Goal: Information Seeking & Learning: Learn about a topic

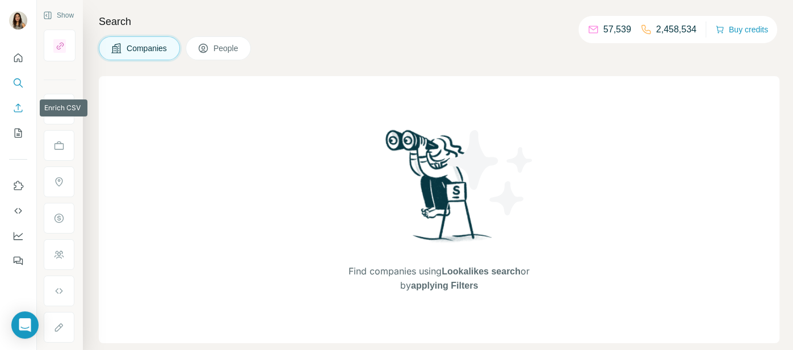
click at [14, 108] on icon "Enrich CSV" at bounding box center [17, 107] width 11 height 11
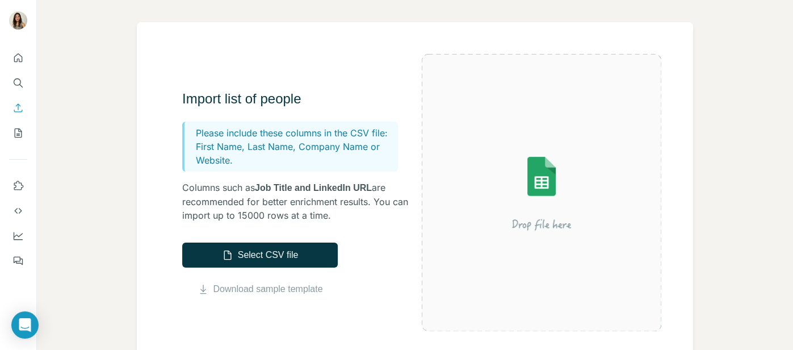
scroll to position [158, 0]
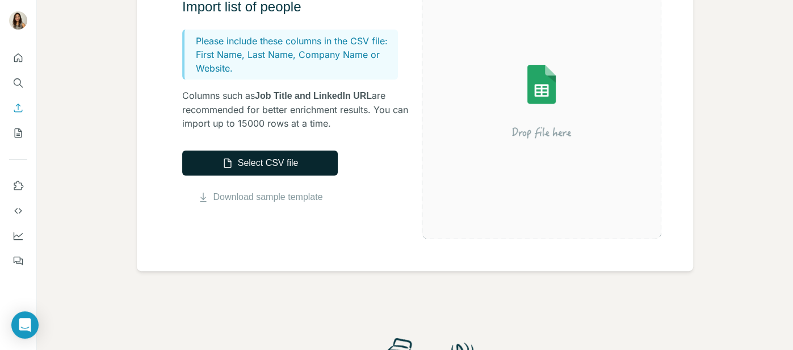
click at [276, 168] on button "Select CSV file" at bounding box center [260, 162] width 156 height 25
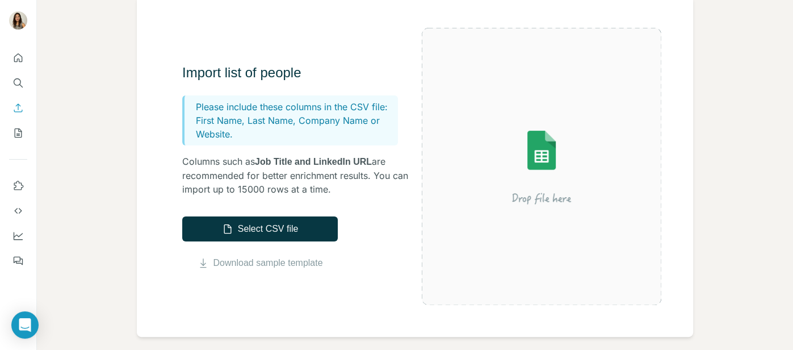
scroll to position [77, 0]
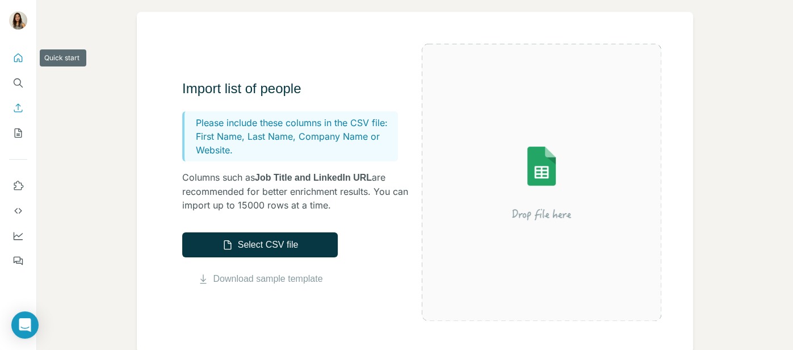
click at [18, 64] on button "Quick start" at bounding box center [18, 58] width 18 height 20
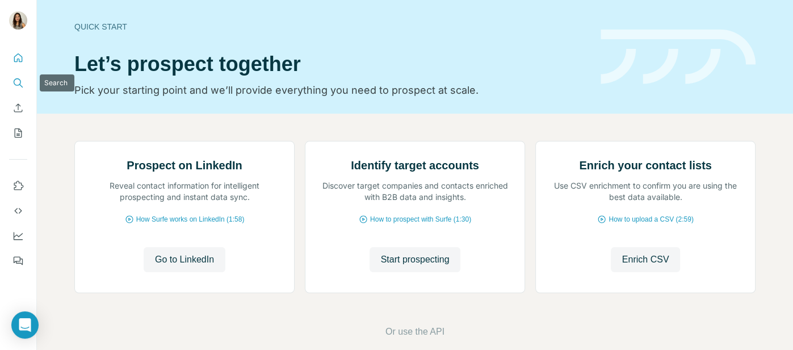
click at [21, 82] on icon "Search" at bounding box center [17, 82] width 11 height 11
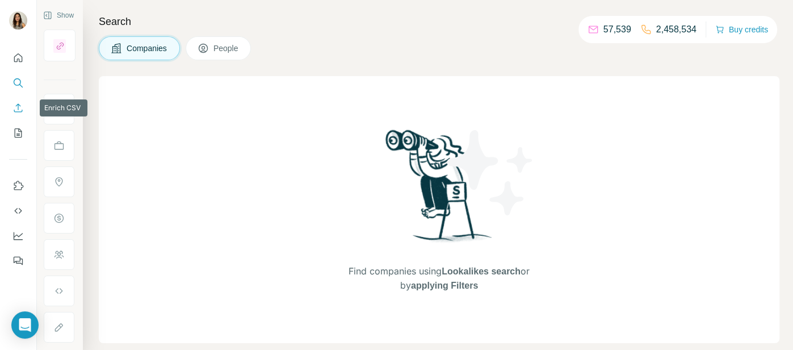
click at [19, 105] on icon "Enrich CSV" at bounding box center [17, 107] width 11 height 11
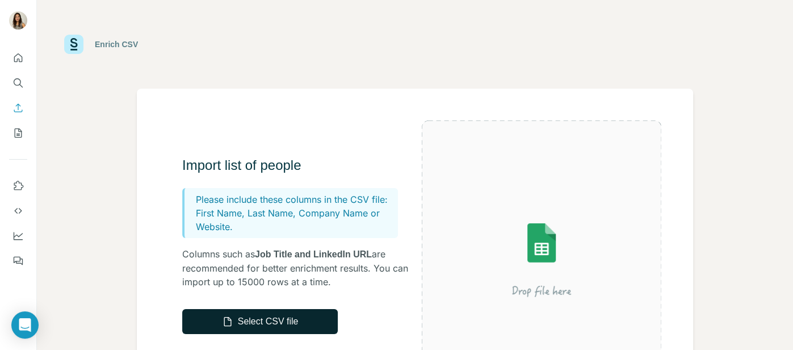
click at [273, 319] on button "Select CSV file" at bounding box center [260, 321] width 156 height 25
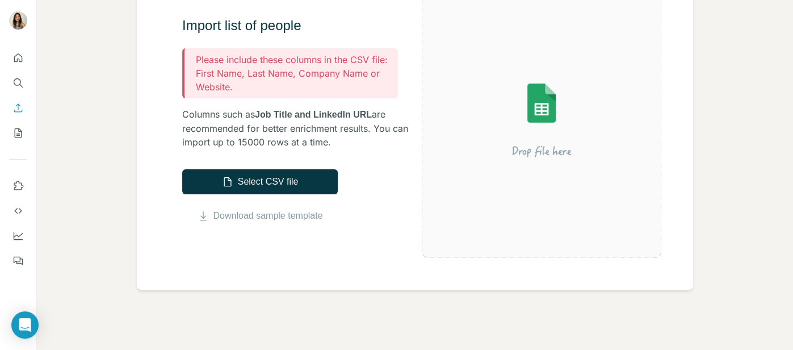
scroll to position [151, 0]
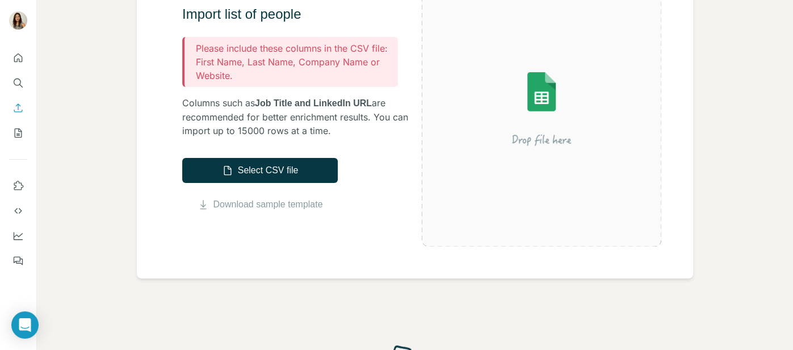
click at [243, 41] on p "Please include these columns in the CSV file:" at bounding box center [295, 48] width 198 height 14
click at [245, 48] on p "Please include these columns in the CSV file:" at bounding box center [295, 48] width 198 height 14
click at [240, 60] on p "First Name, Last Name, Company Name or Website." at bounding box center [295, 68] width 198 height 27
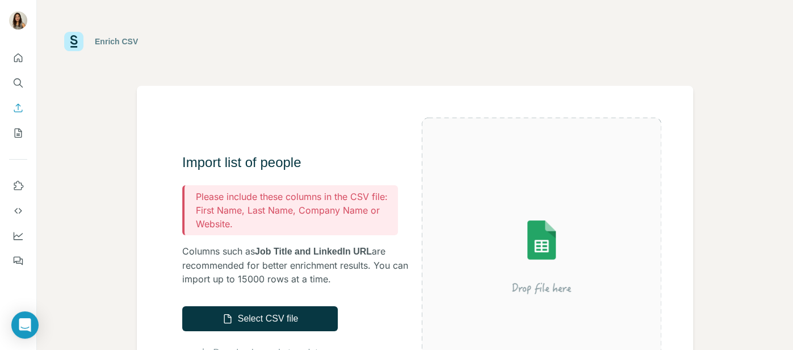
scroll to position [0, 0]
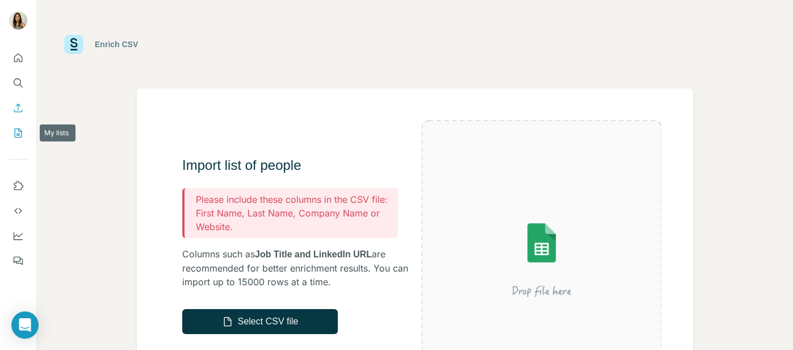
click at [15, 126] on button "My lists" at bounding box center [18, 133] width 18 height 20
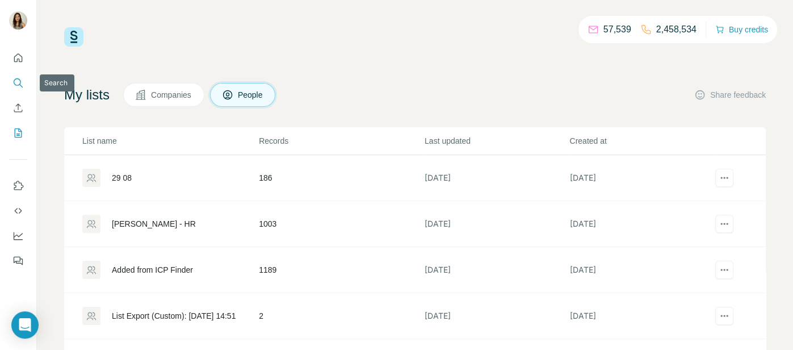
click at [20, 78] on icon "Search" at bounding box center [17, 82] width 11 height 11
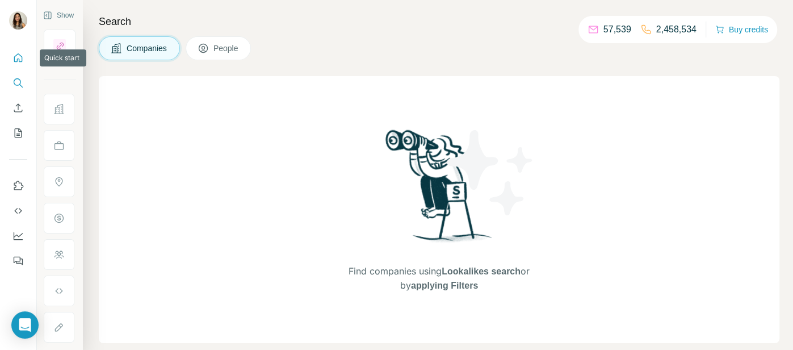
click at [13, 55] on icon "Quick start" at bounding box center [17, 57] width 11 height 11
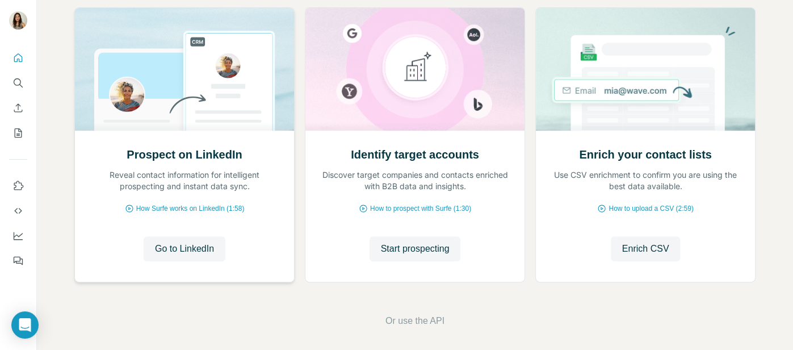
scroll to position [137, 0]
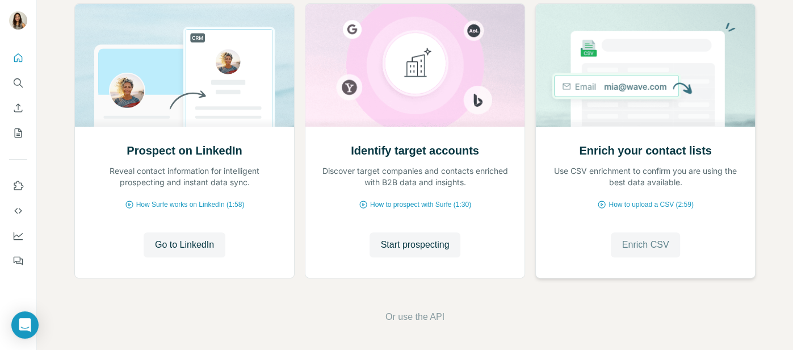
click at [655, 245] on span "Enrich CSV" at bounding box center [645, 245] width 47 height 14
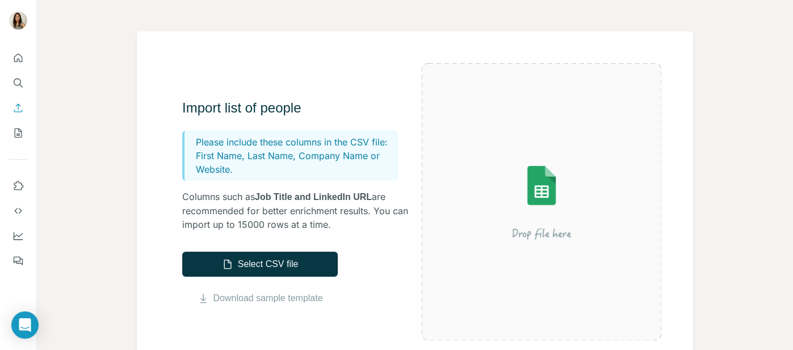
scroll to position [78, 0]
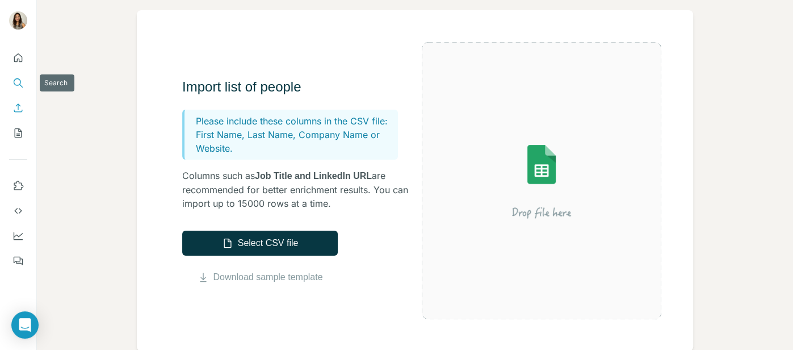
click at [22, 81] on icon "Search" at bounding box center [17, 82] width 11 height 11
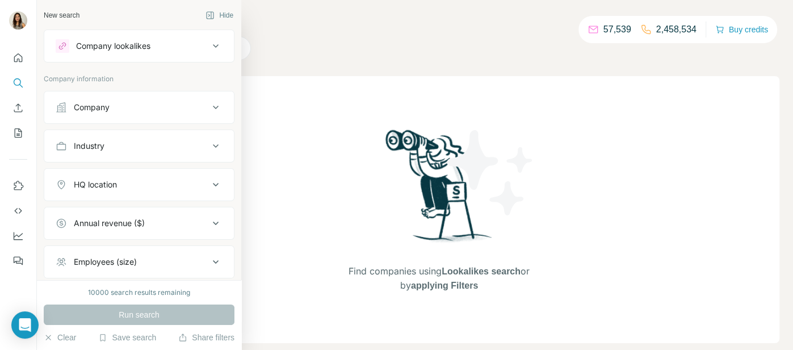
click at [154, 47] on div "Company lookalikes" at bounding box center [132, 46] width 153 height 14
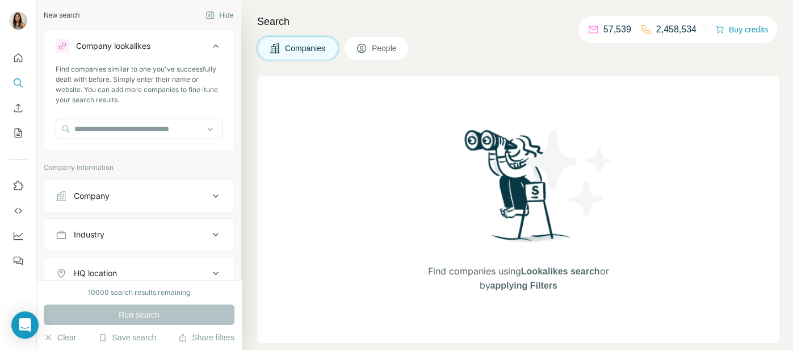
click at [204, 200] on div "Company" at bounding box center [132, 195] width 153 height 11
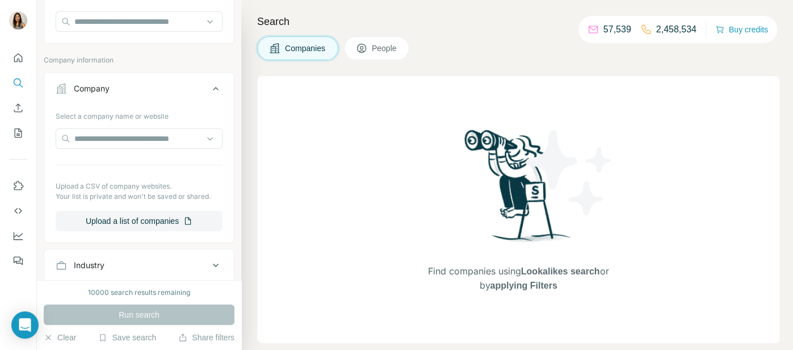
scroll to position [139, 0]
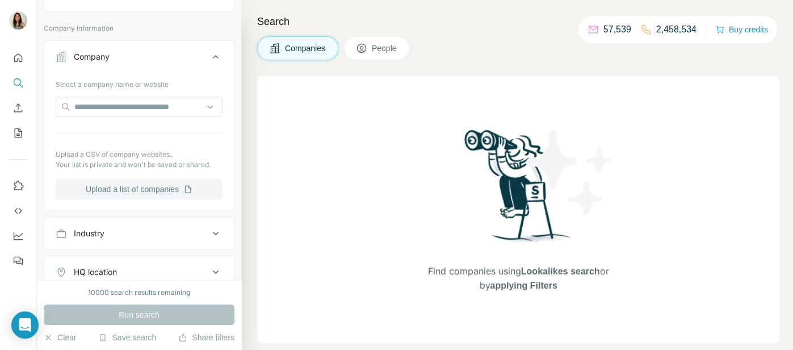
click at [179, 193] on button "Upload a list of companies" at bounding box center [139, 189] width 167 height 20
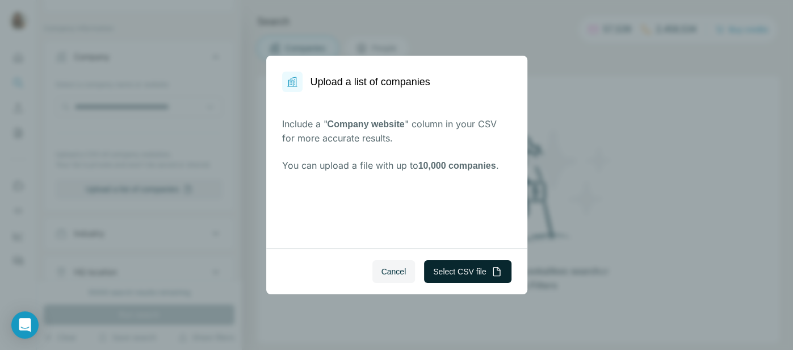
click at [474, 269] on button "Select CSV file" at bounding box center [467, 271] width 87 height 23
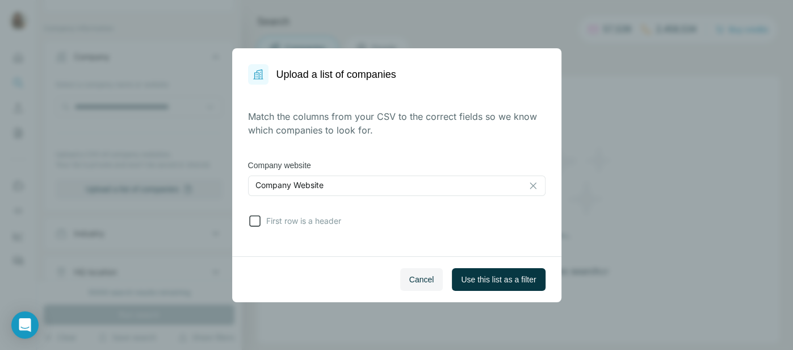
click at [255, 222] on icon at bounding box center [255, 221] width 14 height 14
click at [509, 274] on span "Use this list as a filter" at bounding box center [498, 279] width 75 height 11
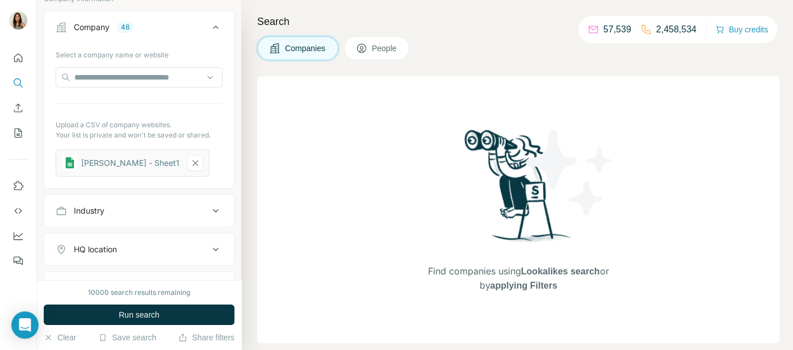
scroll to position [227, 0]
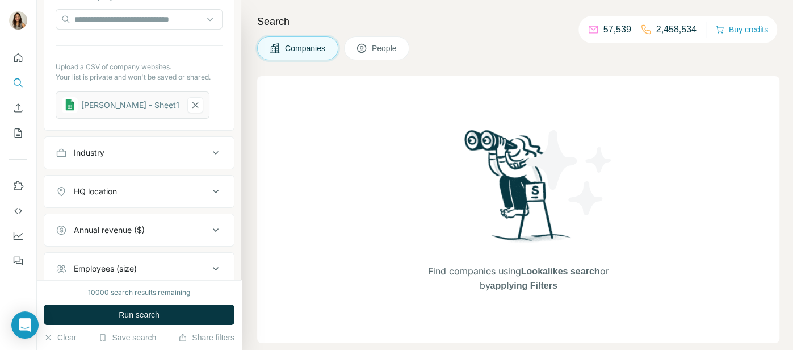
click at [173, 192] on div "HQ location" at bounding box center [132, 191] width 153 height 11
click at [190, 153] on div "Industry" at bounding box center [132, 152] width 153 height 11
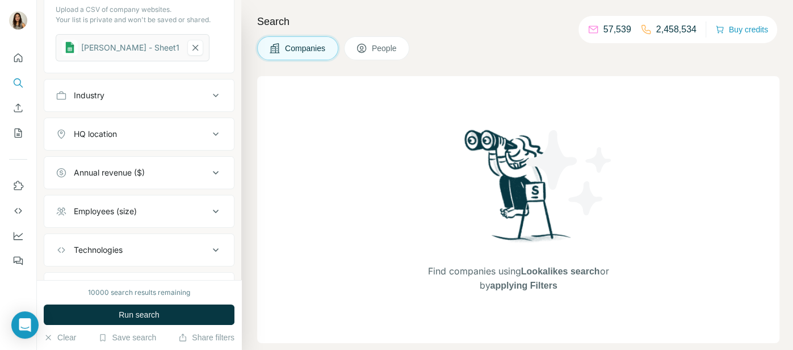
scroll to position [295, 0]
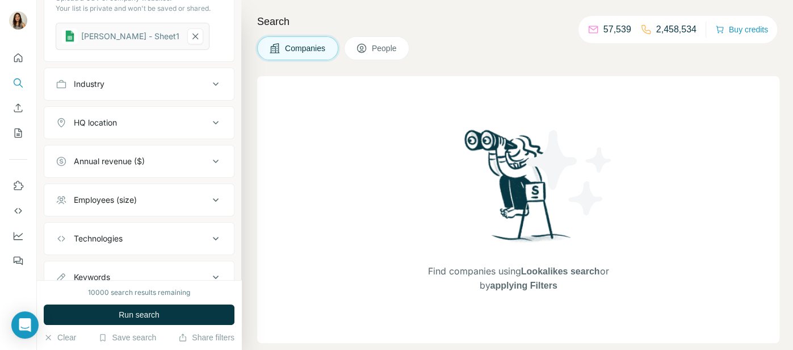
click at [191, 163] on div "Annual revenue ($)" at bounding box center [132, 161] width 153 height 11
click at [191, 202] on div "Employees (size)" at bounding box center [132, 199] width 153 height 11
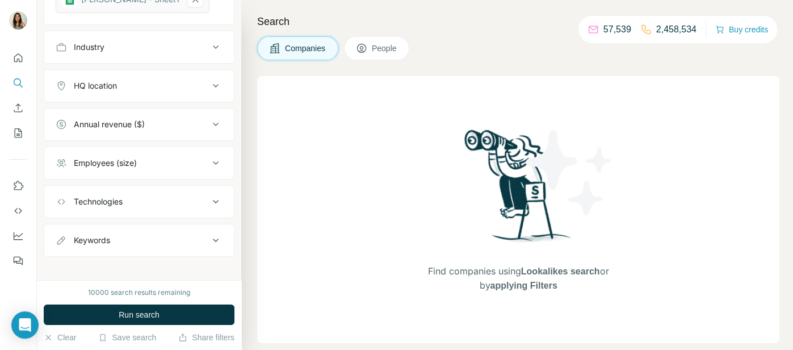
scroll to position [337, 0]
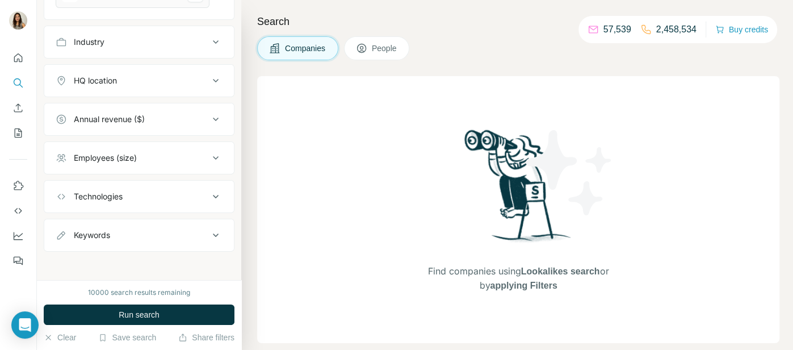
click at [190, 195] on div "Technologies" at bounding box center [132, 196] width 153 height 11
click at [186, 236] on div "Keywords" at bounding box center [132, 234] width 153 height 11
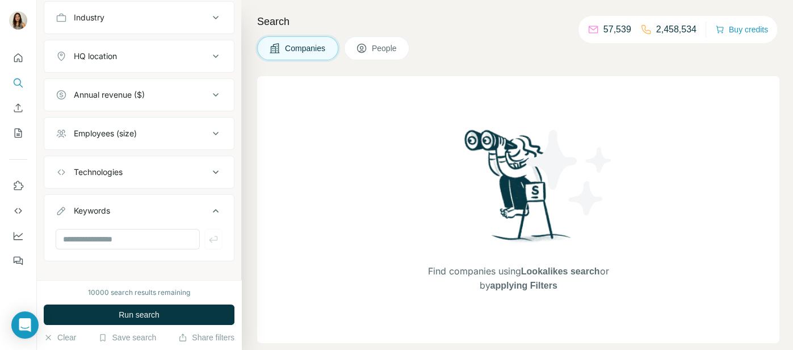
scroll to position [371, 0]
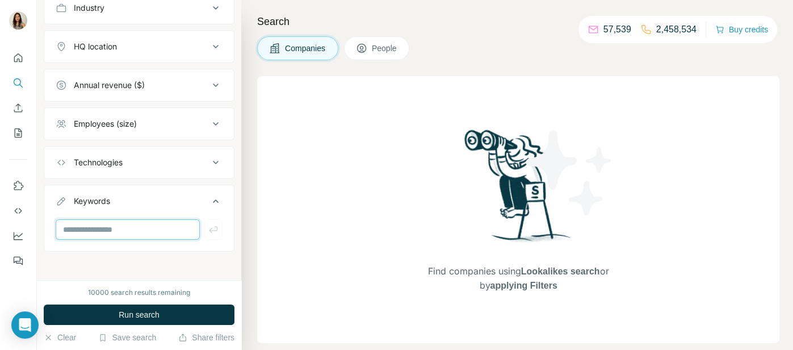
click at [140, 231] on input "text" at bounding box center [128, 229] width 144 height 20
click at [386, 44] on span "People" at bounding box center [385, 48] width 26 height 11
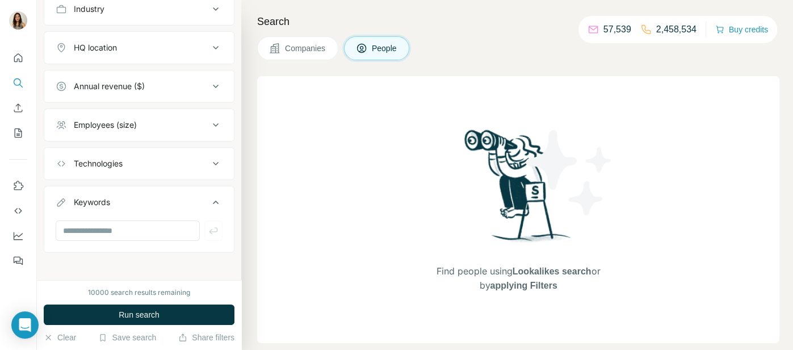
scroll to position [157, 0]
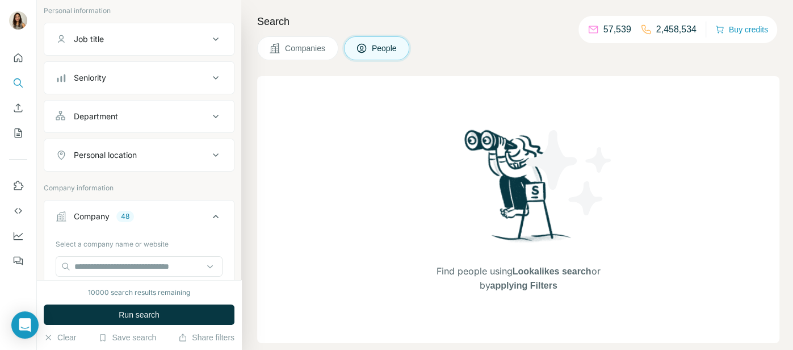
click at [153, 31] on button "Job title" at bounding box center [139, 39] width 190 height 27
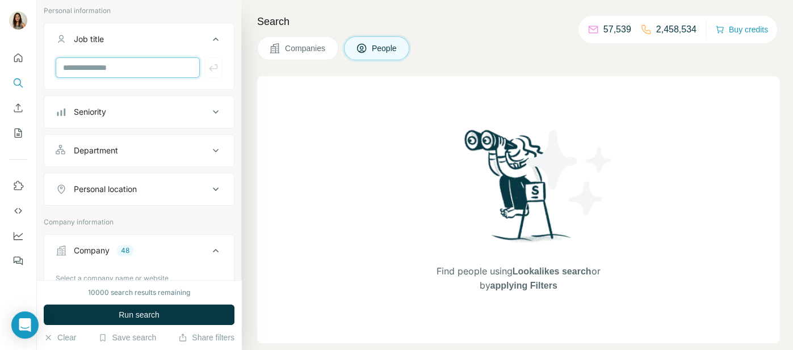
click at [128, 70] on input "text" at bounding box center [128, 67] width 144 height 20
type input "***"
click at [211, 68] on icon "button" at bounding box center [213, 67] width 9 height 7
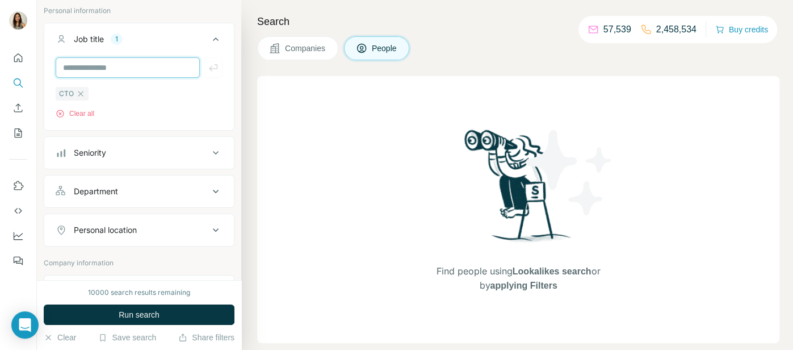
click at [131, 74] on input "text" at bounding box center [128, 67] width 144 height 20
type input "***"
click at [215, 72] on icon "button" at bounding box center [213, 67] width 11 height 11
click at [90, 67] on input "text" at bounding box center [128, 67] width 144 height 20
type input "**********"
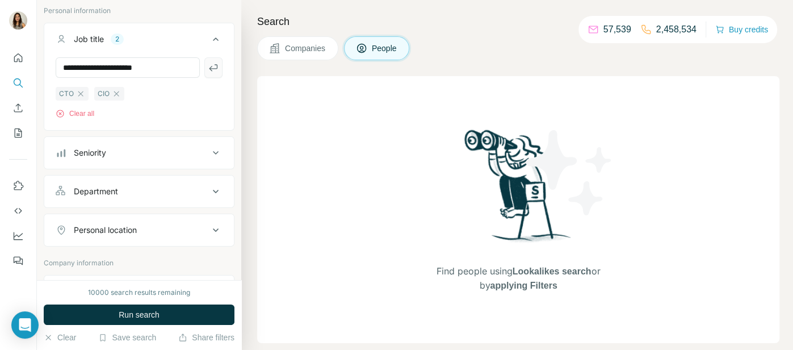
click at [210, 67] on icon "button" at bounding box center [213, 67] width 9 height 7
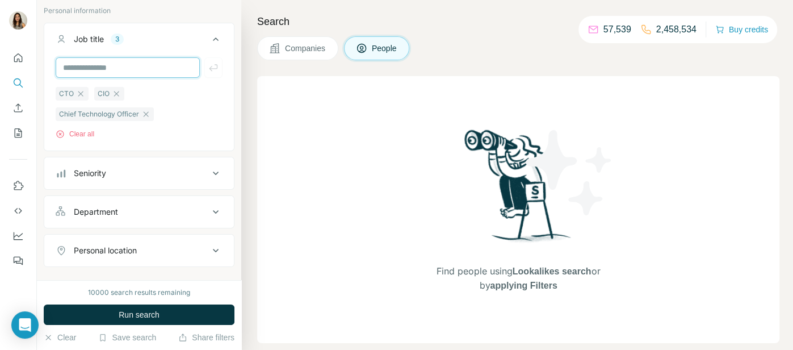
click at [123, 73] on input "text" at bounding box center [128, 67] width 144 height 20
type input "**********"
click at [217, 65] on icon "button" at bounding box center [213, 67] width 9 height 7
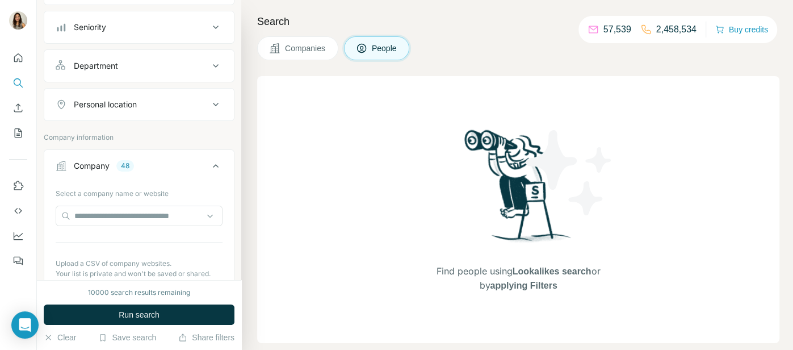
scroll to position [431, 0]
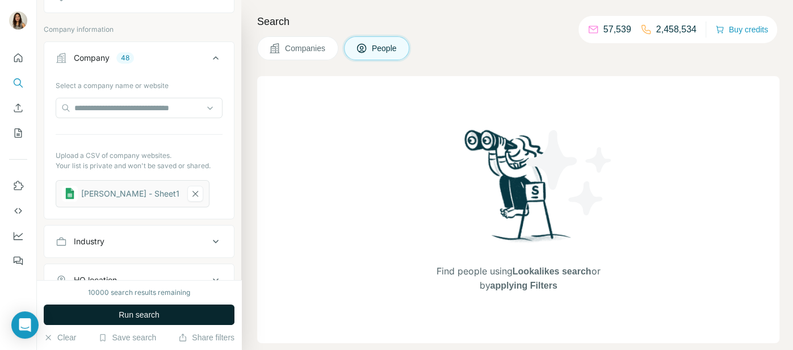
click at [174, 315] on button "Run search" at bounding box center [139, 314] width 191 height 20
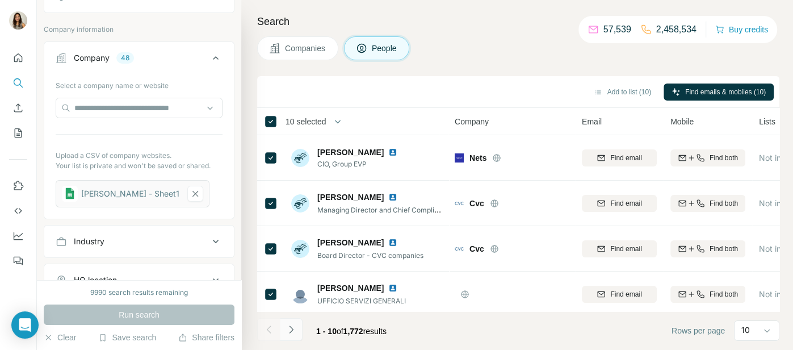
click at [296, 329] on button "Navigate to next page" at bounding box center [291, 329] width 23 height 23
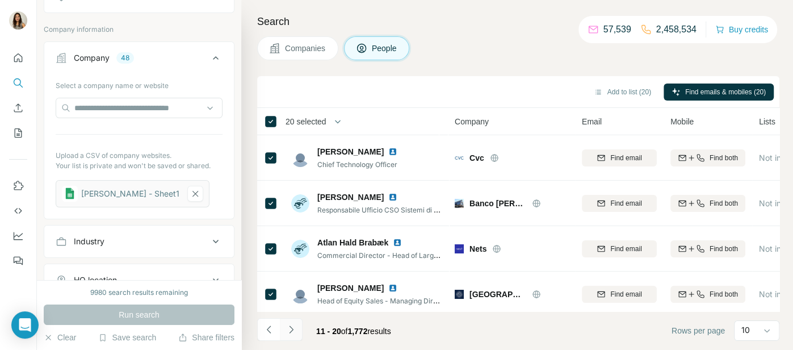
click at [291, 333] on icon "Navigate to next page" at bounding box center [291, 329] width 11 height 11
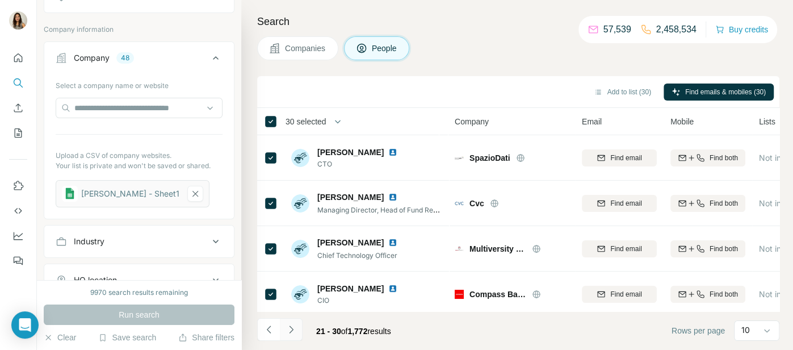
click at [291, 329] on icon "Navigate to next page" at bounding box center [291, 329] width 11 height 11
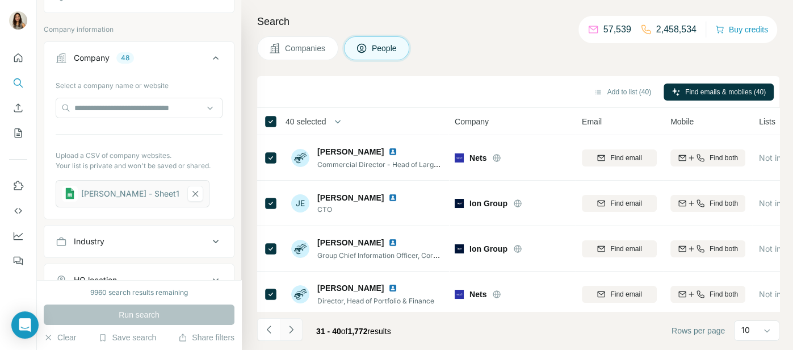
click at [292, 327] on icon "Navigate to next page" at bounding box center [291, 329] width 11 height 11
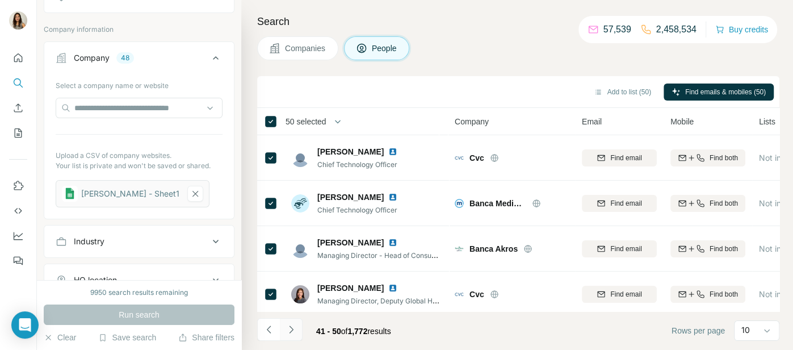
click at [298, 328] on button "Navigate to next page" at bounding box center [291, 329] width 23 height 23
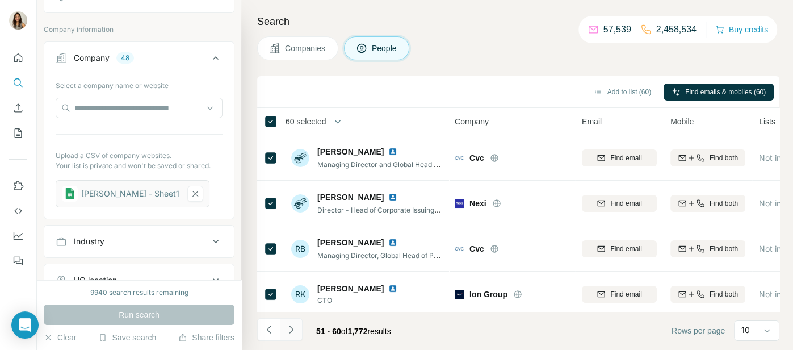
click at [289, 335] on button "Navigate to next page" at bounding box center [291, 329] width 23 height 23
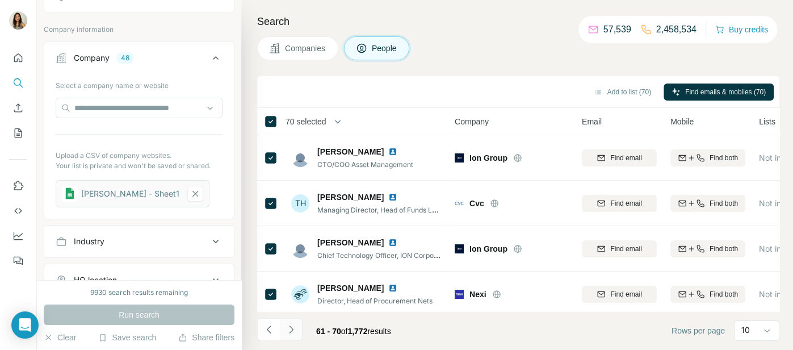
click at [294, 334] on icon "Navigate to next page" at bounding box center [291, 329] width 11 height 11
click at [290, 333] on icon "Navigate to next page" at bounding box center [291, 329] width 11 height 11
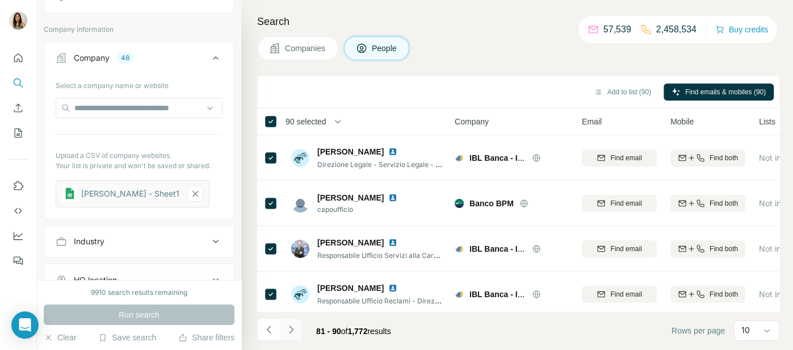
click at [296, 323] on button "Navigate to next page" at bounding box center [291, 329] width 23 height 23
click at [288, 333] on icon "Navigate to next page" at bounding box center [291, 329] width 11 height 11
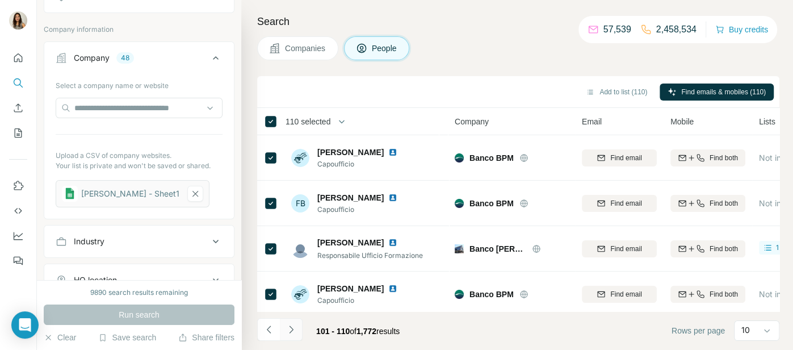
click at [291, 331] on icon "Navigate to next page" at bounding box center [291, 328] width 4 height 7
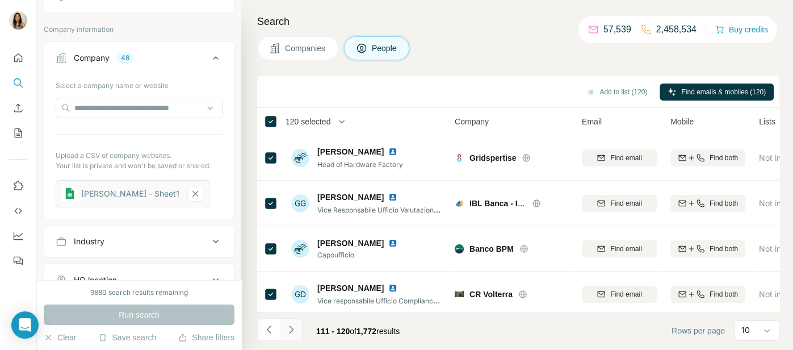
click at [296, 332] on button "Navigate to next page" at bounding box center [291, 329] width 23 height 23
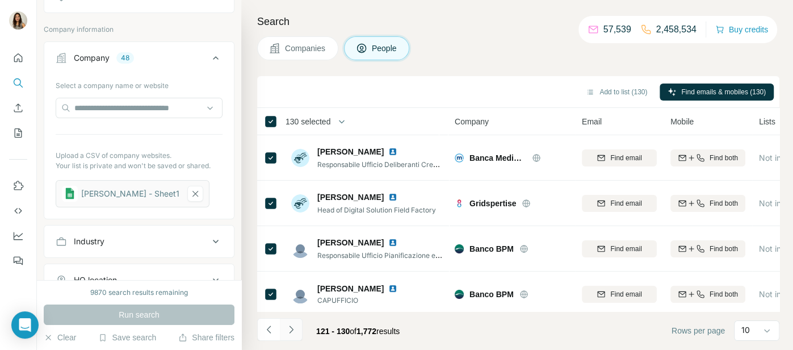
click at [290, 331] on icon "Navigate to next page" at bounding box center [291, 329] width 11 height 11
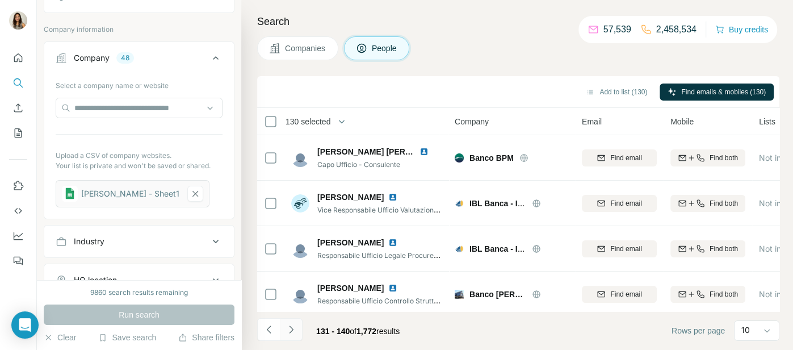
click at [290, 331] on icon "Navigate to next page" at bounding box center [291, 329] width 11 height 11
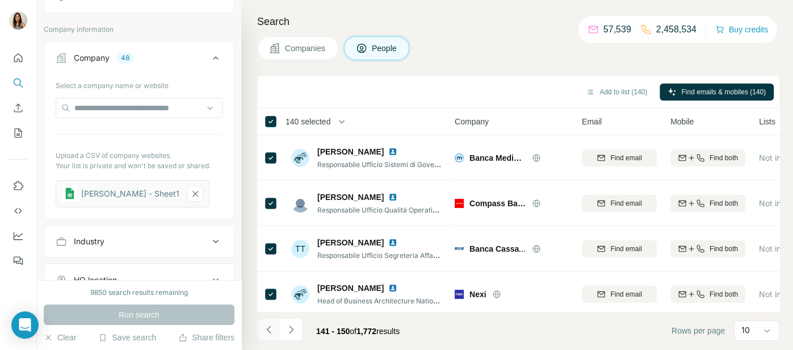
click at [264, 336] on button "Navigate to previous page" at bounding box center [268, 329] width 23 height 23
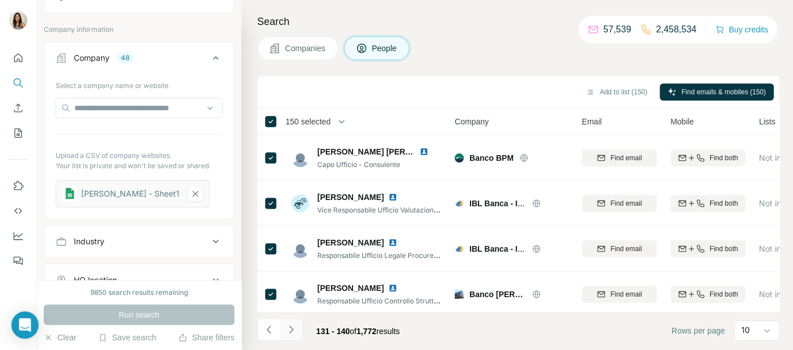
click at [291, 332] on icon "Navigate to next page" at bounding box center [291, 329] width 11 height 11
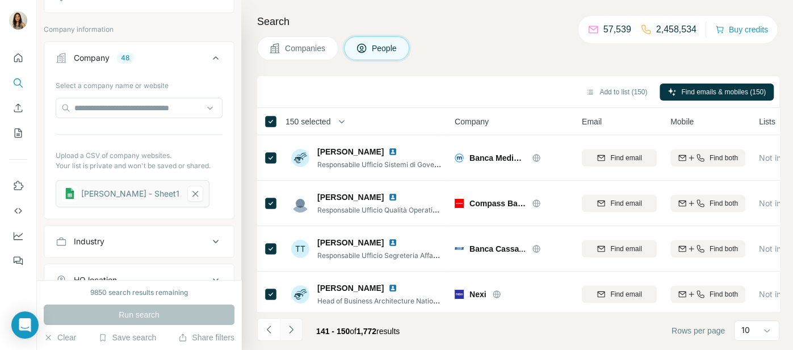
click at [291, 332] on icon "Navigate to next page" at bounding box center [291, 329] width 11 height 11
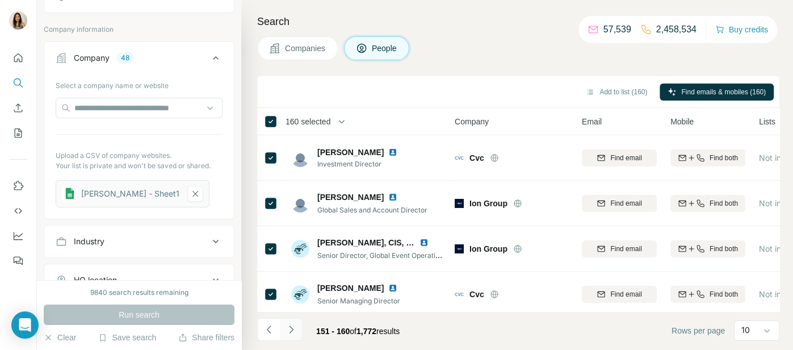
click at [292, 332] on icon "Navigate to next page" at bounding box center [291, 329] width 11 height 11
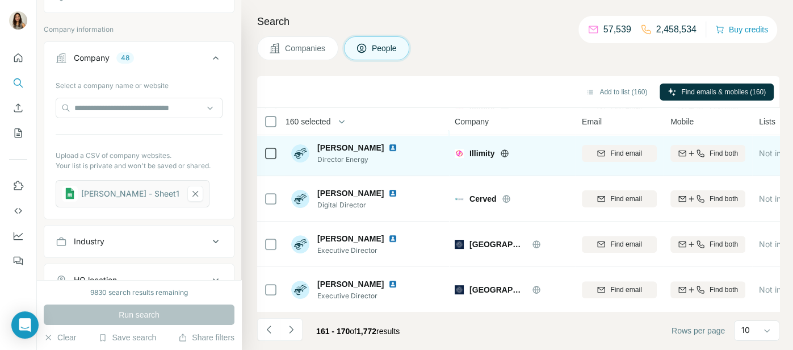
scroll to position [0, 0]
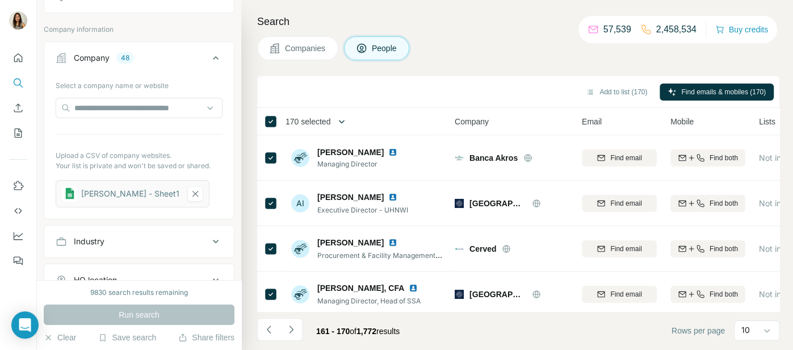
click at [345, 118] on icon "button" at bounding box center [341, 121] width 11 height 11
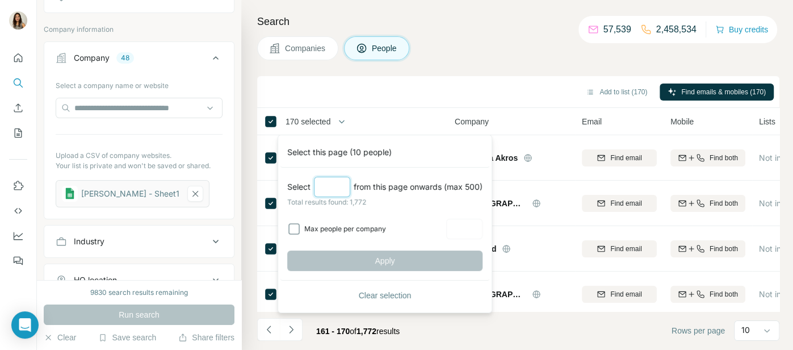
click at [331, 185] on input "Select a number (up to 500)" at bounding box center [332, 187] width 36 height 20
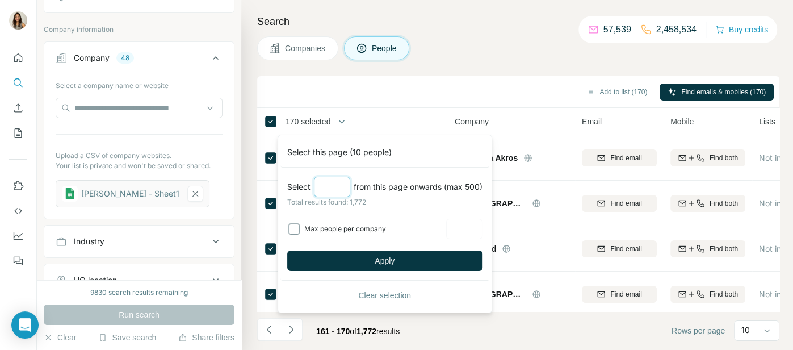
type input "*"
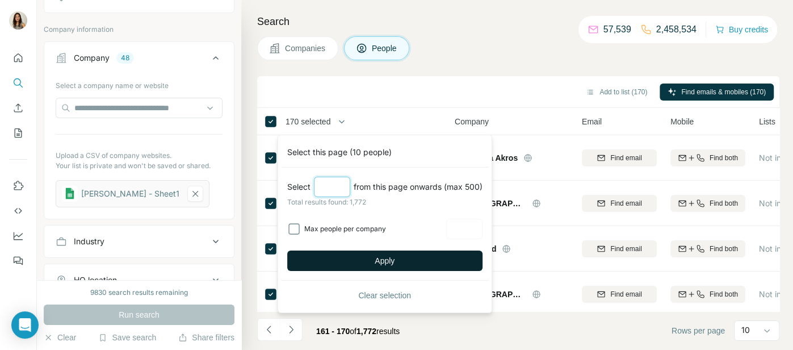
type input "***"
click at [387, 258] on span "Apply" at bounding box center [385, 260] width 20 height 11
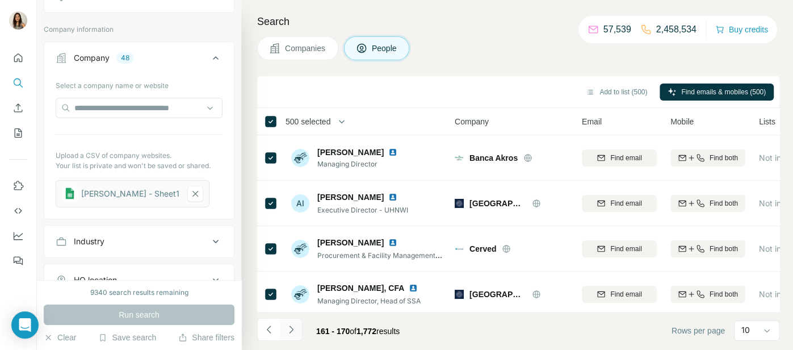
click at [296, 330] on button "Navigate to next page" at bounding box center [291, 329] width 23 height 23
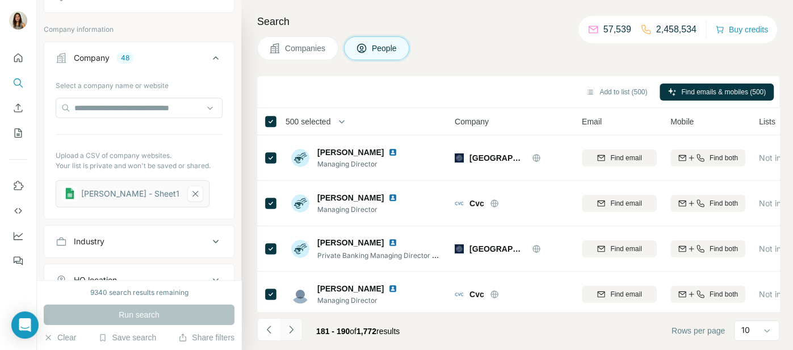
click at [296, 330] on button "Navigate to next page" at bounding box center [291, 329] width 23 height 23
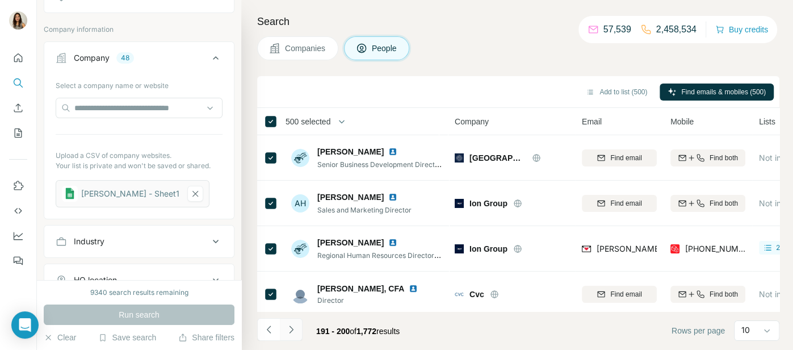
click at [296, 330] on button "Navigate to next page" at bounding box center [291, 329] width 23 height 23
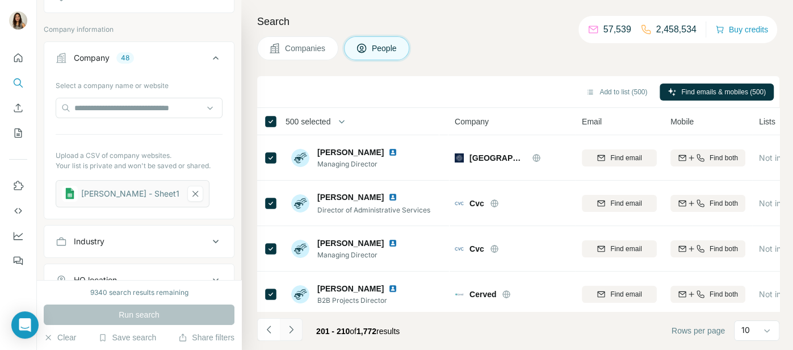
click at [296, 330] on button "Navigate to next page" at bounding box center [291, 329] width 23 height 23
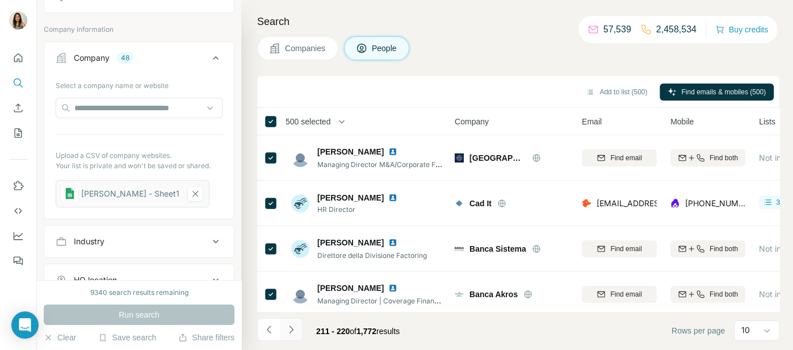
click at [296, 330] on button "Navigate to next page" at bounding box center [291, 329] width 23 height 23
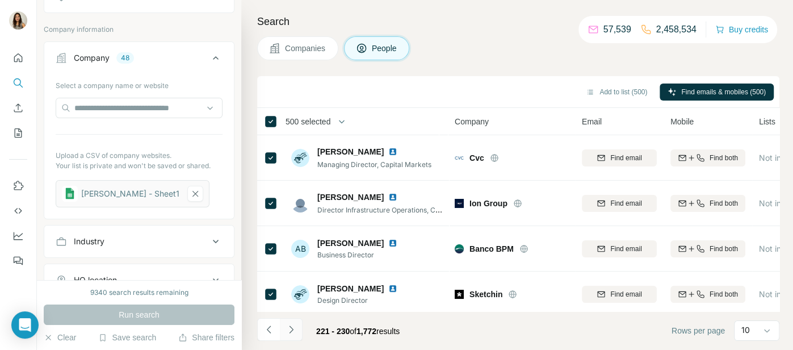
click at [296, 330] on button "Navigate to next page" at bounding box center [291, 329] width 23 height 23
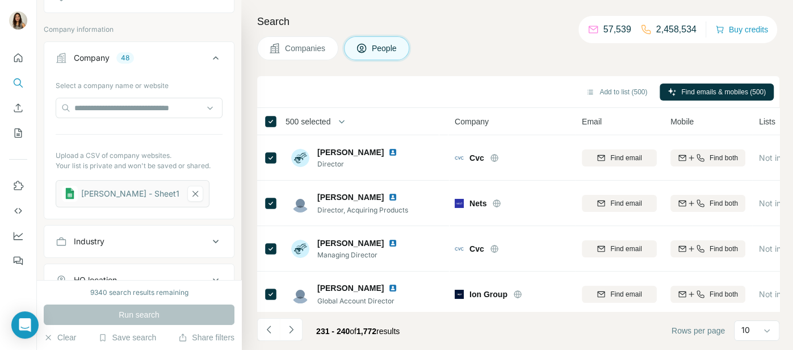
click at [295, 329] on icon "Navigate to next page" at bounding box center [291, 329] width 11 height 11
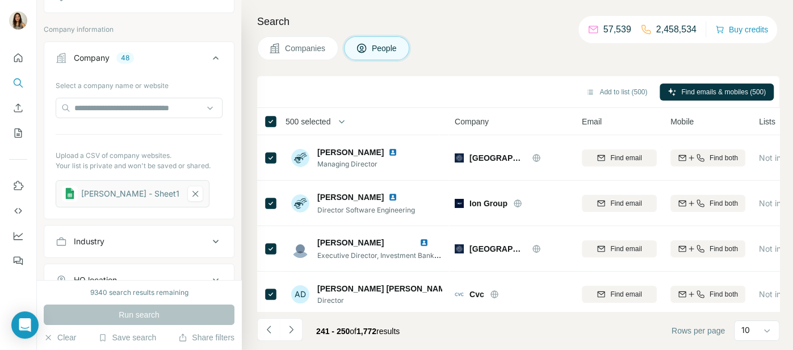
click at [295, 329] on icon "Navigate to next page" at bounding box center [291, 329] width 11 height 11
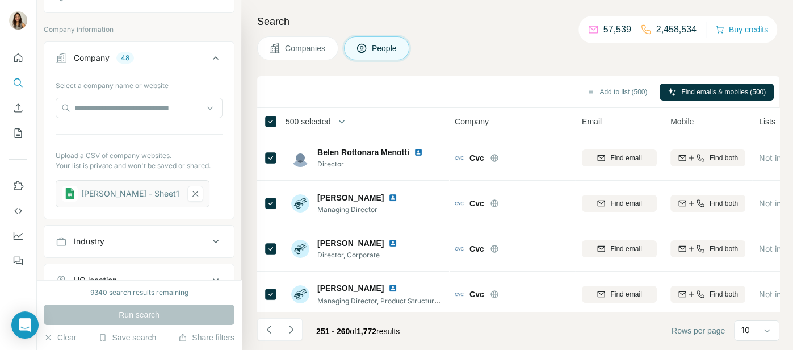
click at [295, 329] on icon "Navigate to next page" at bounding box center [291, 329] width 11 height 11
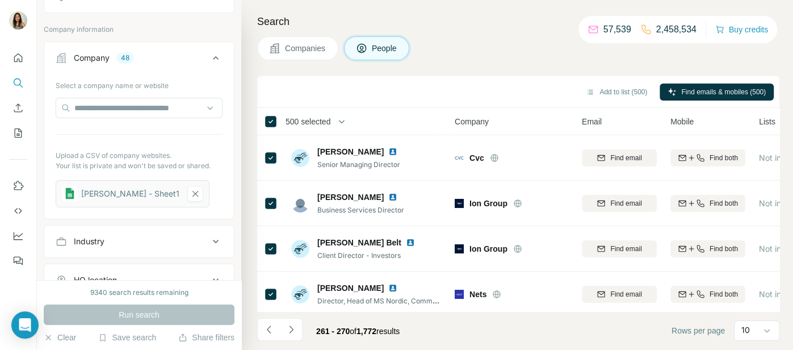
click at [295, 329] on icon "Navigate to next page" at bounding box center [291, 329] width 11 height 11
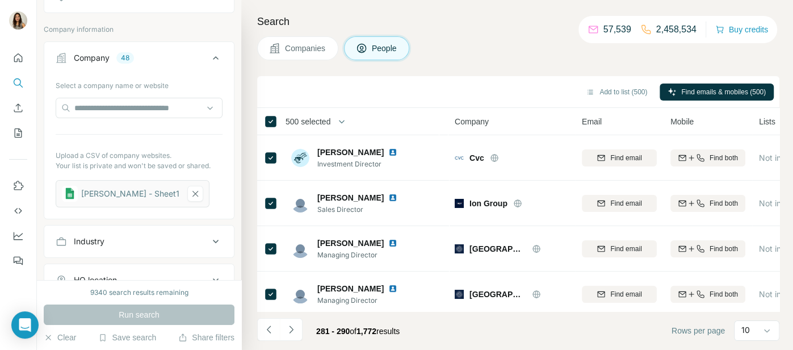
click at [295, 329] on icon "Navigate to next page" at bounding box center [291, 329] width 11 height 11
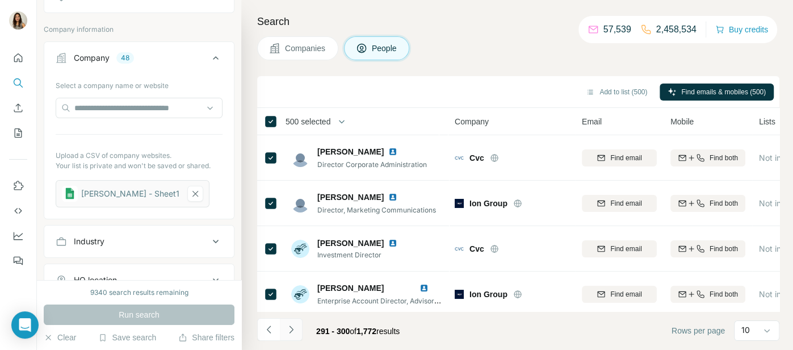
click at [298, 328] on button "Navigate to next page" at bounding box center [291, 329] width 23 height 23
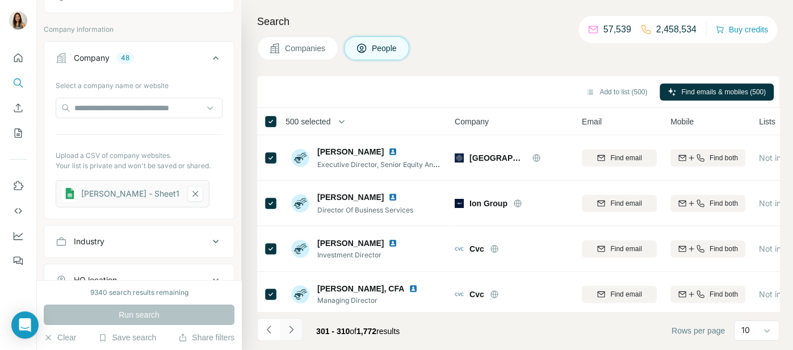
click at [298, 328] on button "Navigate to next page" at bounding box center [291, 329] width 23 height 23
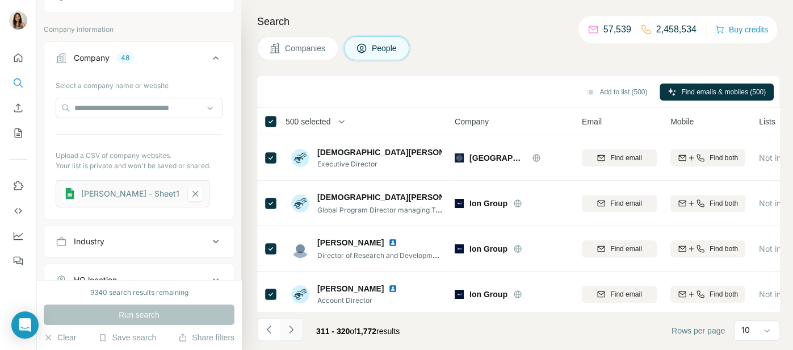
click at [298, 328] on button "Navigate to next page" at bounding box center [291, 329] width 23 height 23
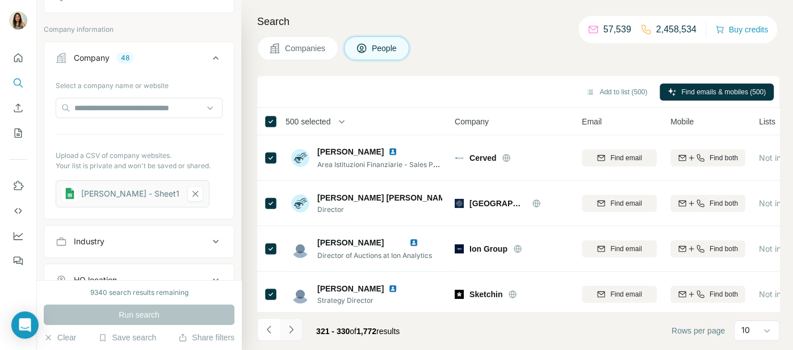
click at [298, 328] on button "Navigate to next page" at bounding box center [291, 329] width 23 height 23
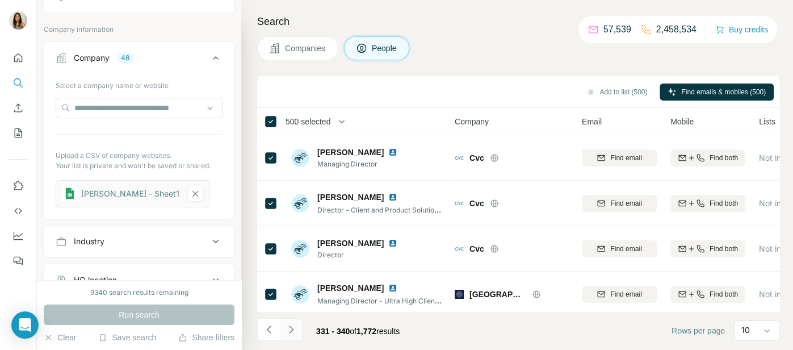
click at [298, 328] on button "Navigate to next page" at bounding box center [291, 329] width 23 height 23
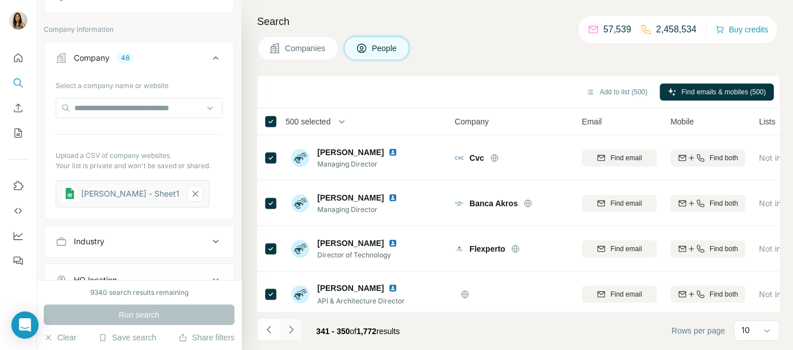
click at [298, 328] on button "Navigate to next page" at bounding box center [291, 329] width 23 height 23
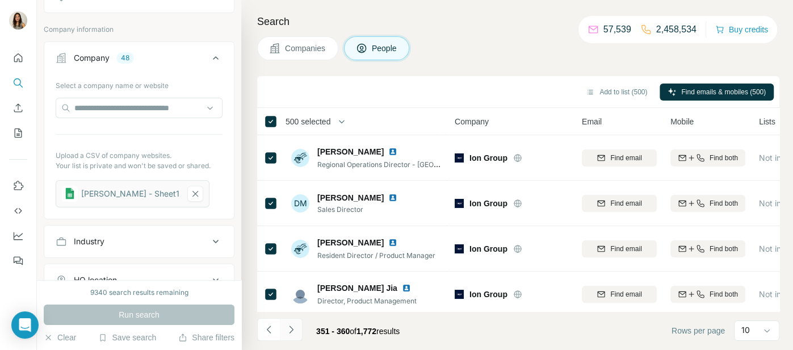
click at [298, 328] on button "Navigate to next page" at bounding box center [291, 329] width 23 height 23
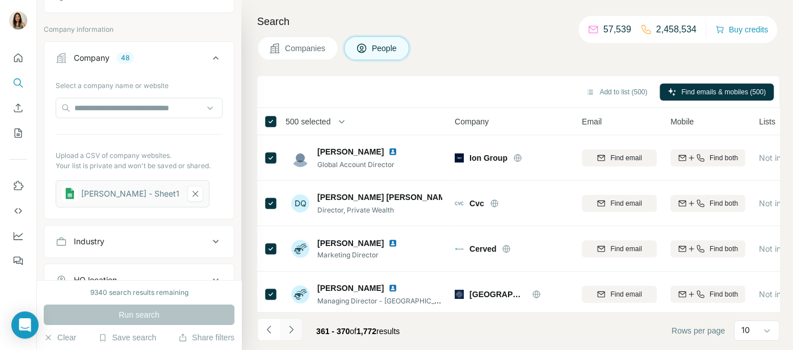
click at [298, 328] on button "Navigate to next page" at bounding box center [291, 329] width 23 height 23
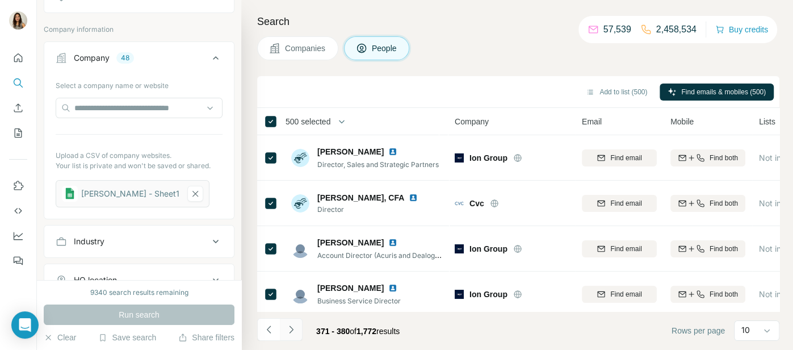
click at [297, 328] on button "Navigate to next page" at bounding box center [291, 329] width 23 height 23
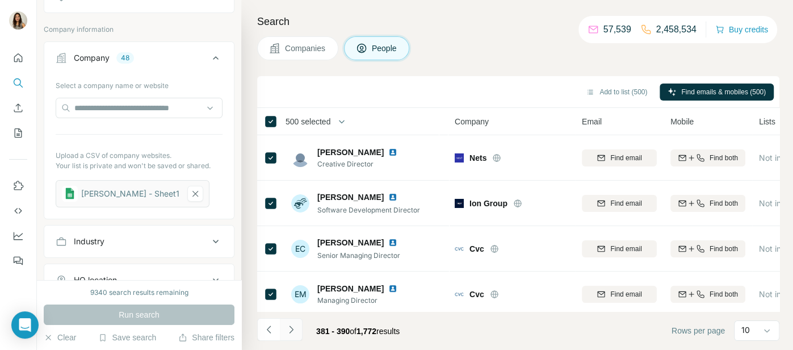
click at [297, 328] on button "Navigate to next page" at bounding box center [291, 329] width 23 height 23
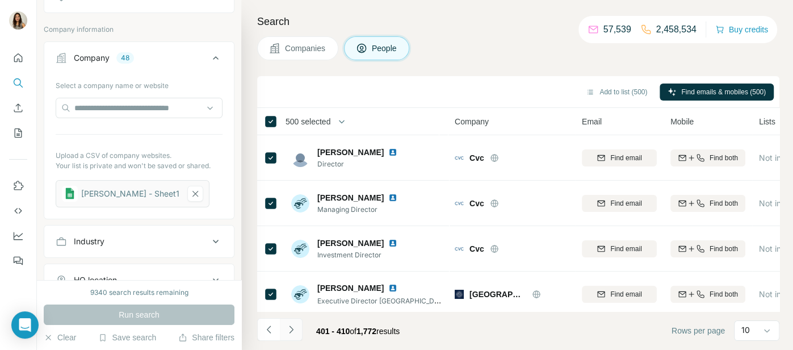
click at [297, 328] on button "Navigate to next page" at bounding box center [291, 329] width 23 height 23
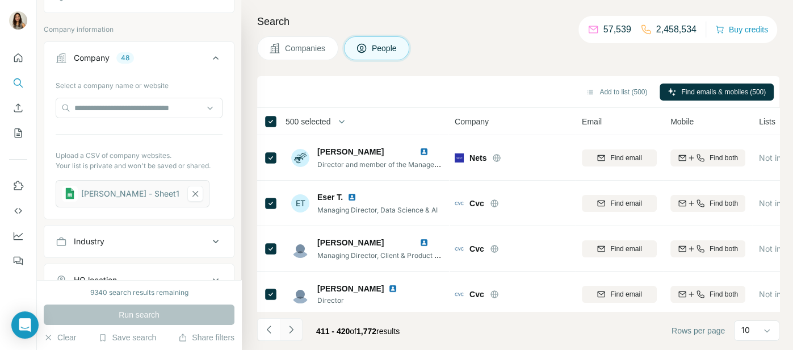
click at [297, 328] on button "Navigate to next page" at bounding box center [291, 329] width 23 height 23
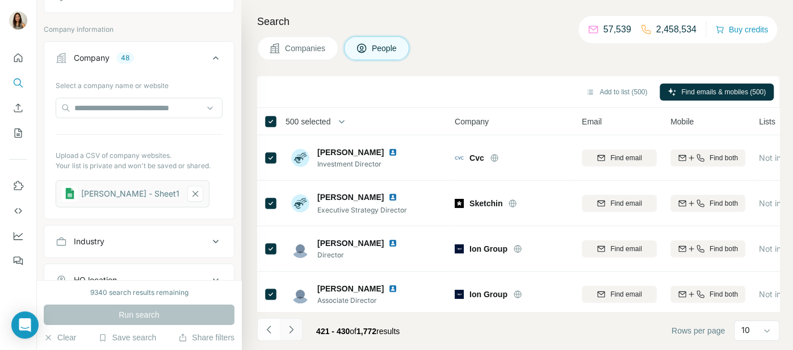
click at [297, 328] on button "Navigate to next page" at bounding box center [291, 329] width 23 height 23
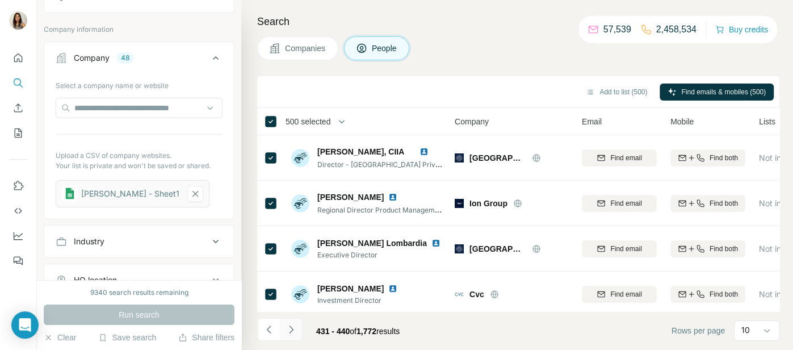
click at [297, 328] on button "Navigate to next page" at bounding box center [291, 329] width 23 height 23
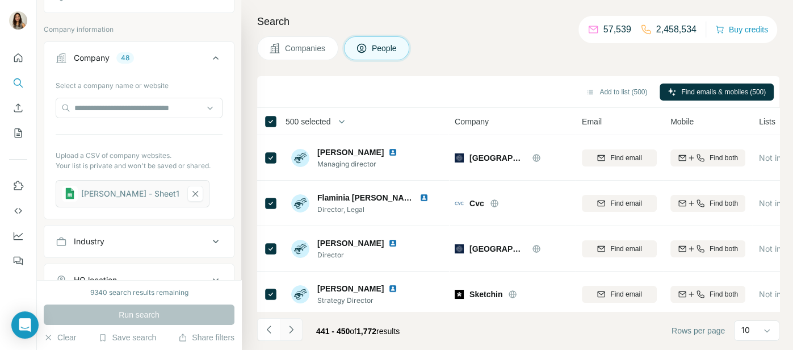
click at [297, 328] on button "Navigate to next page" at bounding box center [291, 329] width 23 height 23
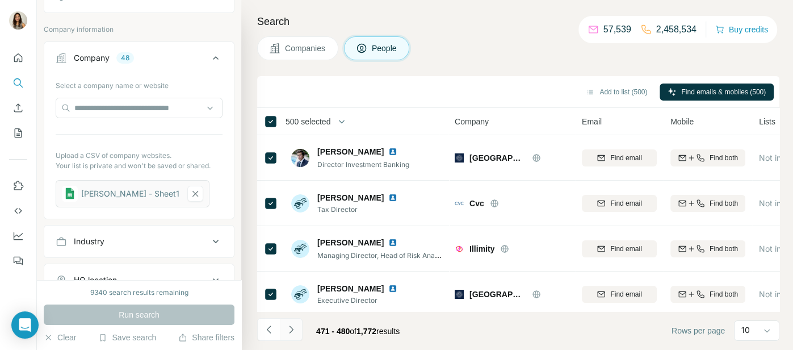
click at [297, 328] on button "Navigate to next page" at bounding box center [291, 329] width 23 height 23
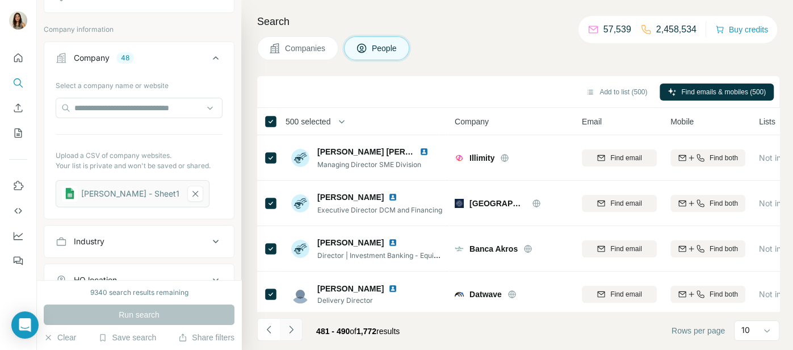
click at [297, 328] on button "Navigate to next page" at bounding box center [291, 329] width 23 height 23
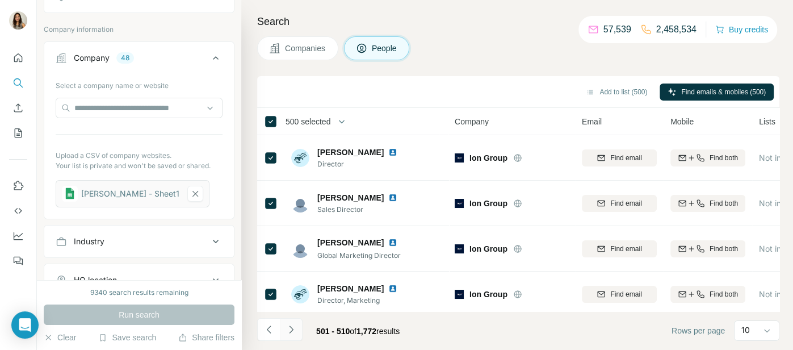
click at [297, 328] on button "Navigate to next page" at bounding box center [291, 329] width 23 height 23
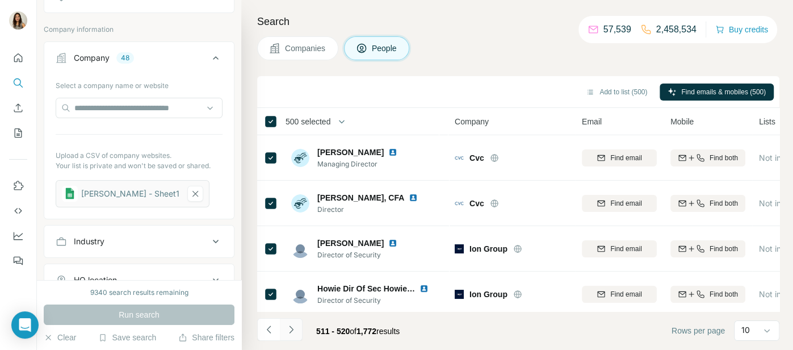
click at [297, 328] on button "Navigate to next page" at bounding box center [291, 329] width 23 height 23
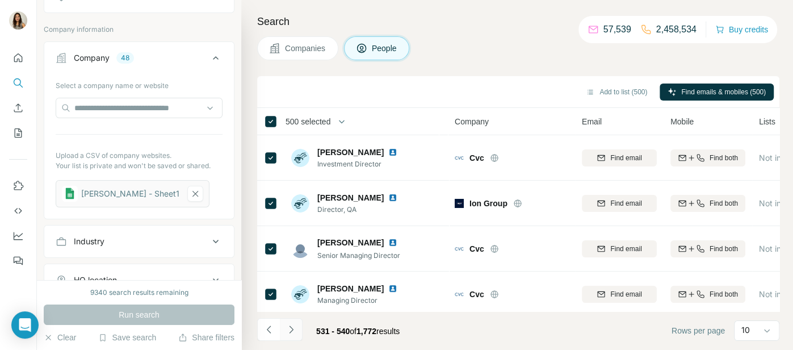
click at [297, 328] on button "Navigate to next page" at bounding box center [291, 329] width 23 height 23
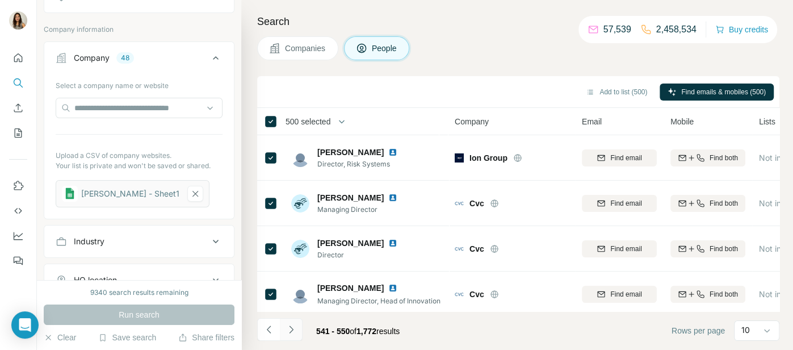
click at [297, 328] on button "Navigate to next page" at bounding box center [291, 329] width 23 height 23
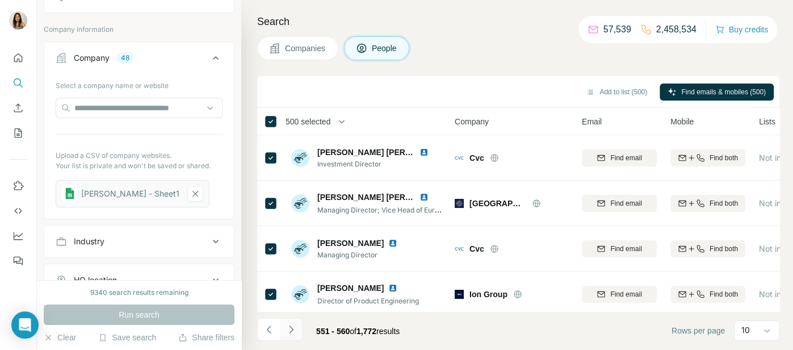
click at [297, 328] on button "Navigate to next page" at bounding box center [291, 329] width 23 height 23
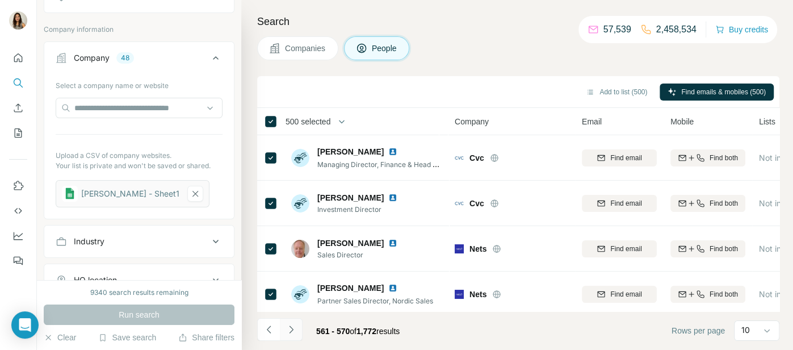
click at [297, 328] on button "Navigate to next page" at bounding box center [291, 329] width 23 height 23
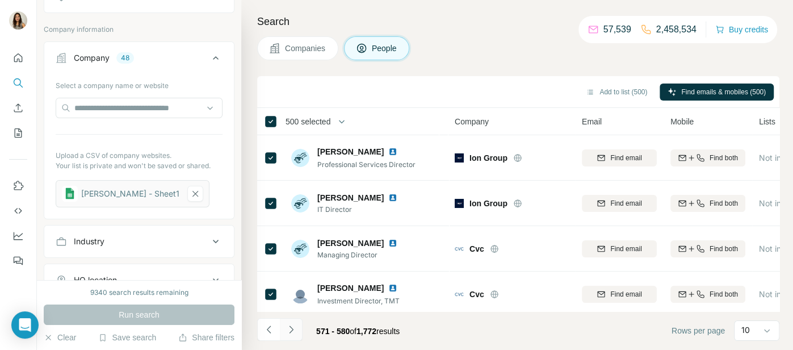
click at [297, 328] on button "Navigate to next page" at bounding box center [291, 329] width 23 height 23
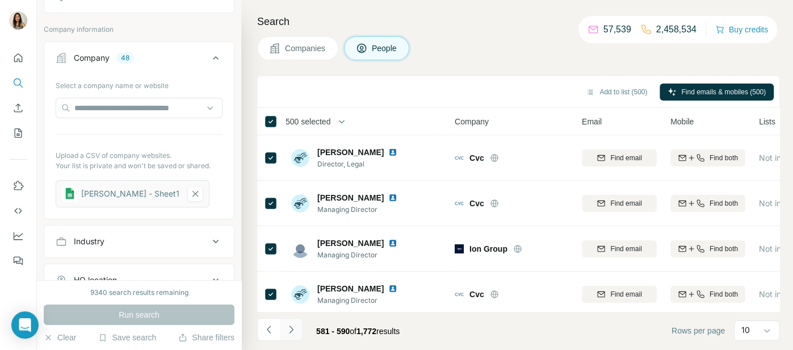
click at [297, 328] on button "Navigate to next page" at bounding box center [291, 329] width 23 height 23
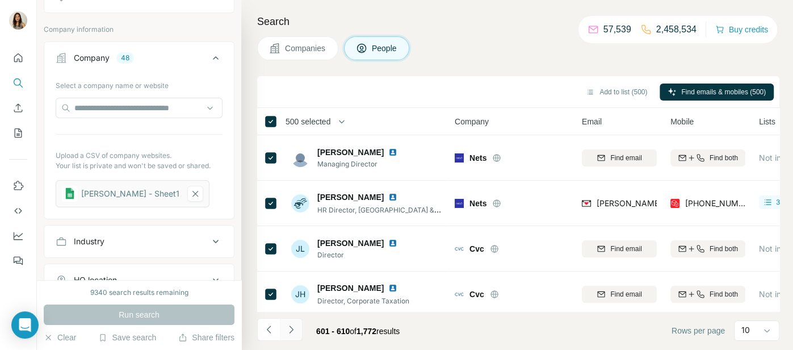
click at [297, 328] on button "Navigate to next page" at bounding box center [291, 329] width 23 height 23
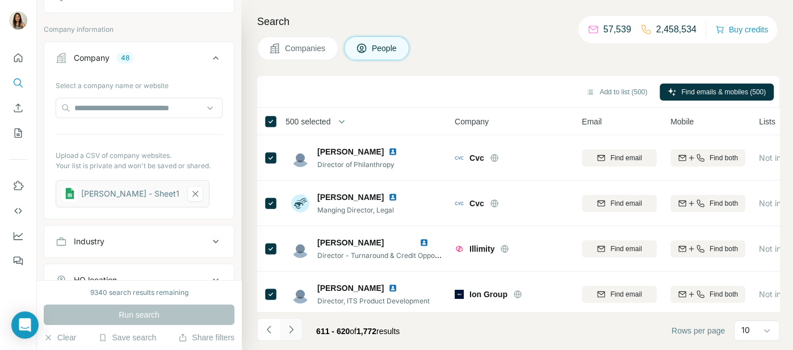
click at [297, 328] on button "Navigate to next page" at bounding box center [291, 329] width 23 height 23
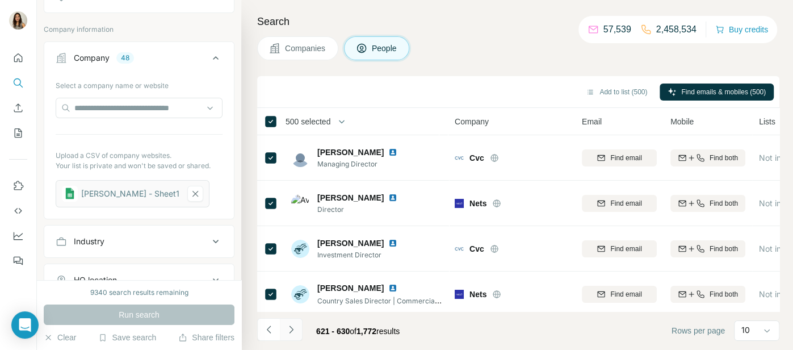
click at [297, 328] on button "Navigate to next page" at bounding box center [291, 329] width 23 height 23
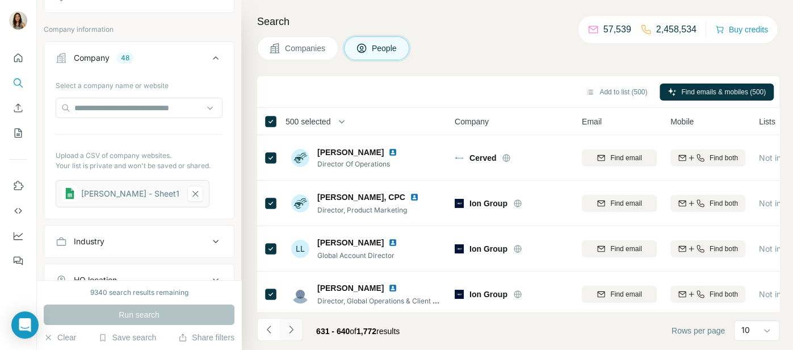
click at [297, 328] on button "Navigate to next page" at bounding box center [291, 329] width 23 height 23
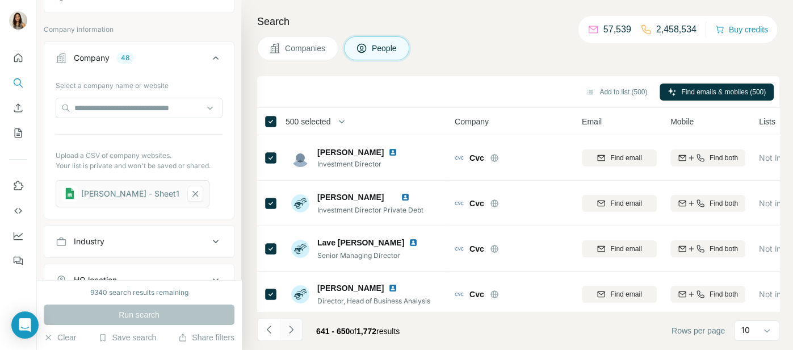
click at [297, 328] on button "Navigate to next page" at bounding box center [291, 329] width 23 height 23
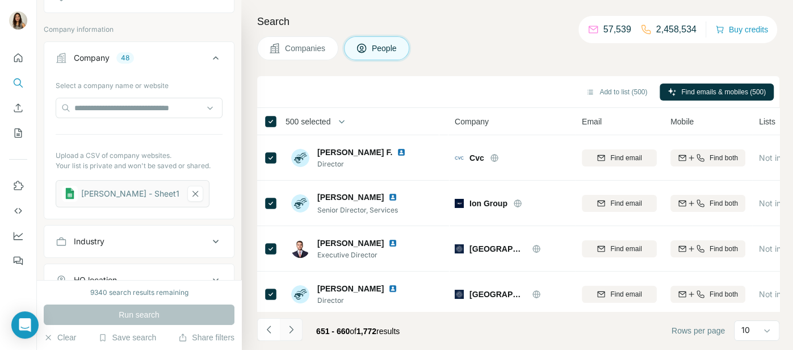
click at [297, 328] on button "Navigate to next page" at bounding box center [291, 329] width 23 height 23
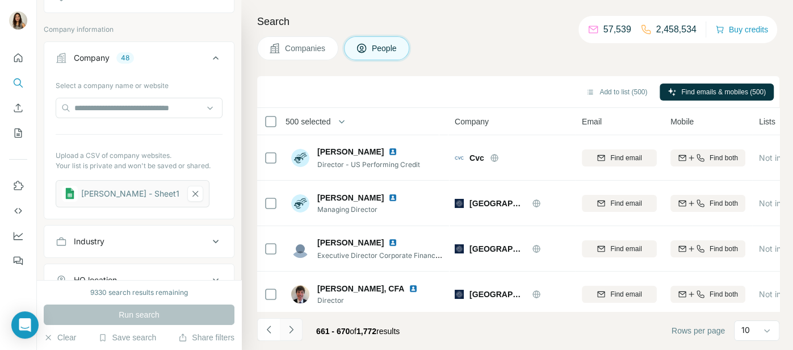
click at [297, 328] on button "Navigate to next page" at bounding box center [291, 329] width 23 height 23
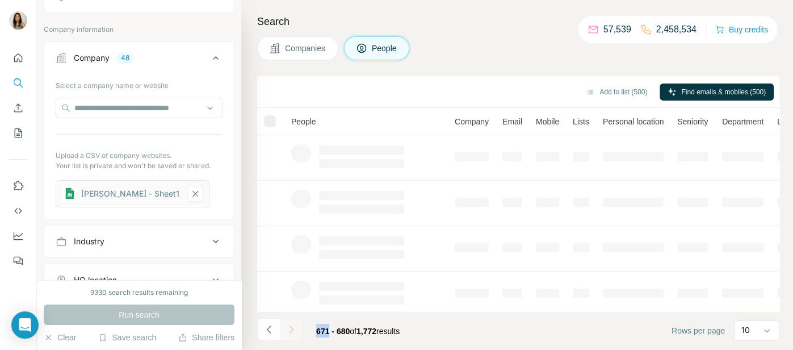
click at [297, 328] on div at bounding box center [291, 329] width 23 height 23
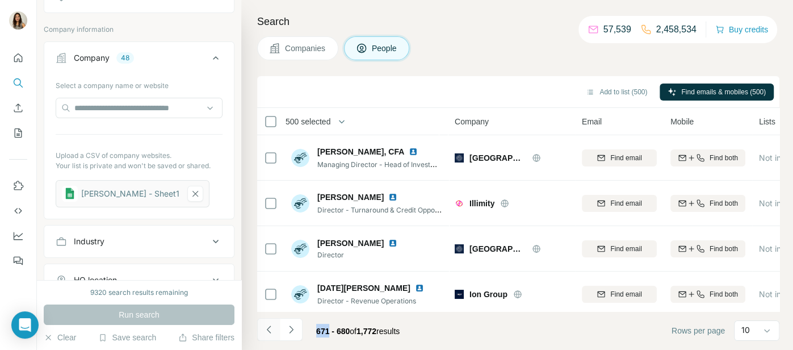
click at [266, 329] on icon "Navigate to previous page" at bounding box center [269, 329] width 11 height 11
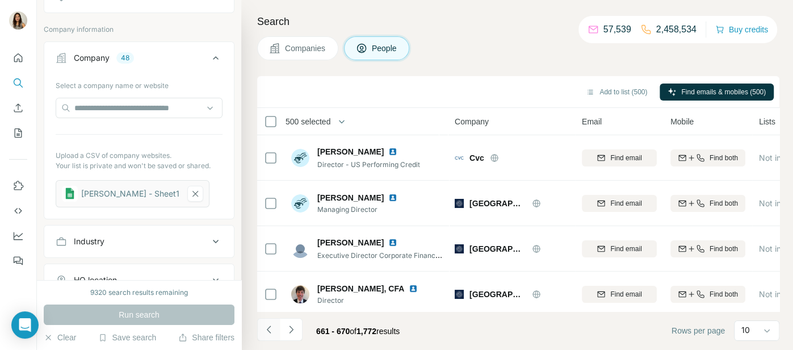
click at [266, 330] on icon "Navigate to previous page" at bounding box center [269, 329] width 11 height 11
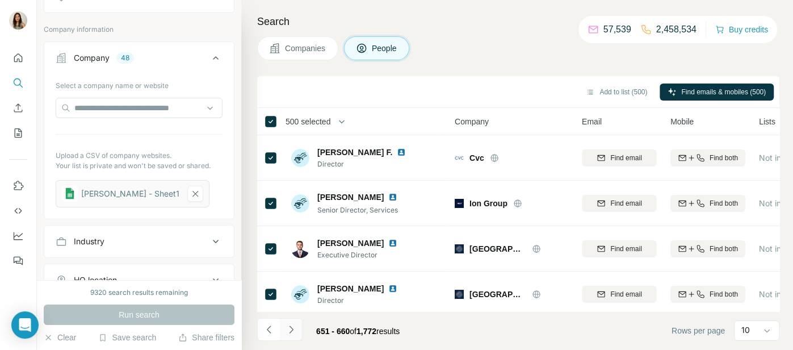
click at [292, 332] on icon "Navigate to next page" at bounding box center [291, 329] width 11 height 11
click at [342, 118] on icon "button" at bounding box center [341, 121] width 11 height 11
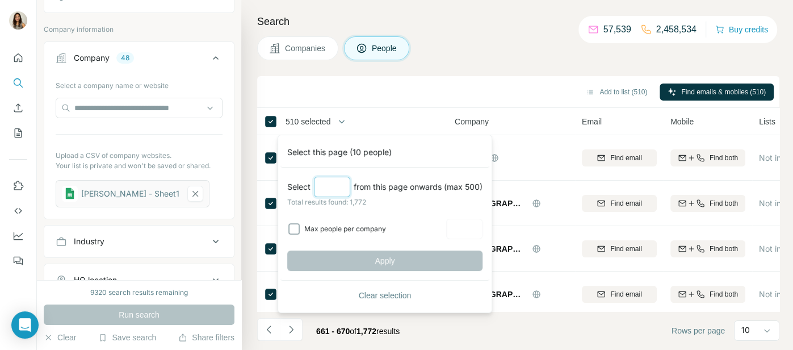
click at [336, 183] on input "Select a number (up to 500)" at bounding box center [332, 187] width 36 height 20
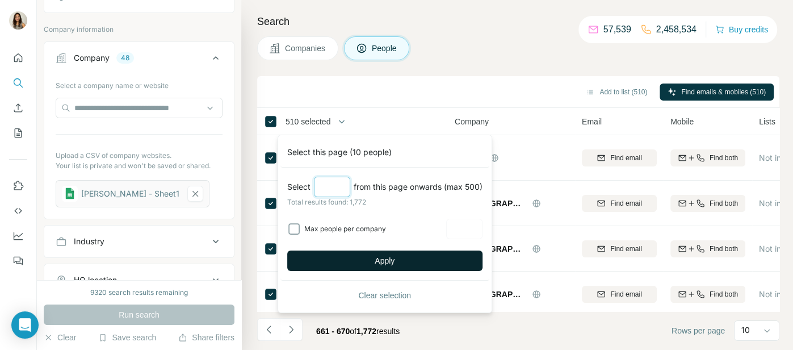
type input "***"
click at [395, 267] on button "Apply" at bounding box center [384, 260] width 195 height 20
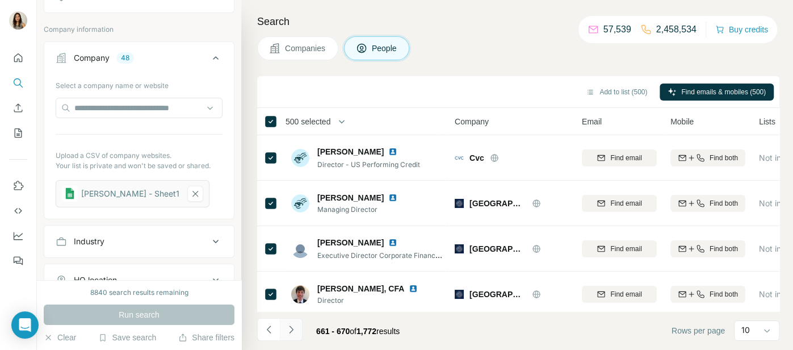
click at [295, 327] on icon "Navigate to next page" at bounding box center [291, 329] width 11 height 11
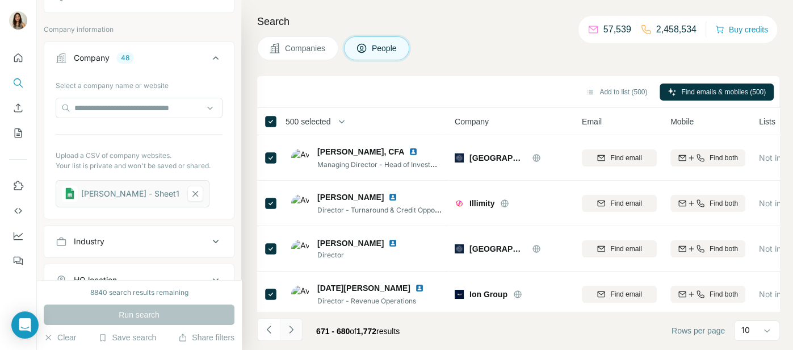
click at [295, 327] on icon "Navigate to next page" at bounding box center [291, 329] width 11 height 11
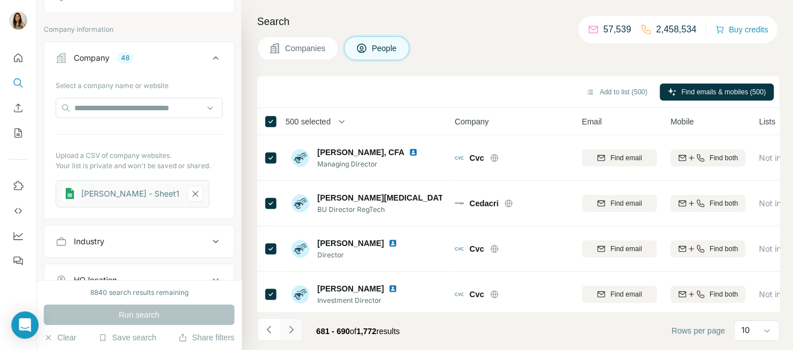
click at [295, 327] on icon "Navigate to next page" at bounding box center [291, 329] width 11 height 11
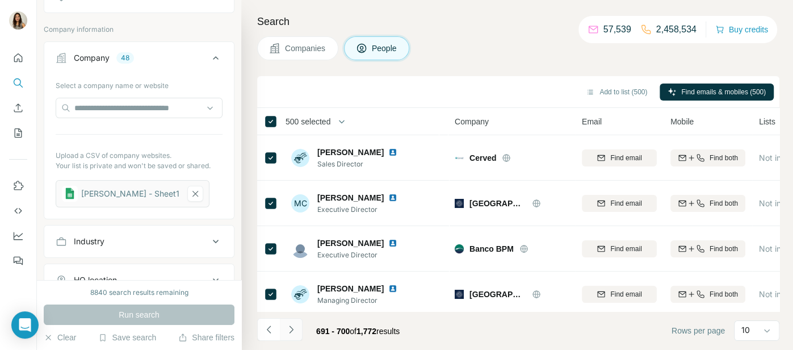
click at [295, 327] on icon "Navigate to next page" at bounding box center [291, 329] width 11 height 11
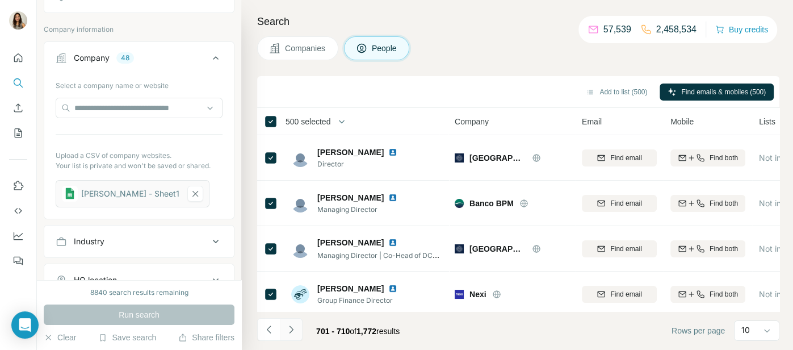
click at [295, 327] on icon "Navigate to next page" at bounding box center [291, 329] width 11 height 11
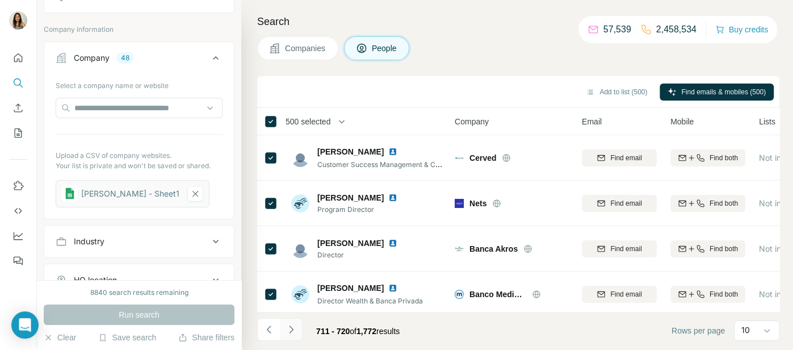
click at [295, 327] on icon "Navigate to next page" at bounding box center [291, 329] width 11 height 11
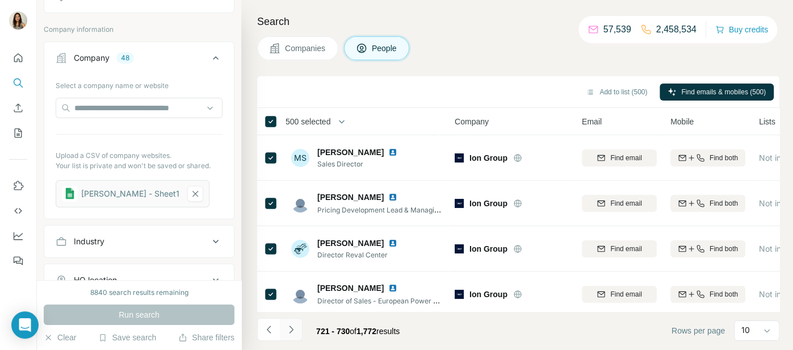
click at [295, 327] on icon "Navigate to next page" at bounding box center [291, 329] width 11 height 11
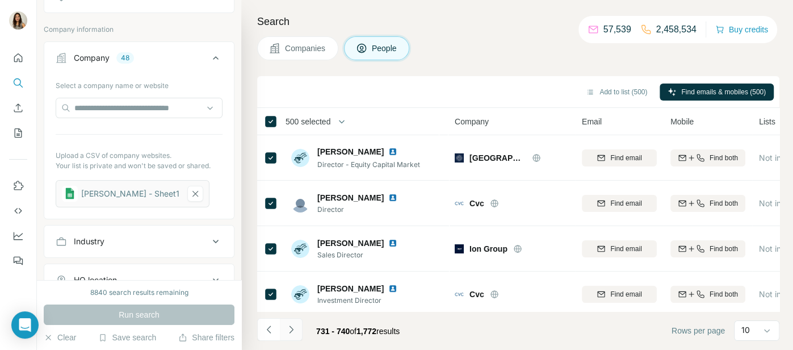
click at [295, 327] on icon "Navigate to next page" at bounding box center [291, 329] width 11 height 11
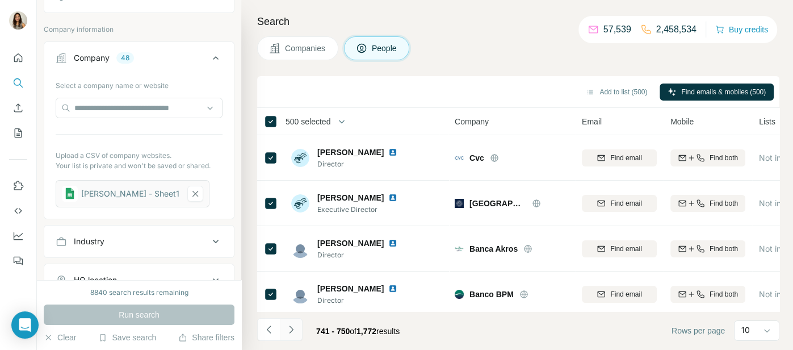
click at [295, 327] on icon "Navigate to next page" at bounding box center [291, 329] width 11 height 11
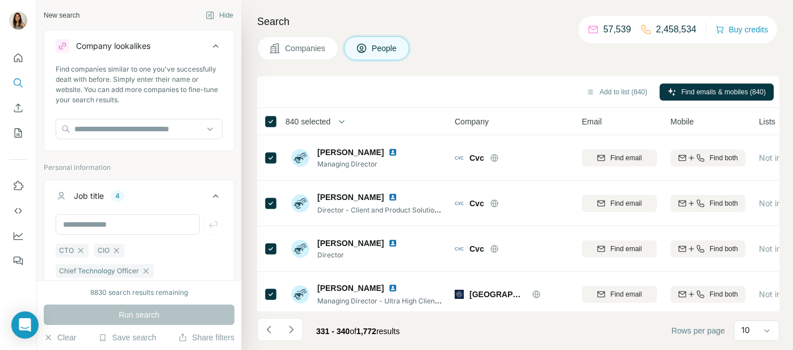
click at [268, 325] on icon "Navigate to previous page" at bounding box center [269, 329] width 11 height 11
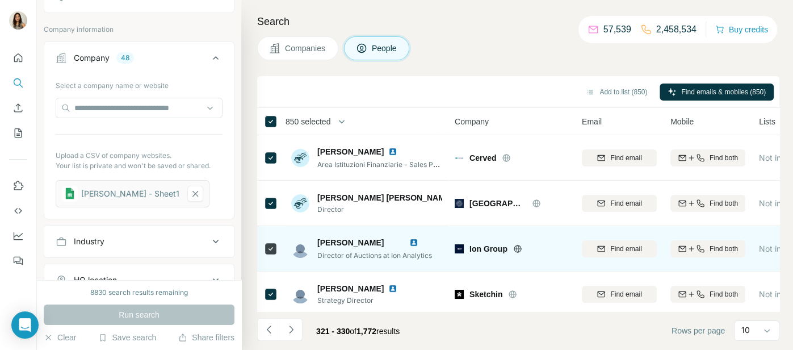
click at [271, 325] on icon "Navigate to previous page" at bounding box center [269, 329] width 11 height 11
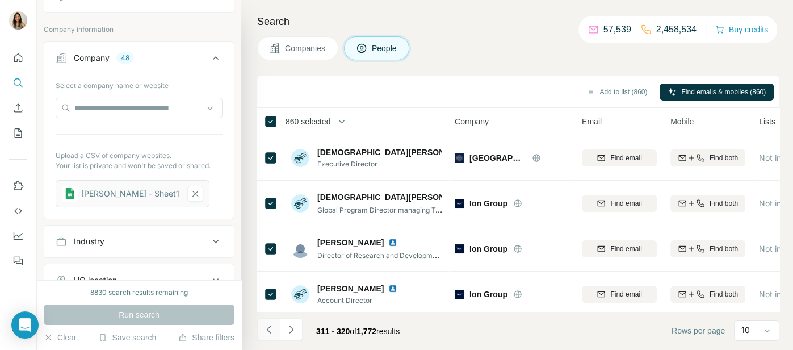
click at [269, 327] on icon "Navigate to previous page" at bounding box center [268, 328] width 4 height 7
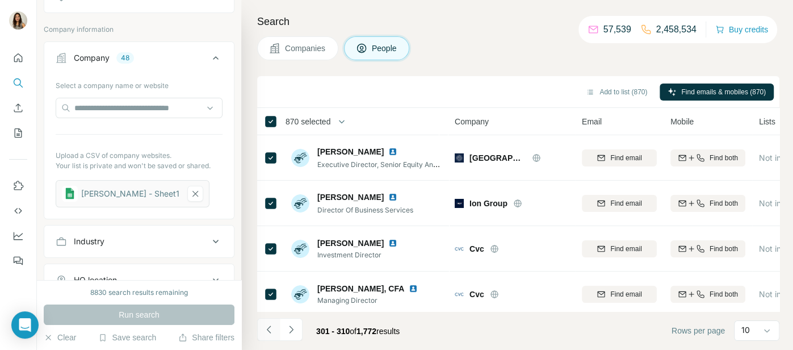
click at [275, 340] on button "Navigate to previous page" at bounding box center [268, 329] width 23 height 23
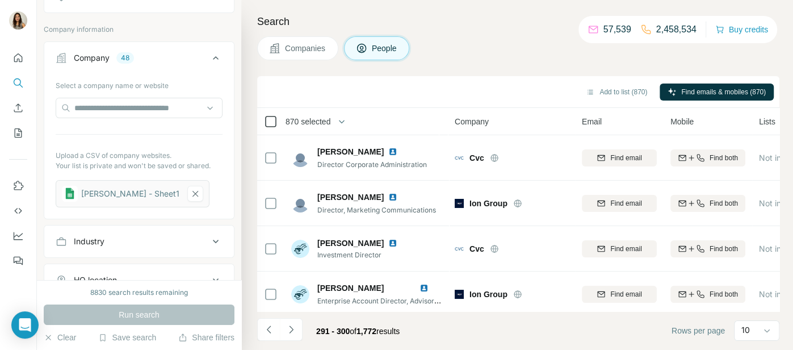
click at [272, 115] on icon at bounding box center [271, 122] width 14 height 14
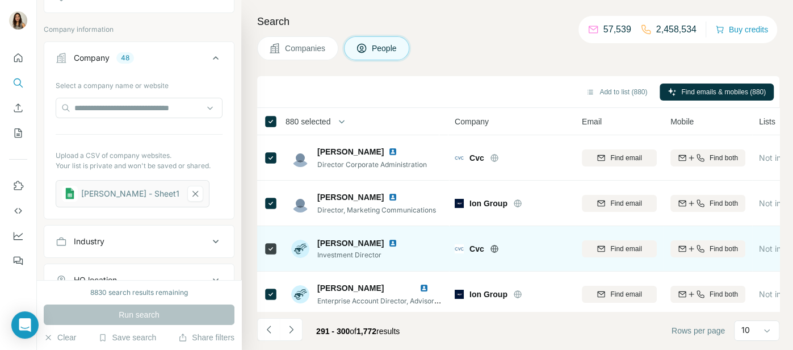
click at [271, 329] on icon "Navigate to previous page" at bounding box center [269, 329] width 11 height 11
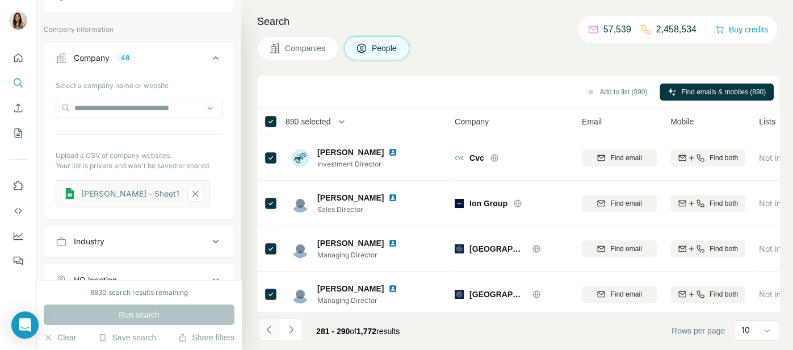
click at [267, 332] on icon "Navigate to previous page" at bounding box center [269, 329] width 11 height 11
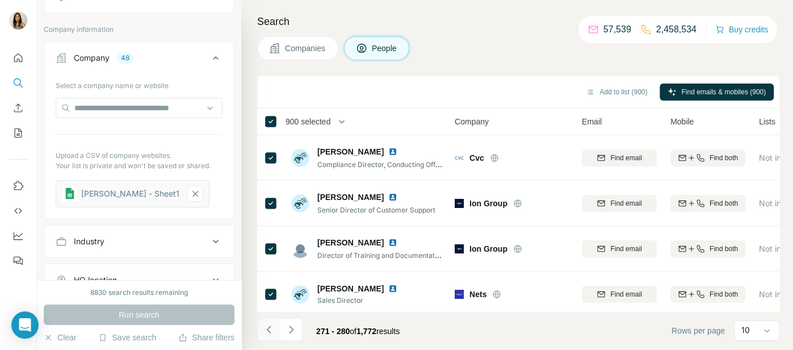
click at [269, 331] on icon "Navigate to previous page" at bounding box center [269, 329] width 11 height 11
drag, startPoint x: 269, startPoint y: 324, endPoint x: 248, endPoint y: 183, distance: 142.4
click at [270, 324] on icon "Navigate to previous page" at bounding box center [269, 329] width 11 height 11
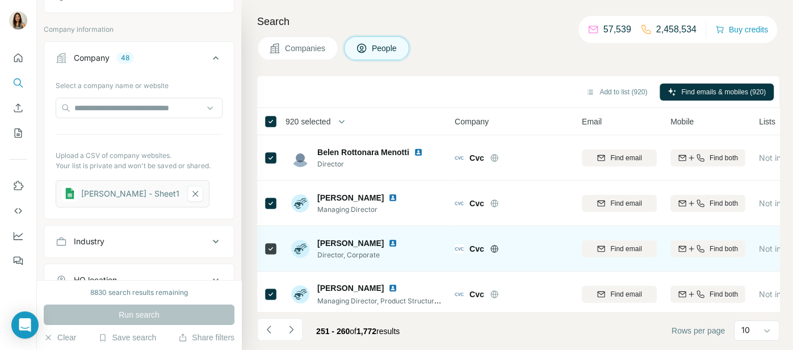
click at [261, 329] on button "Navigate to previous page" at bounding box center [268, 329] width 23 height 23
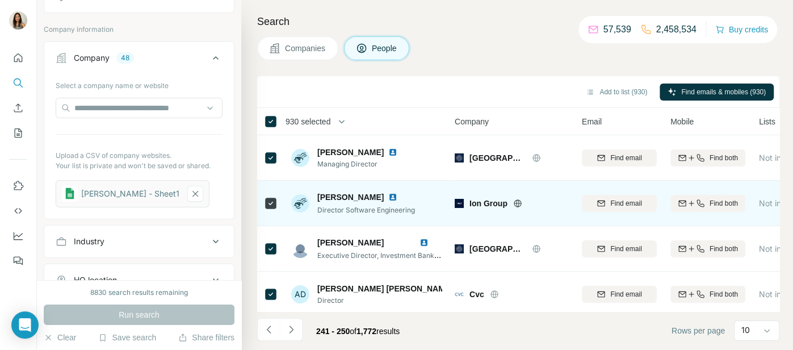
click at [264, 328] on icon "Navigate to previous page" at bounding box center [269, 329] width 11 height 11
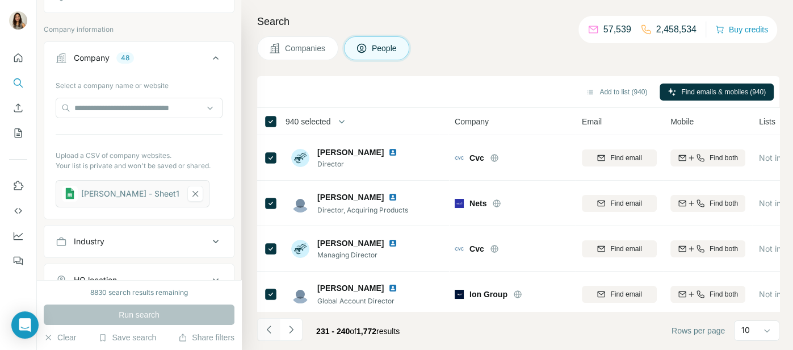
click at [273, 331] on icon "Navigate to previous page" at bounding box center [269, 329] width 11 height 11
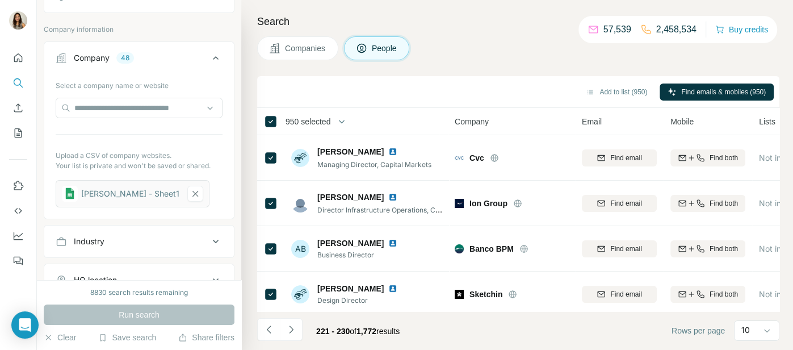
click at [272, 341] on li at bounding box center [268, 330] width 23 height 25
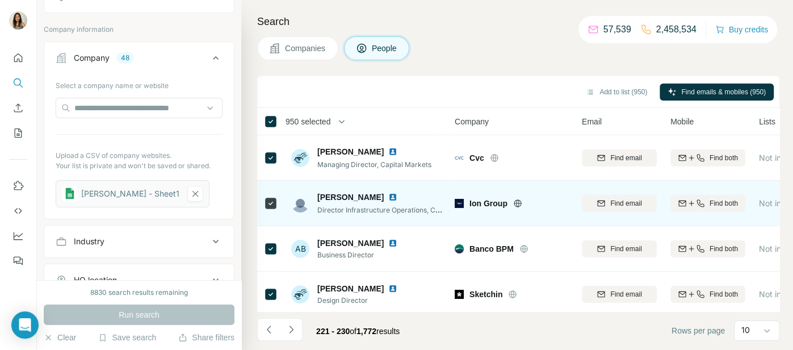
click at [272, 328] on icon "Navigate to previous page" at bounding box center [269, 329] width 11 height 11
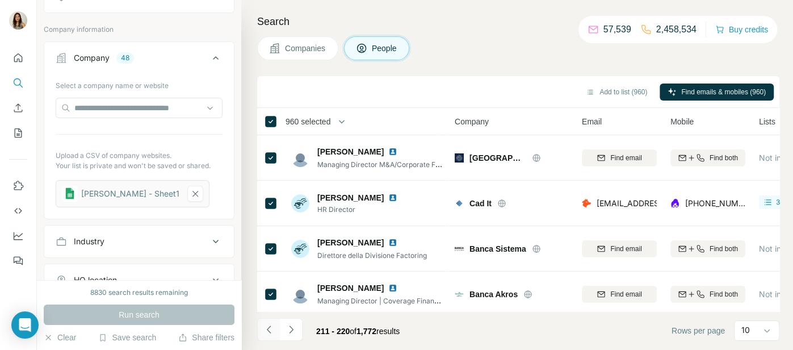
click at [273, 327] on icon "Navigate to previous page" at bounding box center [269, 329] width 11 height 11
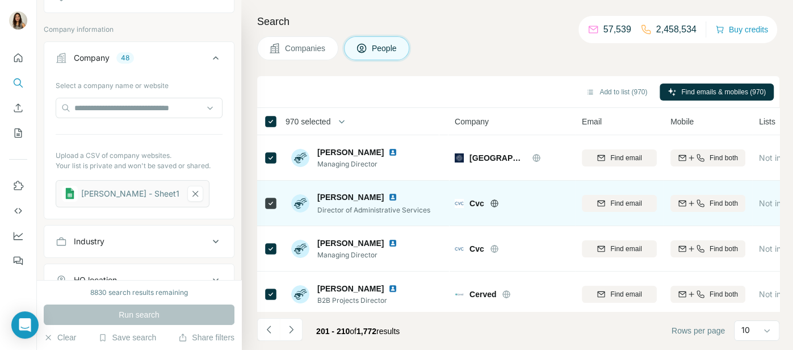
click at [269, 325] on icon "Navigate to previous page" at bounding box center [269, 329] width 11 height 11
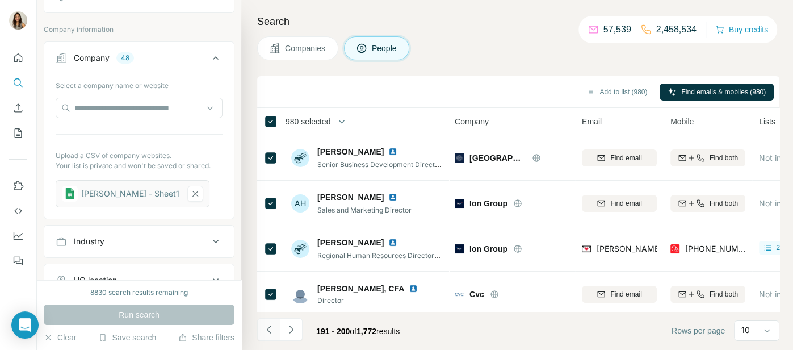
click at [266, 329] on icon "Navigate to previous page" at bounding box center [268, 328] width 4 height 7
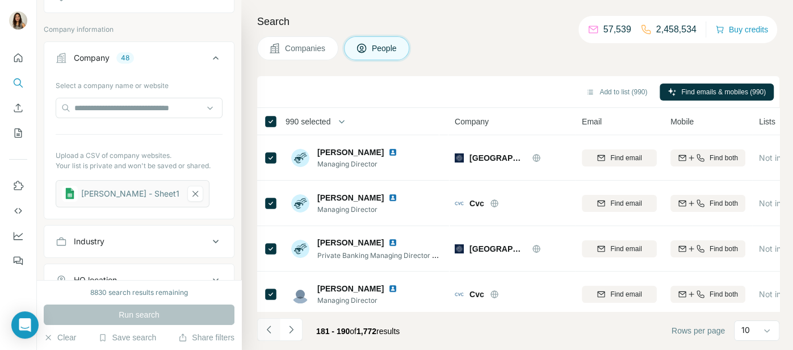
click at [269, 330] on icon "Navigate to previous page" at bounding box center [269, 329] width 11 height 11
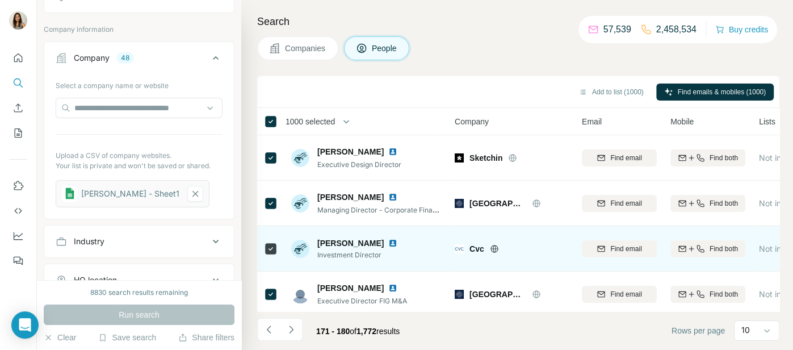
click at [265, 331] on icon "Navigate to previous page" at bounding box center [269, 329] width 11 height 11
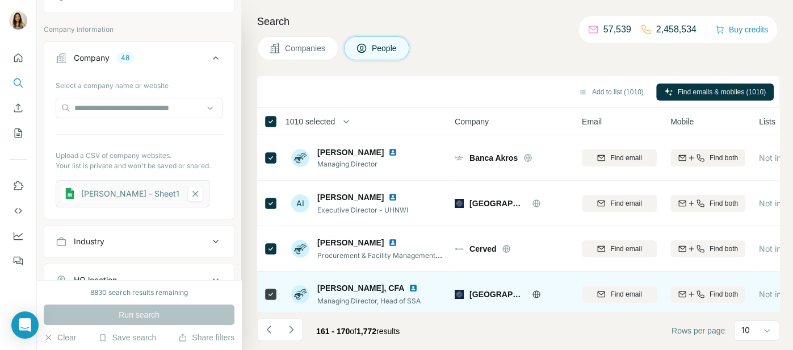
drag, startPoint x: 264, startPoint y: 329, endPoint x: 262, endPoint y: 308, distance: 21.1
click at [265, 328] on icon "Navigate to previous page" at bounding box center [269, 329] width 11 height 11
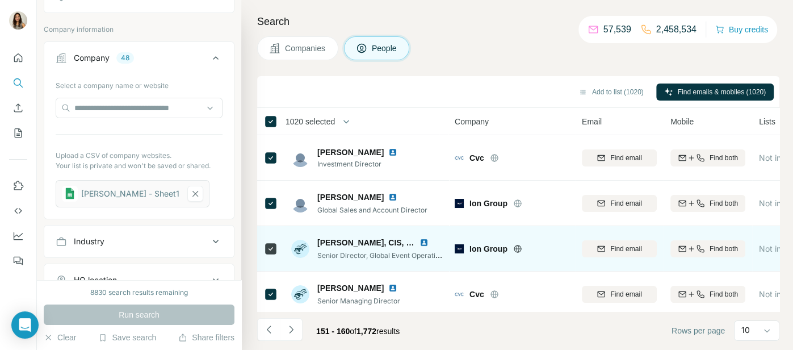
drag, startPoint x: 274, startPoint y: 329, endPoint x: 261, endPoint y: 266, distance: 64.4
click at [273, 329] on icon "Navigate to previous page" at bounding box center [269, 329] width 11 height 11
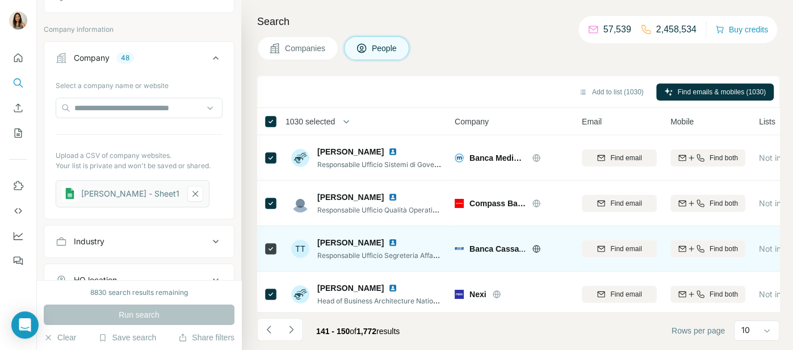
click at [270, 327] on icon "Navigate to previous page" at bounding box center [269, 329] width 11 height 11
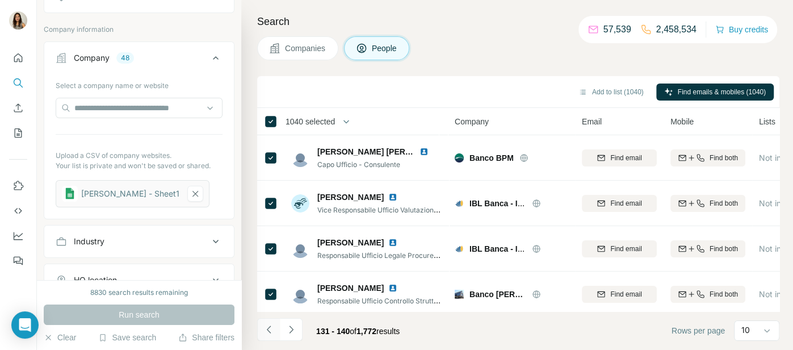
click at [266, 333] on icon "Navigate to previous page" at bounding box center [269, 329] width 11 height 11
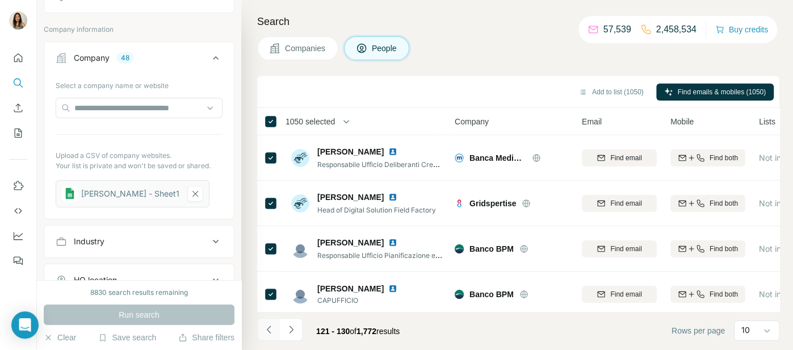
click at [270, 325] on icon "Navigate to previous page" at bounding box center [269, 329] width 11 height 11
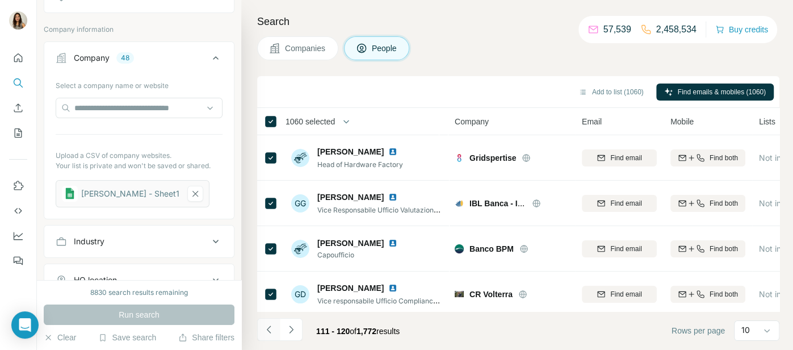
click at [272, 325] on icon "Navigate to previous page" at bounding box center [269, 329] width 11 height 11
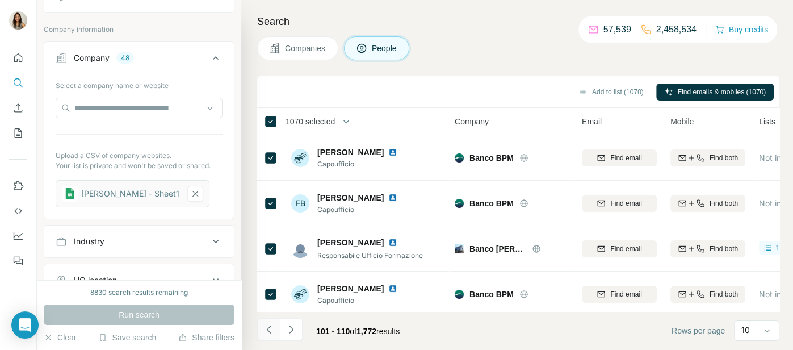
click at [264, 336] on button "Navigate to previous page" at bounding box center [268, 329] width 23 height 23
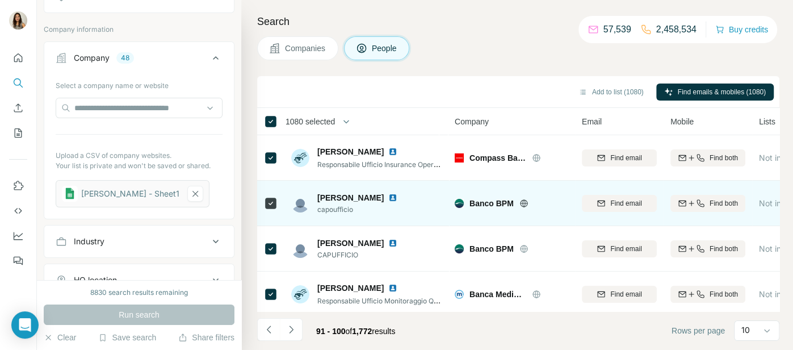
drag, startPoint x: 266, startPoint y: 328, endPoint x: 263, endPoint y: 193, distance: 135.2
click at [267, 328] on icon "Navigate to previous page" at bounding box center [269, 329] width 11 height 11
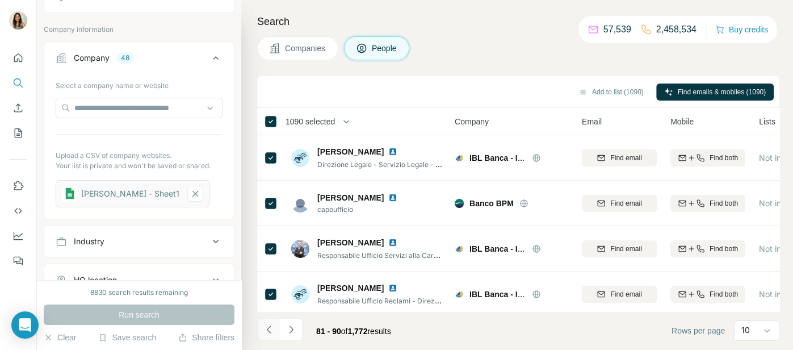
click at [270, 319] on button "Navigate to previous page" at bounding box center [268, 329] width 23 height 23
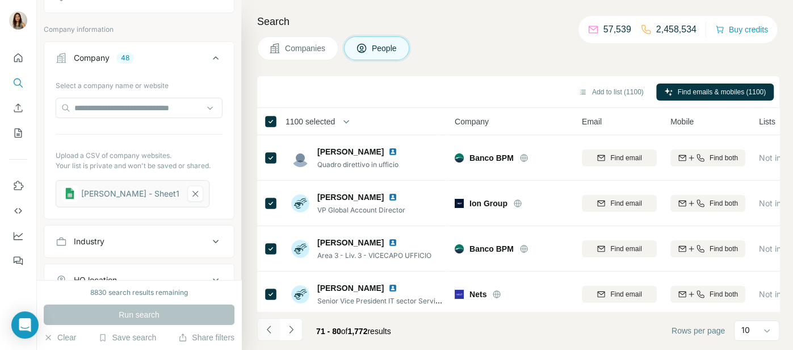
click at [269, 330] on icon "Navigate to previous page" at bounding box center [269, 329] width 11 height 11
click at [269, 326] on icon "Navigate to previous page" at bounding box center [269, 329] width 11 height 11
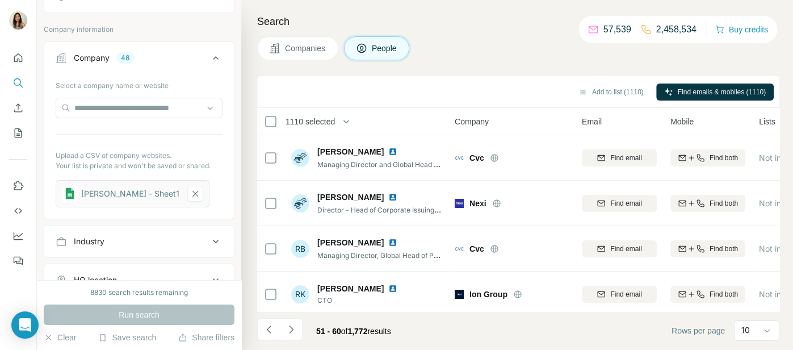
click at [271, 113] on th "1110 selected" at bounding box center [348, 121] width 182 height 27
click at [271, 128] on th "1110 selected" at bounding box center [348, 121] width 182 height 27
click at [262, 328] on button "Navigate to previous page" at bounding box center [268, 329] width 23 height 23
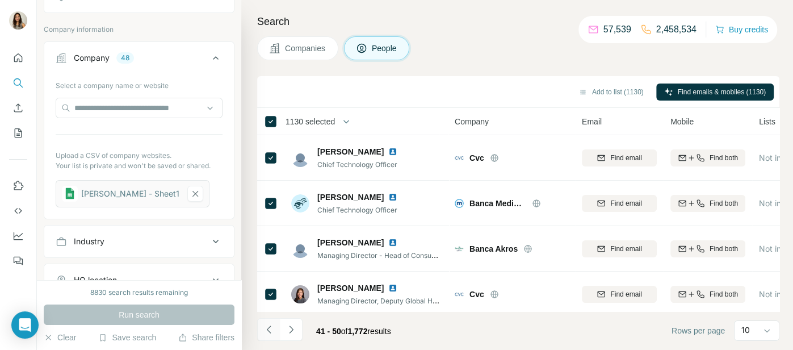
click at [269, 323] on button "Navigate to previous page" at bounding box center [268, 329] width 23 height 23
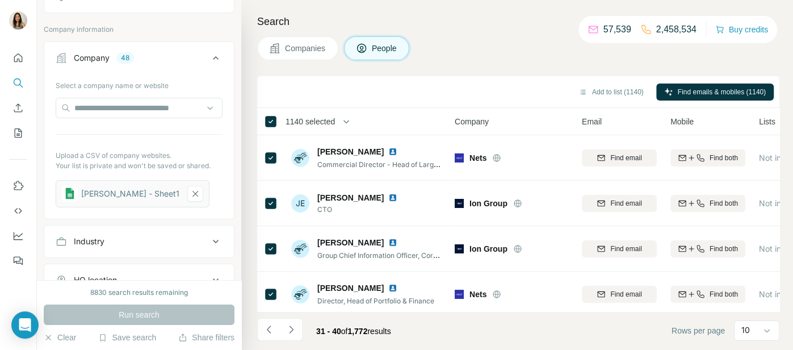
click at [258, 342] on li at bounding box center [268, 330] width 23 height 25
click at [264, 323] on button "Navigate to previous page" at bounding box center [268, 329] width 23 height 23
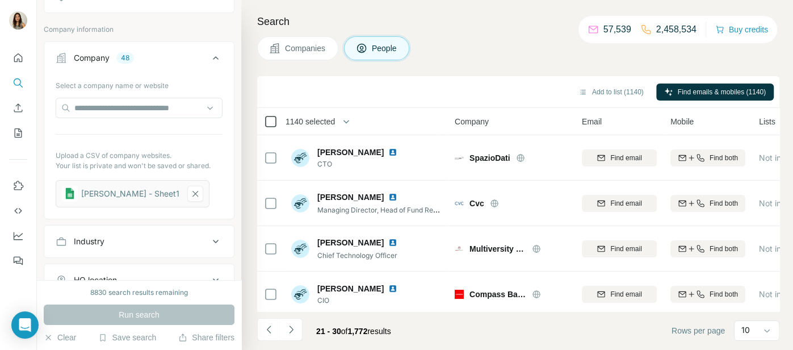
click at [269, 127] on icon at bounding box center [271, 122] width 14 height 14
click at [263, 321] on button "Navigate to previous page" at bounding box center [268, 329] width 23 height 23
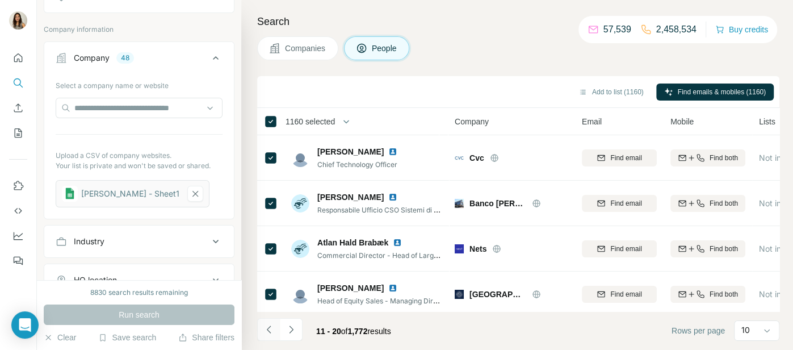
click at [272, 332] on icon "Navigate to previous page" at bounding box center [269, 329] width 11 height 11
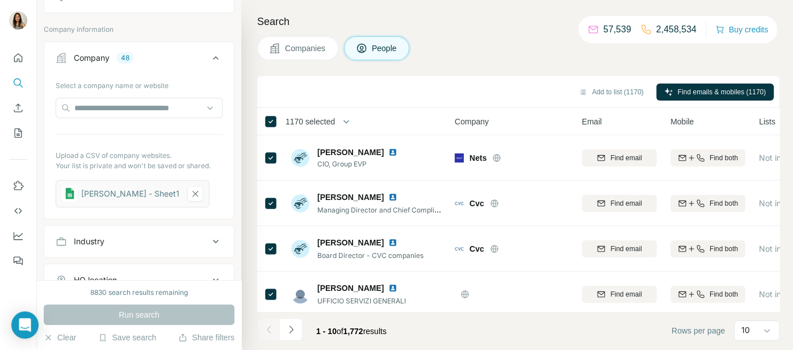
drag, startPoint x: 264, startPoint y: 331, endPoint x: 264, endPoint y: 325, distance: 6.2
click at [264, 331] on div at bounding box center [268, 329] width 23 height 23
click at [298, 338] on button "Navigate to next page" at bounding box center [291, 329] width 23 height 23
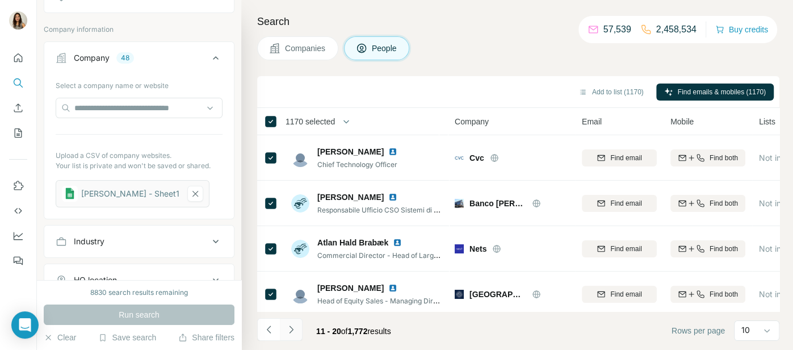
click at [298, 333] on button "Navigate to next page" at bounding box center [291, 329] width 23 height 23
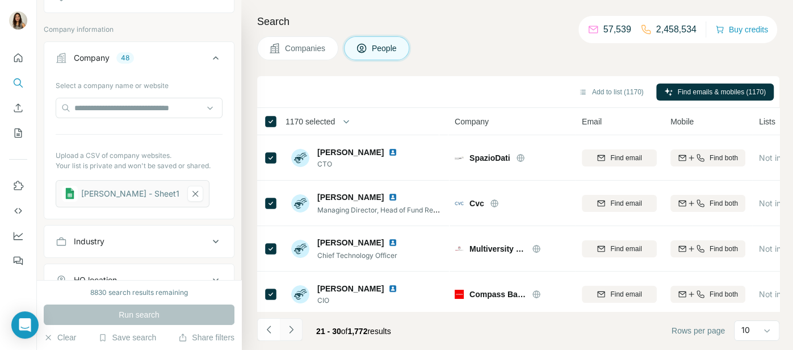
click at [298, 333] on button "Navigate to next page" at bounding box center [291, 329] width 23 height 23
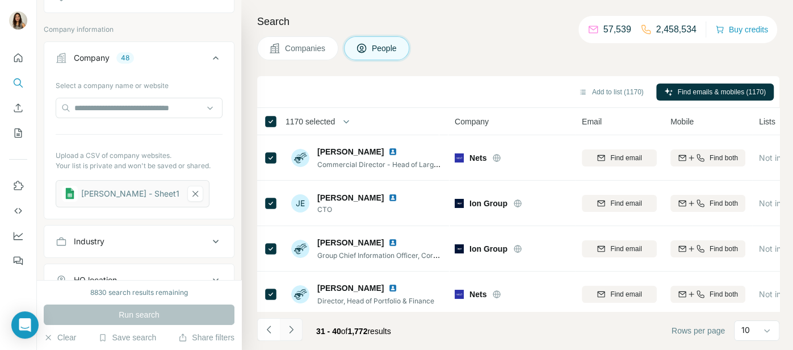
click at [298, 333] on button "Navigate to next page" at bounding box center [291, 329] width 23 height 23
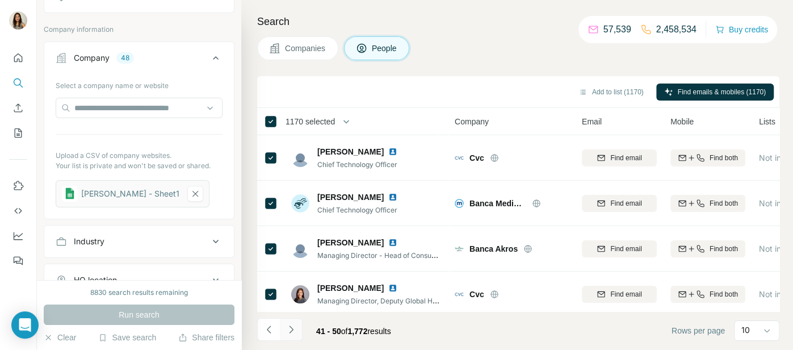
click at [298, 333] on button "Navigate to next page" at bounding box center [291, 329] width 23 height 23
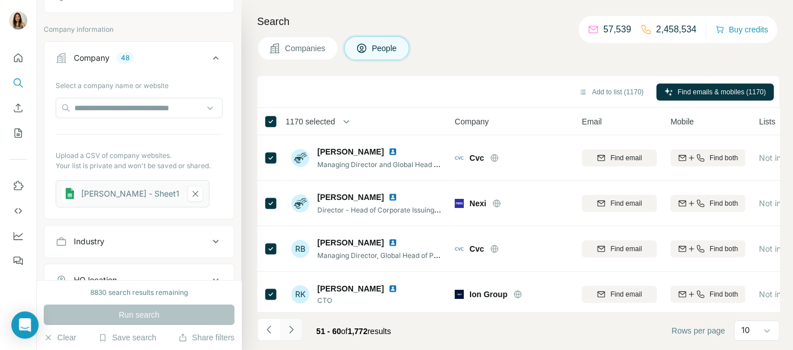
click at [298, 333] on button "Navigate to next page" at bounding box center [291, 329] width 23 height 23
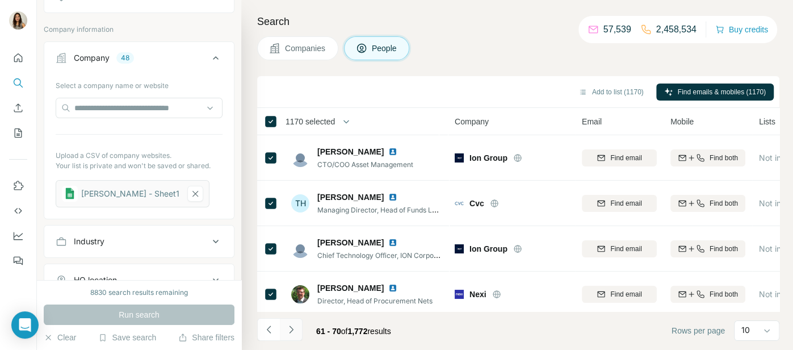
click at [298, 333] on button "Navigate to next page" at bounding box center [291, 329] width 23 height 23
click at [298, 332] on button "Navigate to next page" at bounding box center [291, 329] width 23 height 23
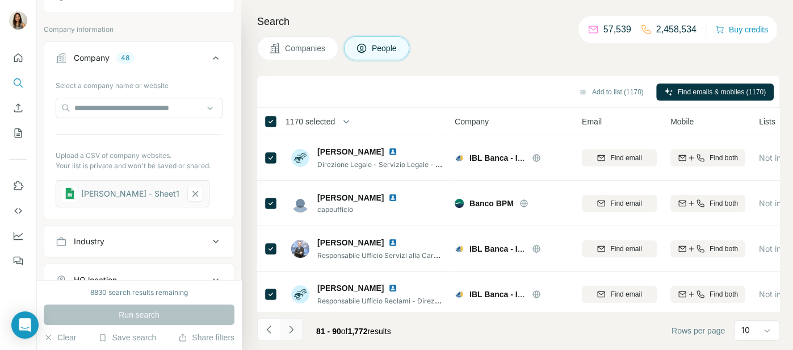
click at [298, 332] on button "Navigate to next page" at bounding box center [291, 329] width 23 height 23
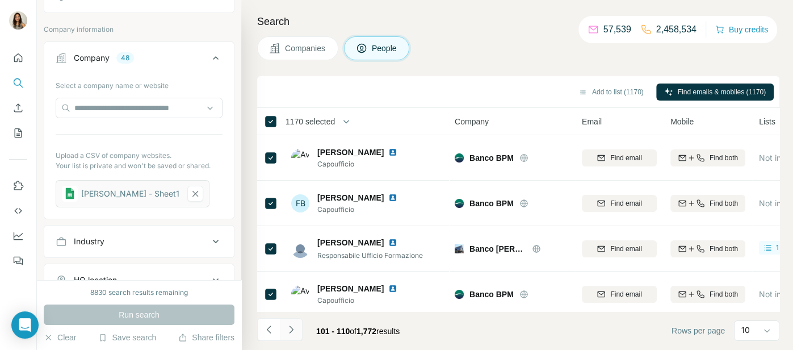
click at [298, 332] on button "Navigate to next page" at bounding box center [291, 329] width 23 height 23
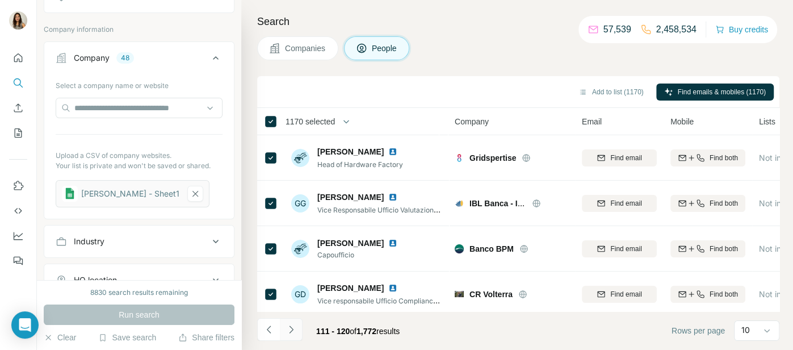
click at [298, 332] on button "Navigate to next page" at bounding box center [291, 329] width 23 height 23
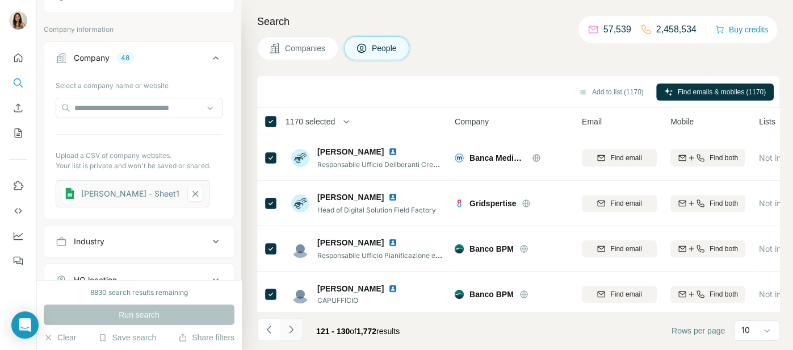
click at [298, 332] on button "Navigate to next page" at bounding box center [291, 329] width 23 height 23
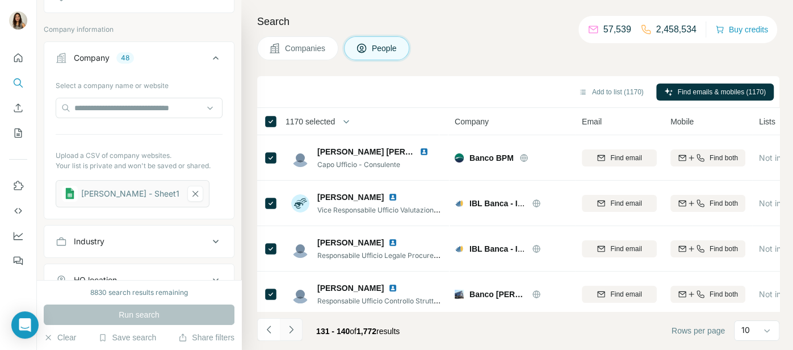
click at [298, 332] on button "Navigate to next page" at bounding box center [291, 329] width 23 height 23
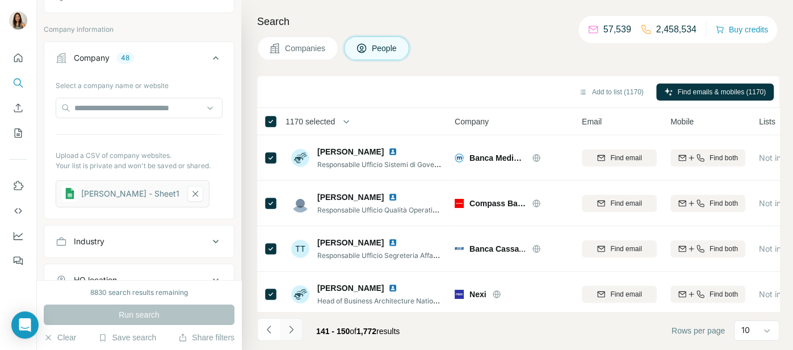
click at [298, 332] on button "Navigate to next page" at bounding box center [291, 329] width 23 height 23
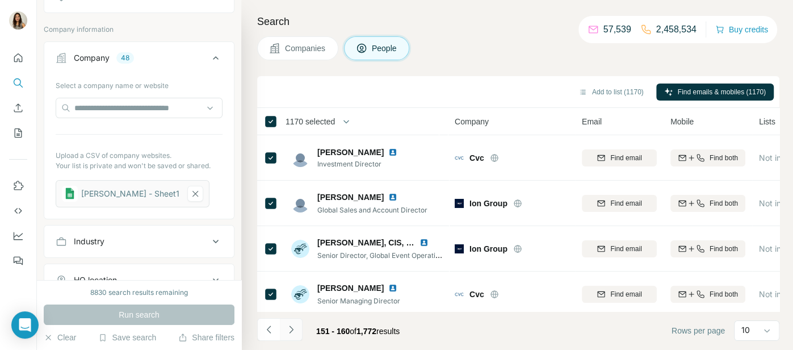
click at [298, 332] on button "Navigate to next page" at bounding box center [291, 329] width 23 height 23
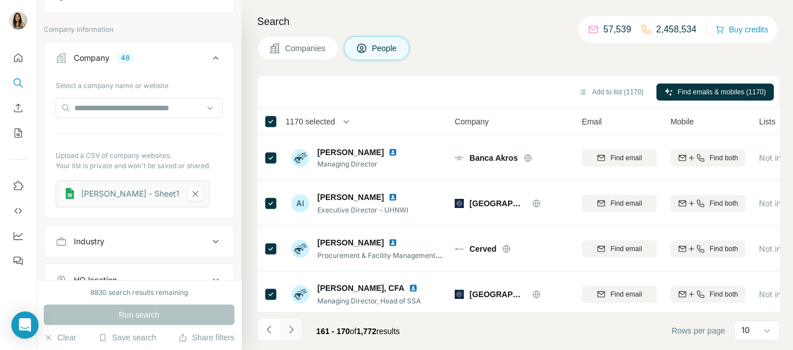
click at [297, 333] on button "Navigate to next page" at bounding box center [291, 329] width 23 height 23
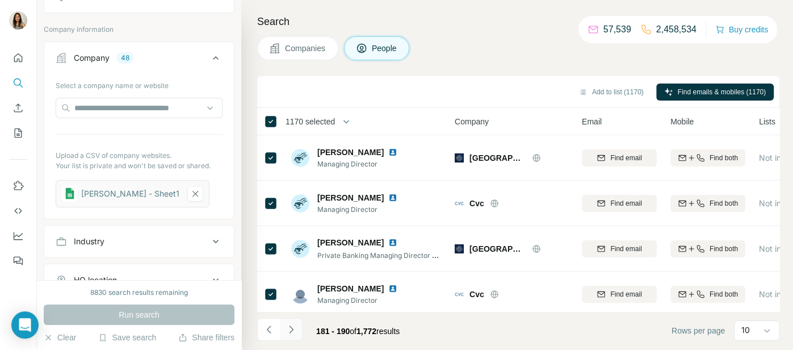
click at [297, 333] on button "Navigate to next page" at bounding box center [291, 329] width 23 height 23
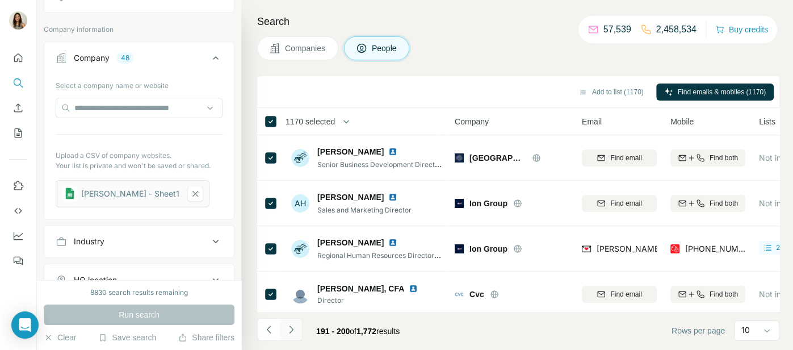
click at [297, 333] on button "Navigate to next page" at bounding box center [291, 329] width 23 height 23
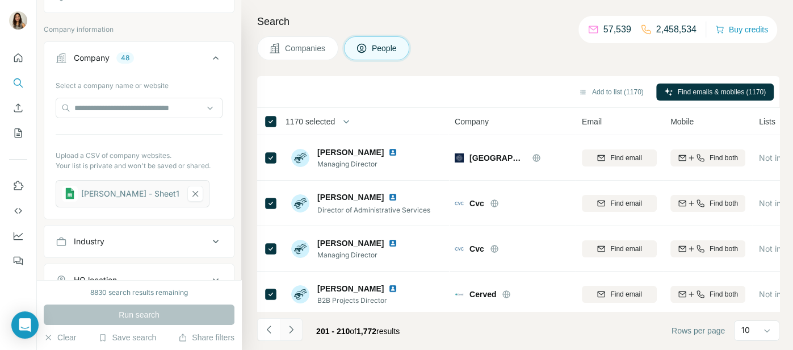
click at [297, 333] on button "Navigate to next page" at bounding box center [291, 329] width 23 height 23
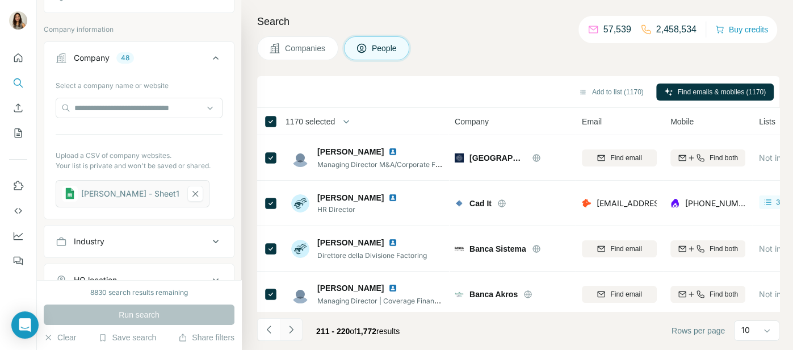
click at [297, 333] on button "Navigate to next page" at bounding box center [291, 329] width 23 height 23
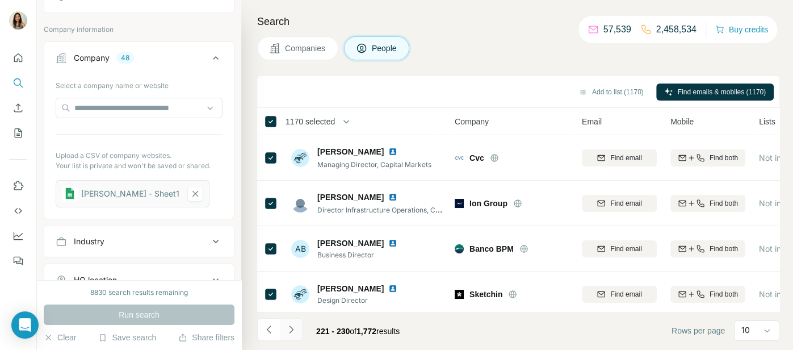
click at [297, 333] on button "Navigate to next page" at bounding box center [291, 329] width 23 height 23
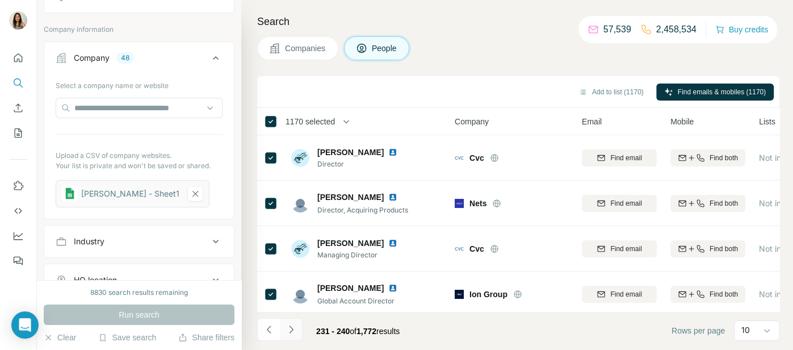
click at [296, 333] on button "Navigate to next page" at bounding box center [291, 329] width 23 height 23
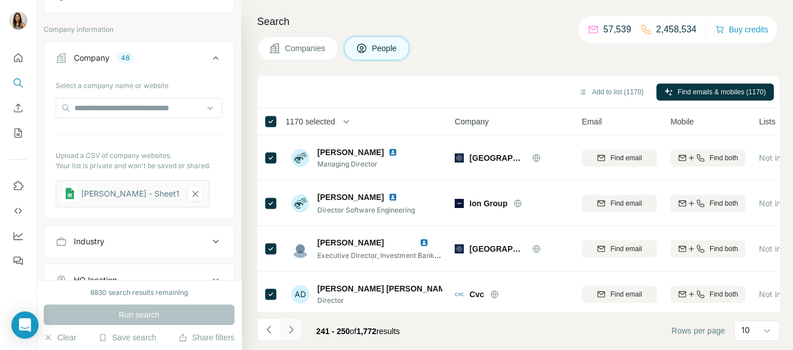
click at [296, 333] on icon "Navigate to next page" at bounding box center [291, 329] width 11 height 11
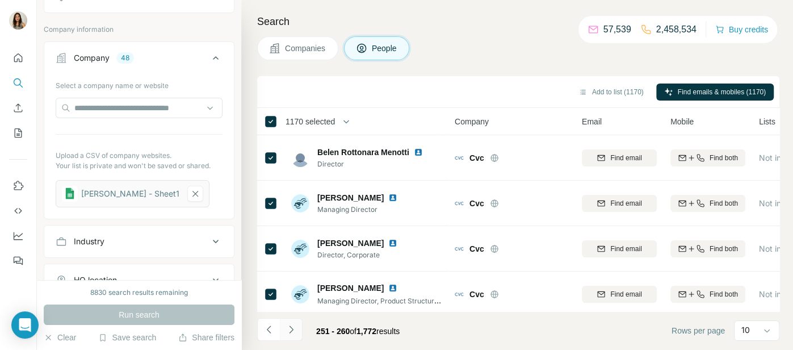
click at [296, 333] on icon "Navigate to next page" at bounding box center [291, 329] width 11 height 11
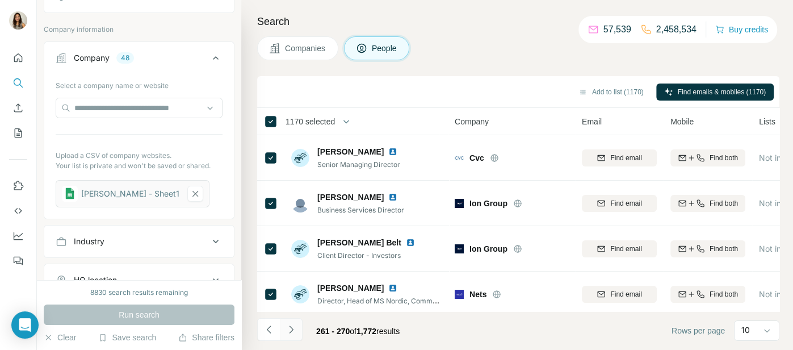
click at [295, 333] on icon "Navigate to next page" at bounding box center [291, 329] width 11 height 11
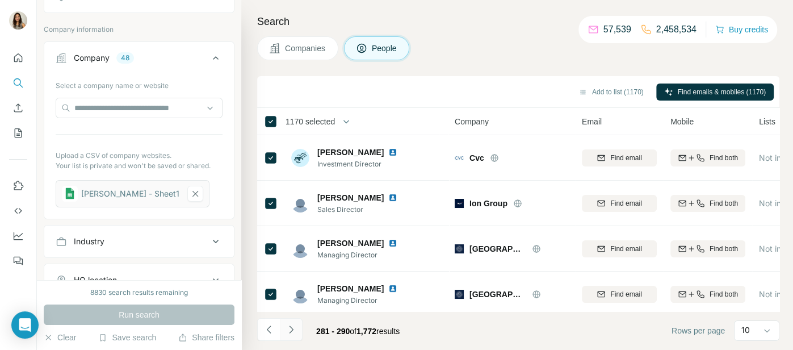
click at [295, 333] on icon "Navigate to next page" at bounding box center [291, 329] width 11 height 11
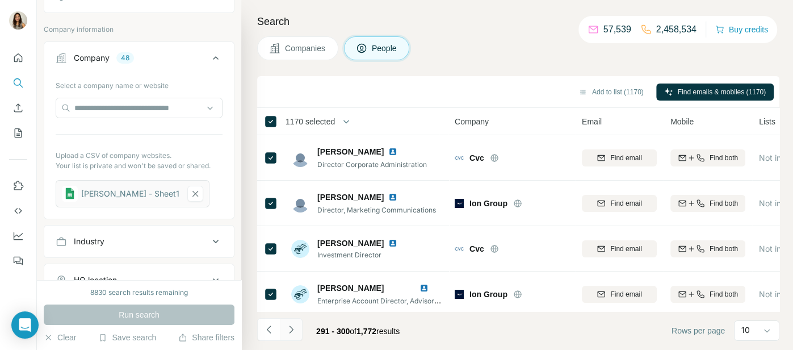
click at [295, 333] on icon "Navigate to next page" at bounding box center [291, 329] width 11 height 11
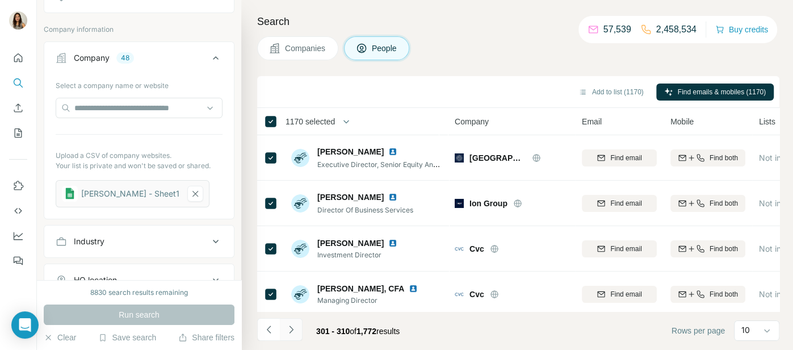
click at [295, 333] on icon "Navigate to next page" at bounding box center [291, 329] width 11 height 11
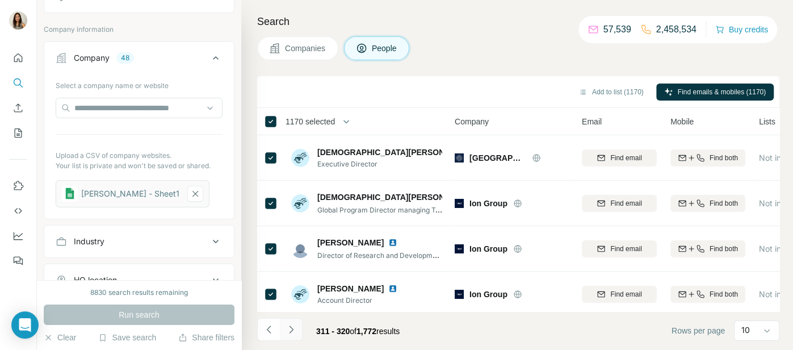
click at [295, 333] on icon "Navigate to next page" at bounding box center [291, 329] width 11 height 11
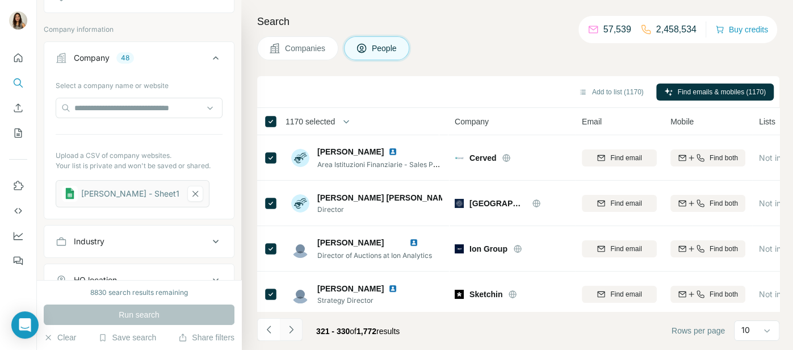
click at [295, 333] on icon "Navigate to next page" at bounding box center [291, 329] width 11 height 11
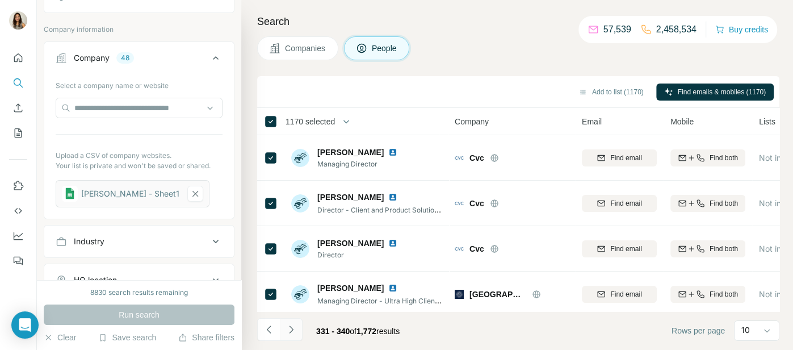
click at [295, 333] on icon "Navigate to next page" at bounding box center [291, 329] width 11 height 11
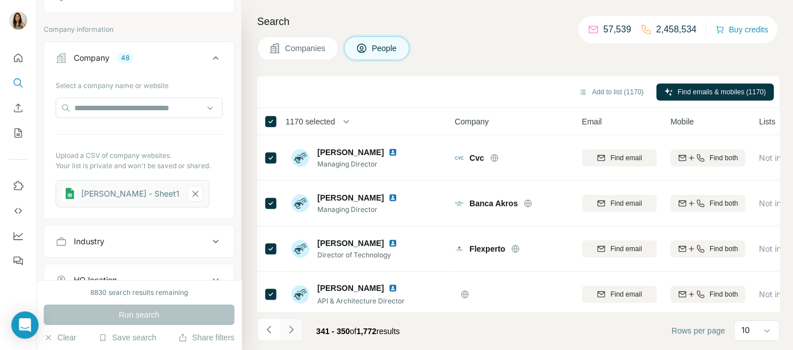
click at [295, 333] on icon "Navigate to next page" at bounding box center [291, 329] width 11 height 11
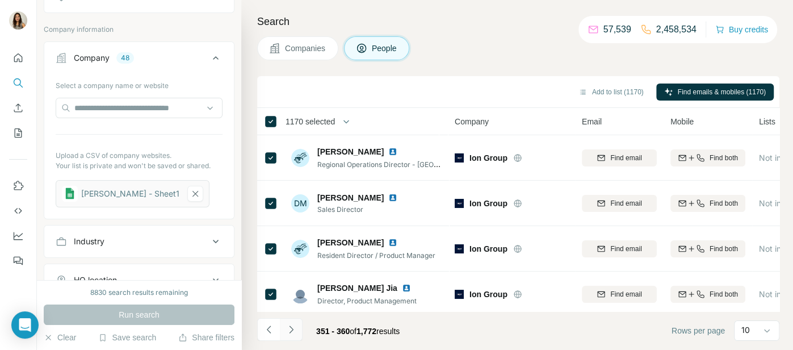
click at [295, 333] on icon "Navigate to next page" at bounding box center [291, 329] width 11 height 11
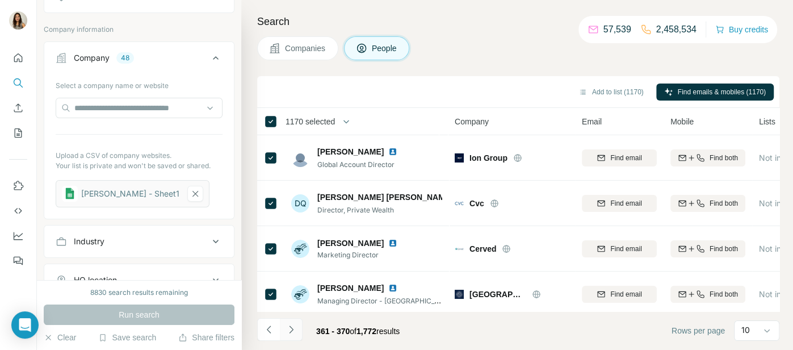
click at [295, 333] on icon "Navigate to next page" at bounding box center [291, 329] width 11 height 11
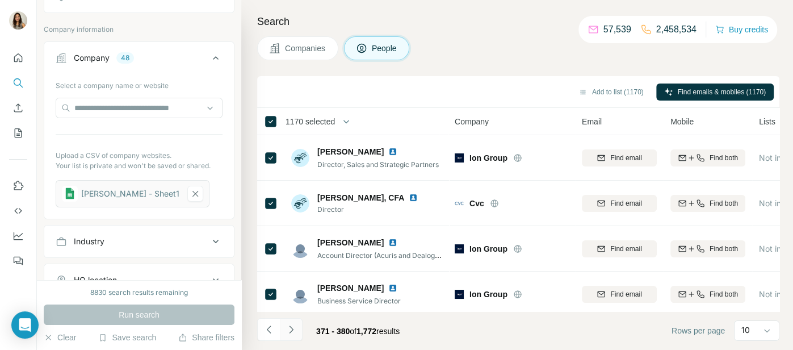
click at [295, 333] on icon "Navigate to next page" at bounding box center [291, 329] width 11 height 11
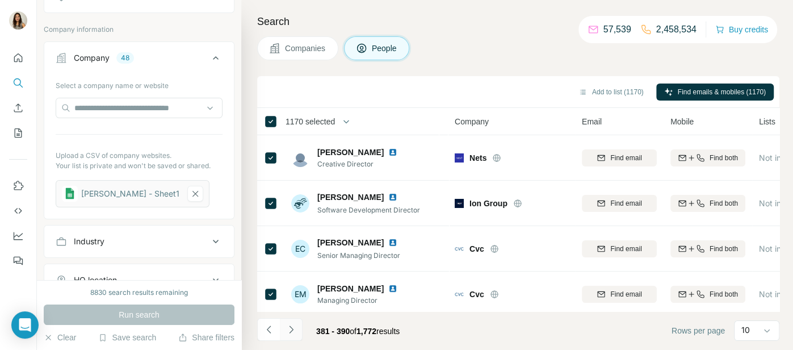
click at [295, 333] on icon "Navigate to next page" at bounding box center [291, 329] width 11 height 11
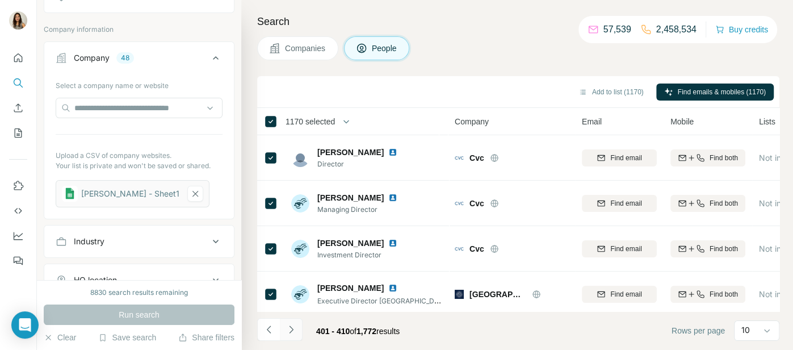
click at [295, 333] on icon "Navigate to next page" at bounding box center [291, 329] width 11 height 11
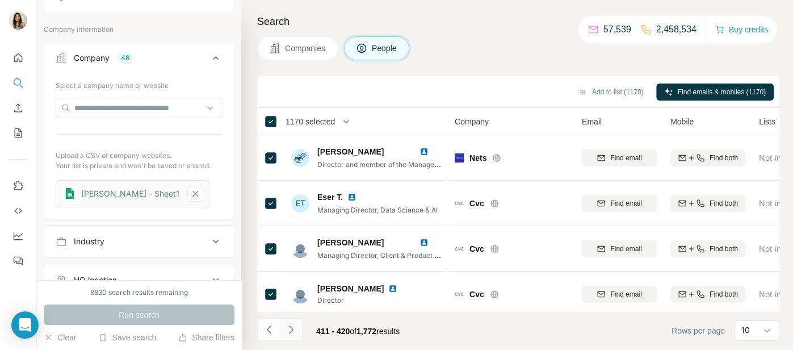
click at [295, 333] on icon "Navigate to next page" at bounding box center [291, 329] width 11 height 11
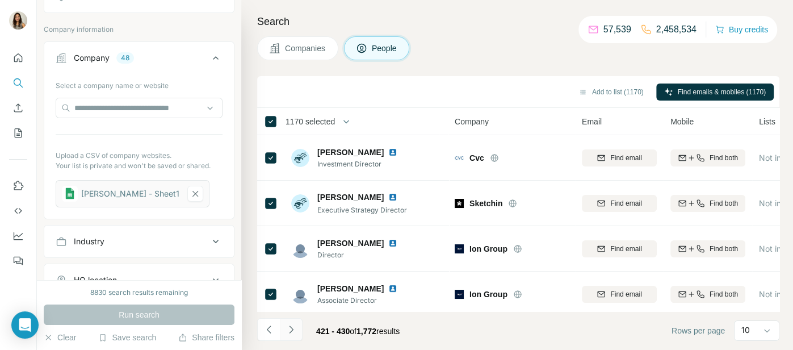
click at [295, 333] on icon "Navigate to next page" at bounding box center [291, 329] width 11 height 11
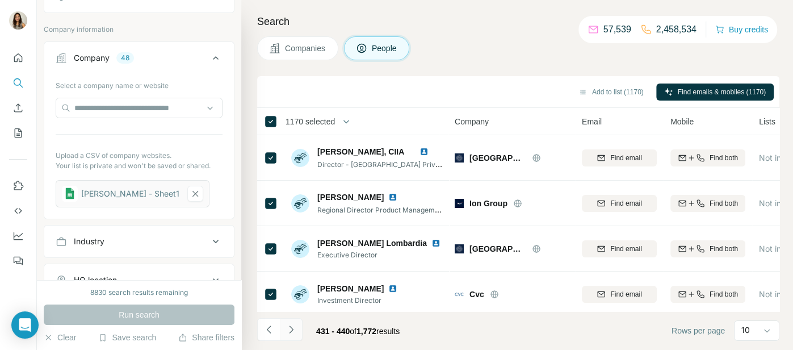
click at [295, 333] on icon "Navigate to next page" at bounding box center [291, 329] width 11 height 11
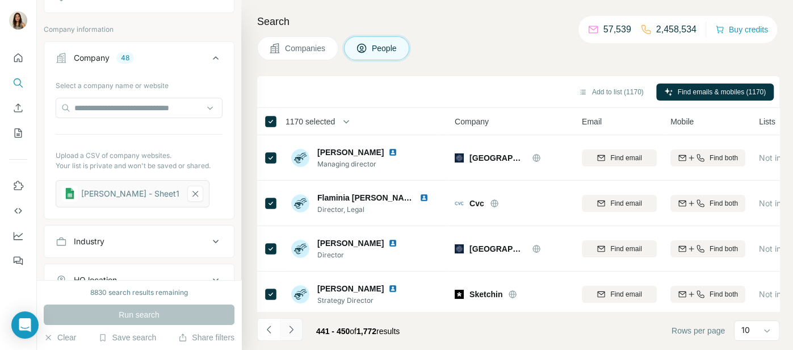
click at [295, 333] on icon "Navigate to next page" at bounding box center [291, 329] width 11 height 11
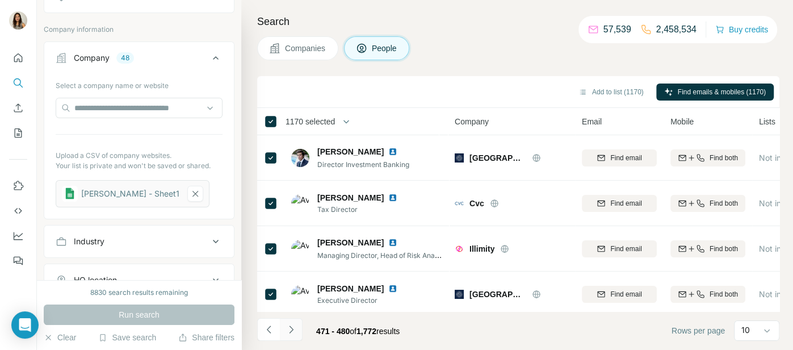
click at [295, 333] on icon "Navigate to next page" at bounding box center [291, 329] width 11 height 11
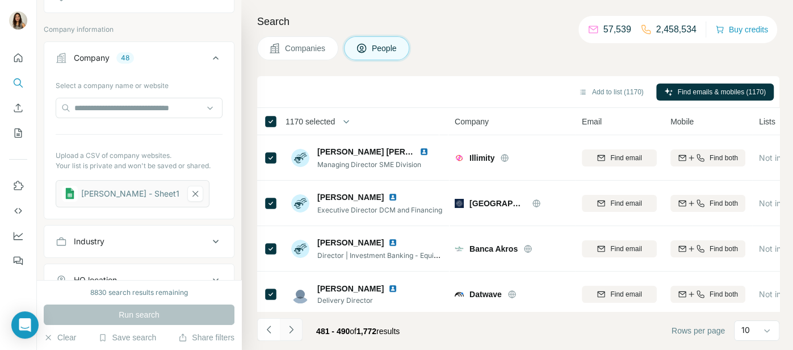
click at [295, 333] on icon "Navigate to next page" at bounding box center [291, 329] width 11 height 11
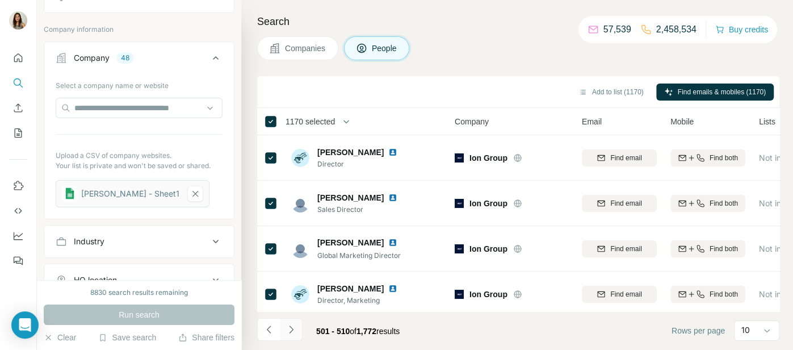
click at [295, 333] on icon "Navigate to next page" at bounding box center [291, 329] width 11 height 11
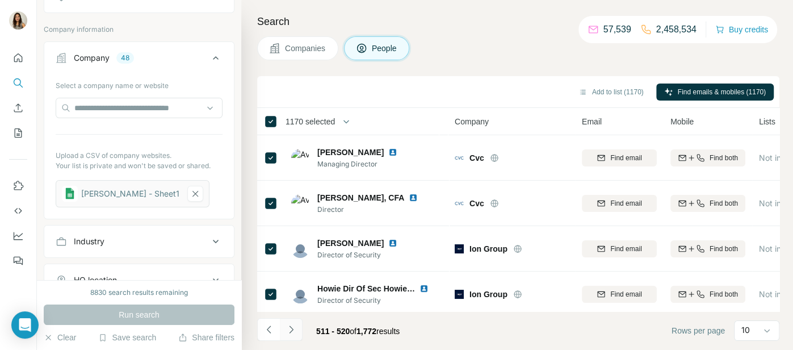
click at [295, 334] on icon "Navigate to next page" at bounding box center [291, 329] width 11 height 11
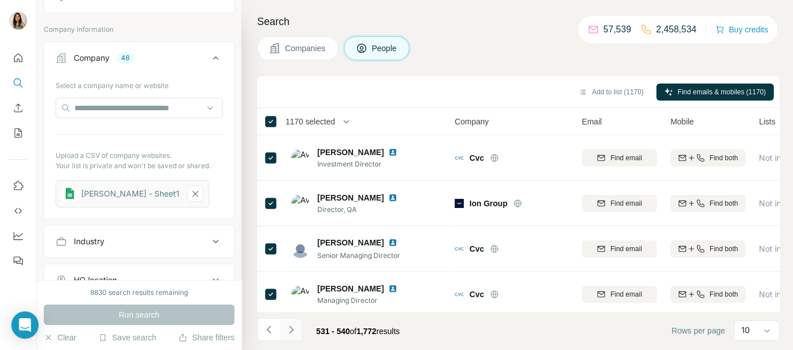
click at [295, 334] on icon "Navigate to next page" at bounding box center [291, 329] width 11 height 11
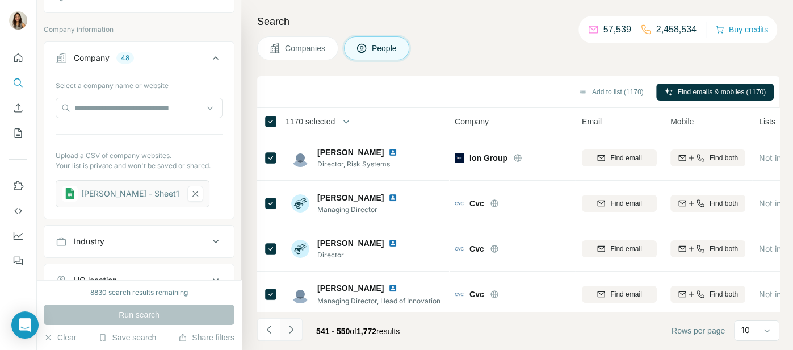
click at [295, 334] on icon "Navigate to next page" at bounding box center [291, 329] width 11 height 11
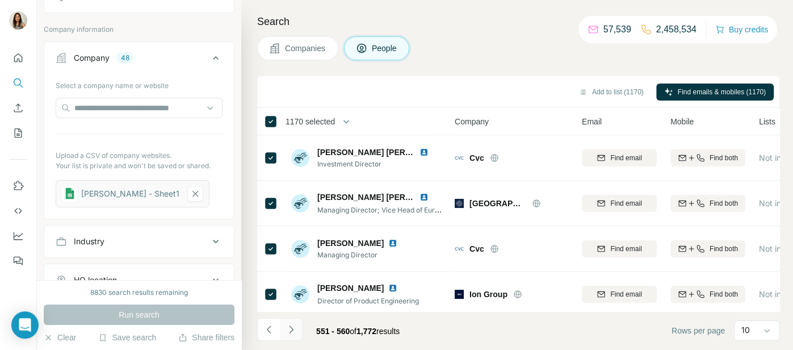
click at [295, 334] on icon "Navigate to next page" at bounding box center [291, 329] width 11 height 11
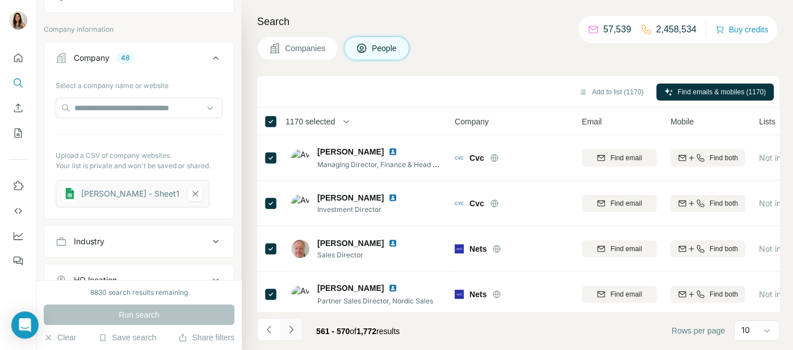
click at [295, 334] on icon "Navigate to next page" at bounding box center [291, 329] width 11 height 11
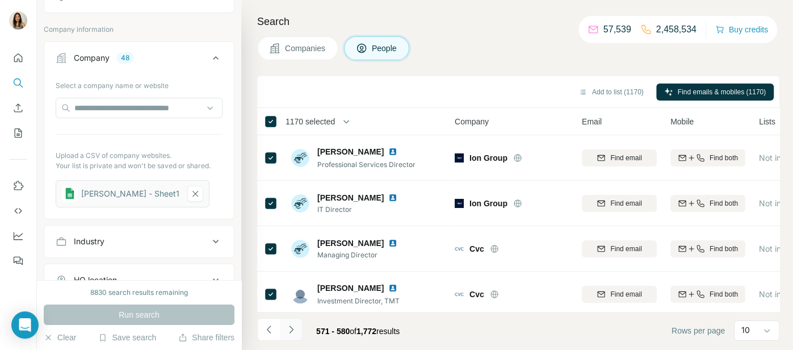
click at [295, 334] on icon "Navigate to next page" at bounding box center [291, 329] width 11 height 11
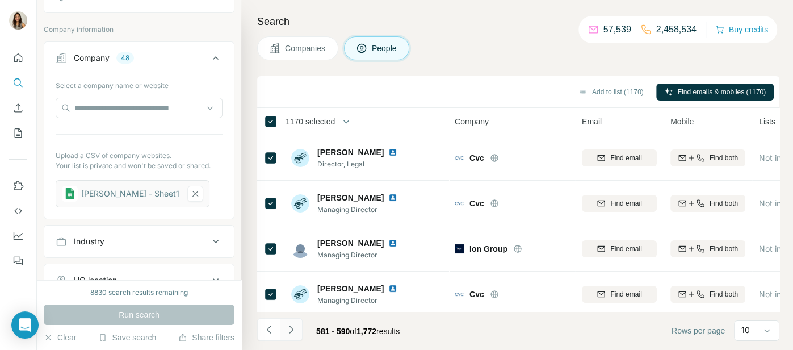
click at [295, 334] on icon "Navigate to next page" at bounding box center [291, 329] width 11 height 11
click at [292, 334] on icon "Navigate to next page" at bounding box center [291, 329] width 11 height 11
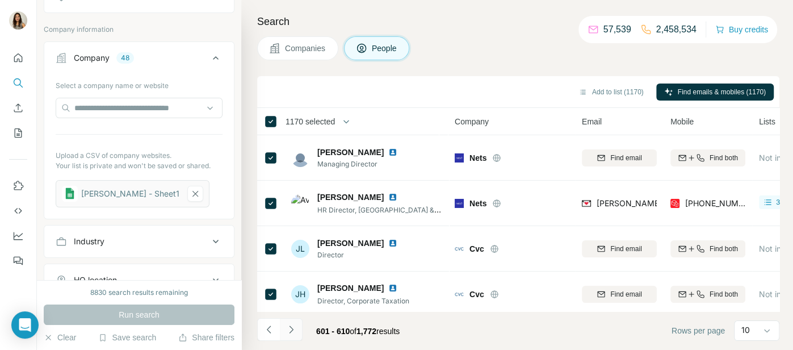
click at [292, 334] on icon "Navigate to next page" at bounding box center [291, 329] width 11 height 11
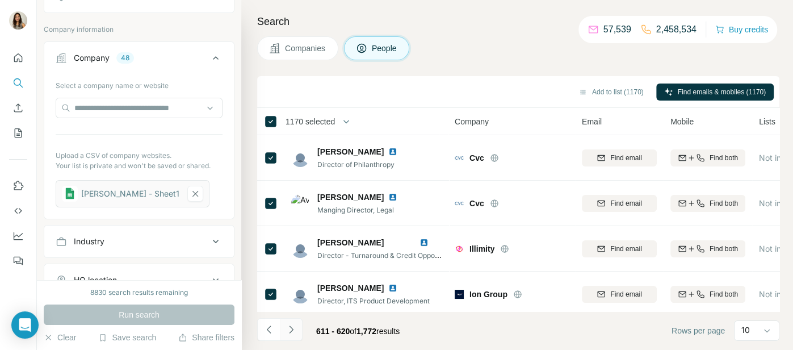
click at [292, 334] on icon "Navigate to next page" at bounding box center [291, 329] width 11 height 11
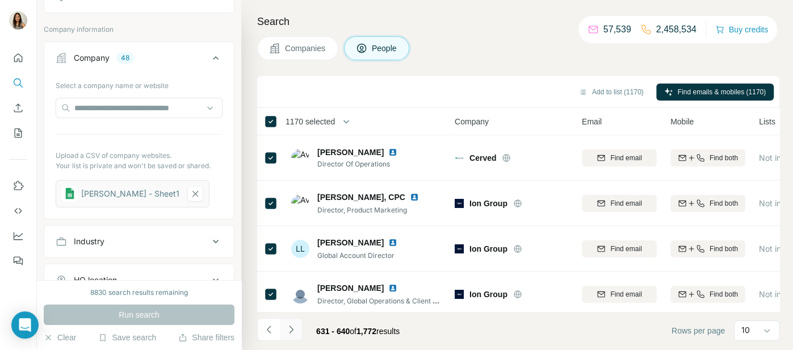
click at [291, 335] on button "Navigate to next page" at bounding box center [291, 329] width 23 height 23
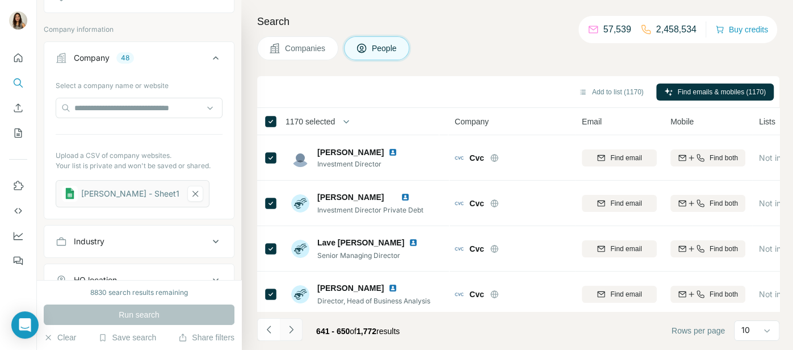
click at [291, 336] on button "Navigate to next page" at bounding box center [291, 329] width 23 height 23
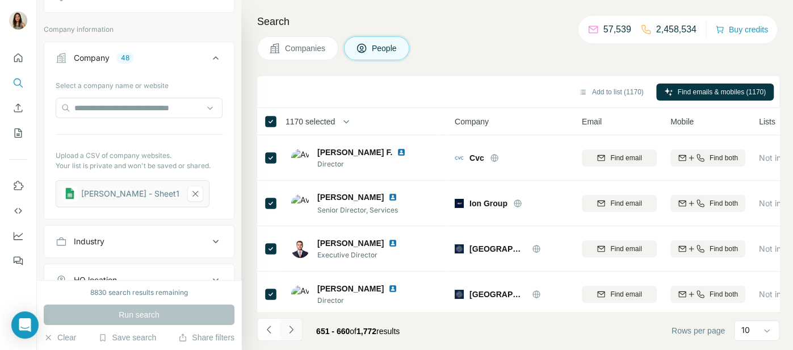
click at [291, 336] on button "Navigate to next page" at bounding box center [291, 329] width 23 height 23
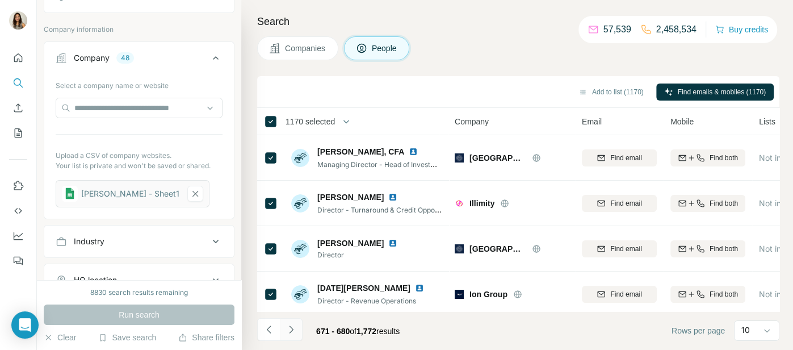
click at [291, 336] on button "Navigate to next page" at bounding box center [291, 329] width 23 height 23
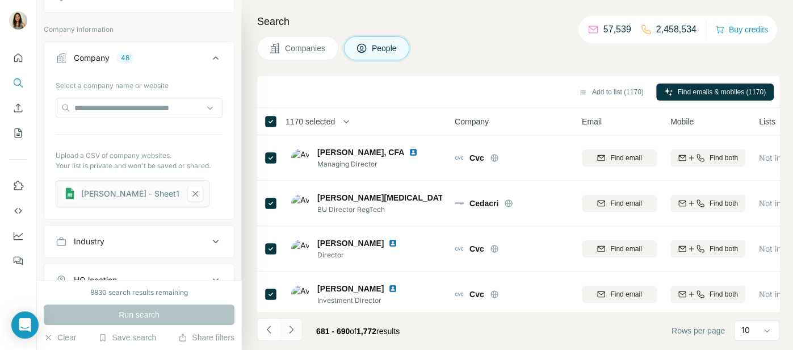
click at [291, 336] on button "Navigate to next page" at bounding box center [291, 329] width 23 height 23
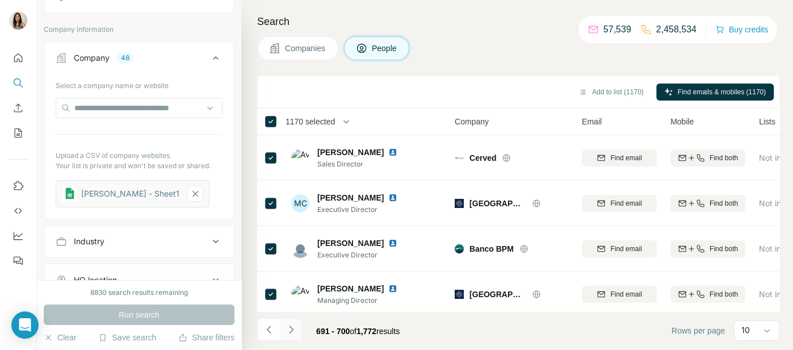
click at [291, 330] on icon "Navigate to next page" at bounding box center [291, 329] width 11 height 11
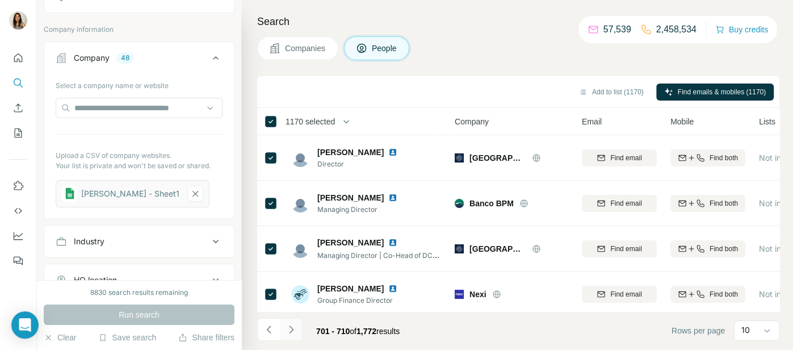
click at [290, 330] on icon "Navigate to next page" at bounding box center [291, 329] width 11 height 11
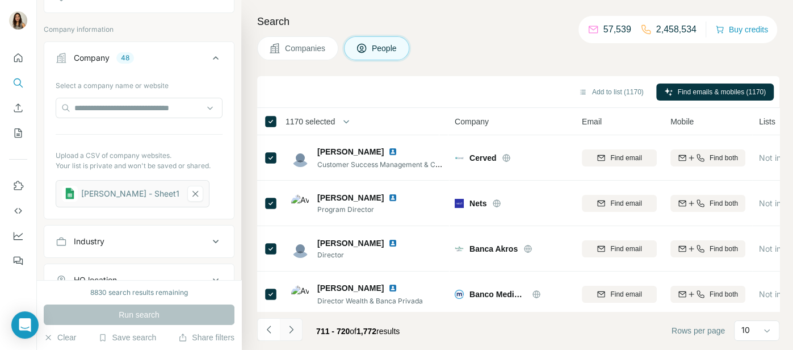
click at [290, 330] on icon "Navigate to next page" at bounding box center [291, 329] width 11 height 11
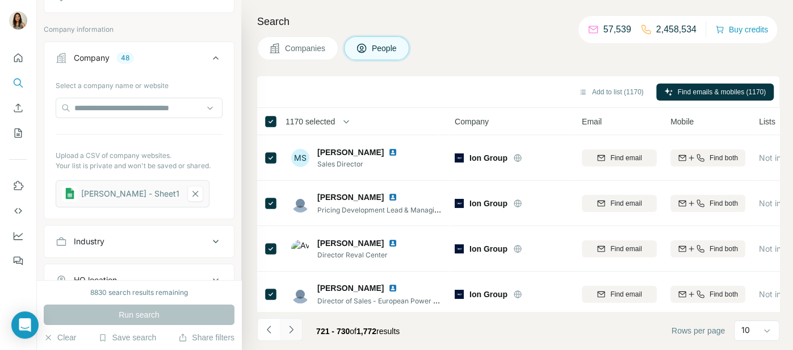
click at [290, 330] on icon "Navigate to next page" at bounding box center [291, 329] width 11 height 11
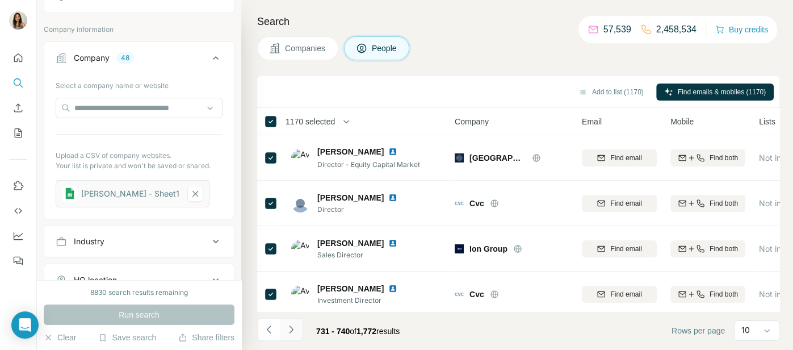
click at [290, 330] on icon "Navigate to next page" at bounding box center [291, 329] width 11 height 11
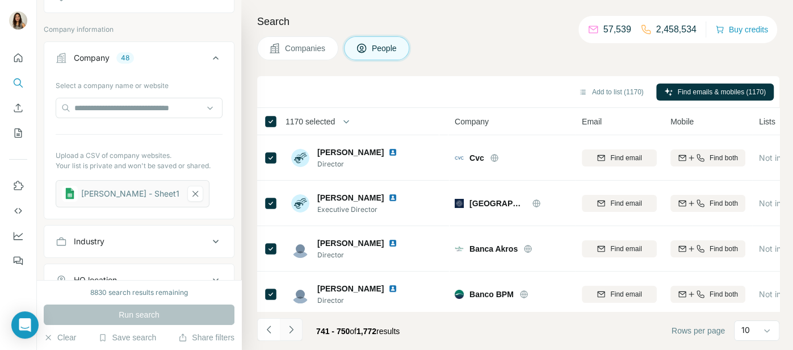
click at [290, 330] on icon "Navigate to next page" at bounding box center [291, 329] width 11 height 11
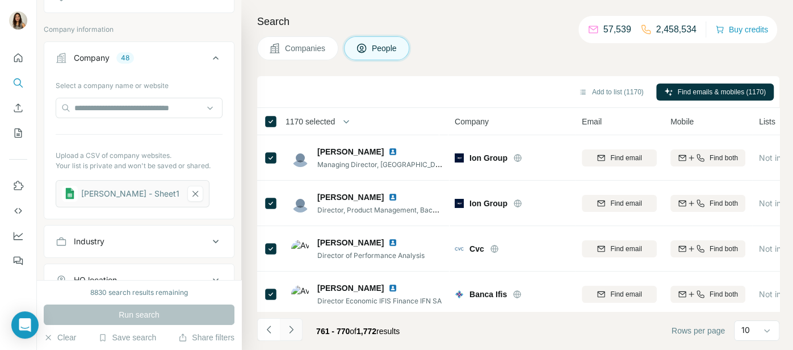
click at [290, 330] on icon "Navigate to next page" at bounding box center [291, 329] width 11 height 11
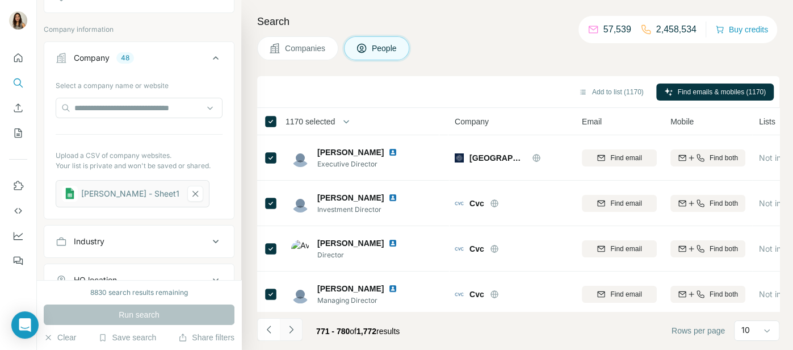
click at [291, 330] on icon "Navigate to next page" at bounding box center [291, 329] width 11 height 11
click at [291, 330] on icon "Navigate to next page" at bounding box center [291, 328] width 4 height 7
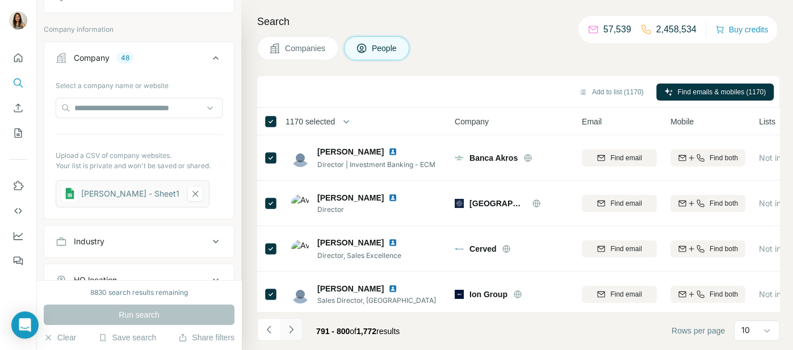
click at [291, 330] on icon "Navigate to next page" at bounding box center [291, 328] width 4 height 7
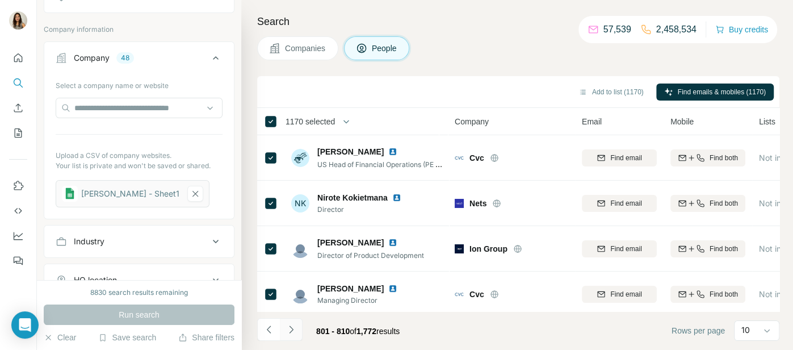
click at [291, 330] on icon "Navigate to next page" at bounding box center [291, 328] width 4 height 7
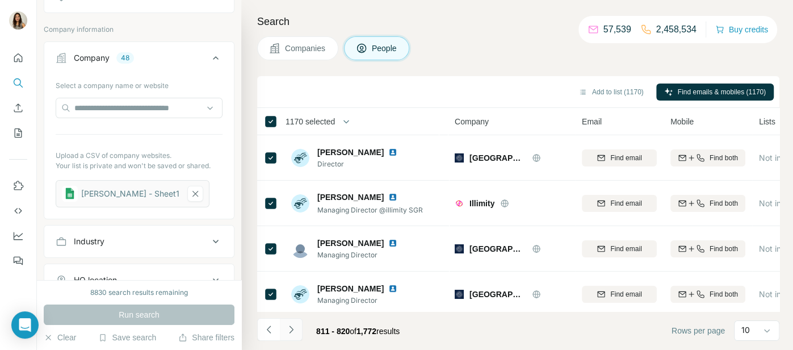
click at [291, 331] on icon "Navigate to next page" at bounding box center [291, 328] width 4 height 7
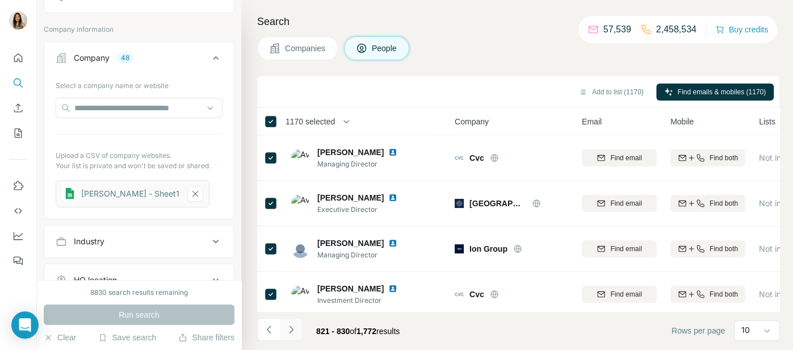
click at [293, 332] on icon "Navigate to next page" at bounding box center [291, 329] width 11 height 11
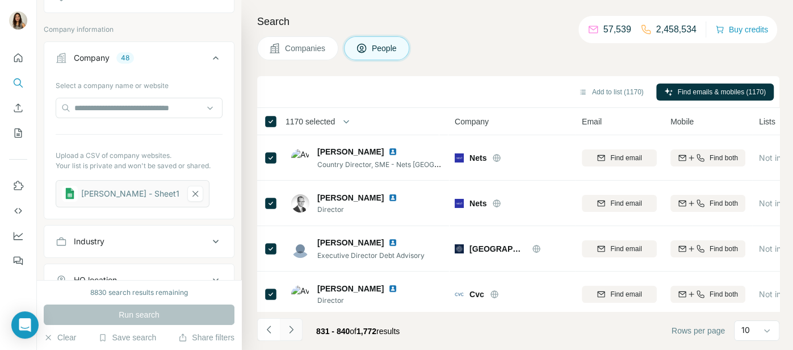
click at [293, 332] on icon "Navigate to next page" at bounding box center [291, 329] width 11 height 11
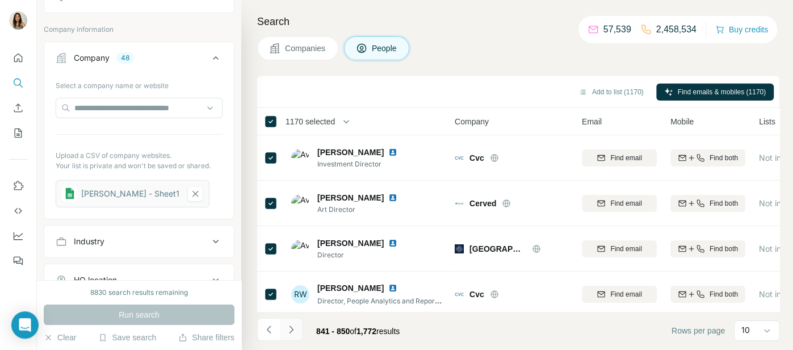
click at [293, 333] on icon "Navigate to next page" at bounding box center [291, 329] width 11 height 11
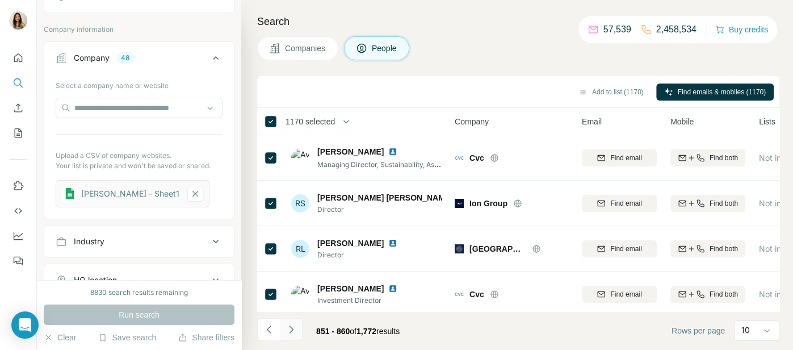
click at [293, 333] on icon "Navigate to next page" at bounding box center [291, 329] width 11 height 11
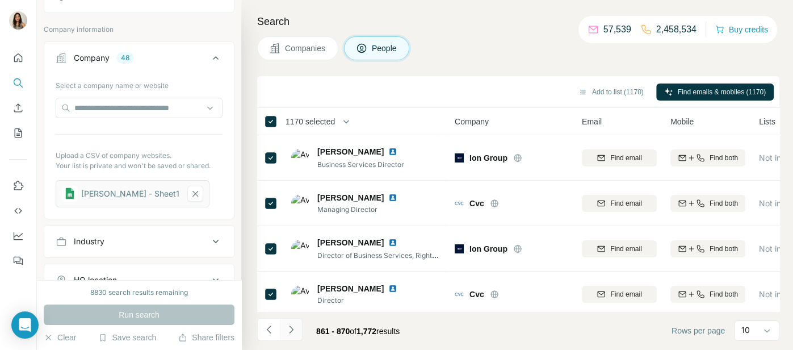
click at [293, 333] on icon "Navigate to next page" at bounding box center [291, 329] width 11 height 11
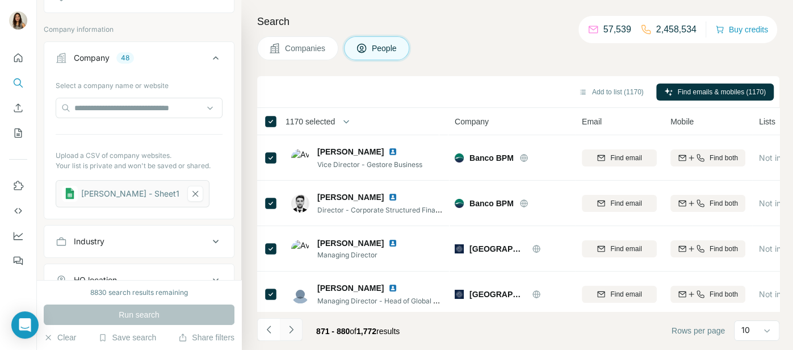
click at [293, 333] on icon "Navigate to next page" at bounding box center [291, 329] width 11 height 11
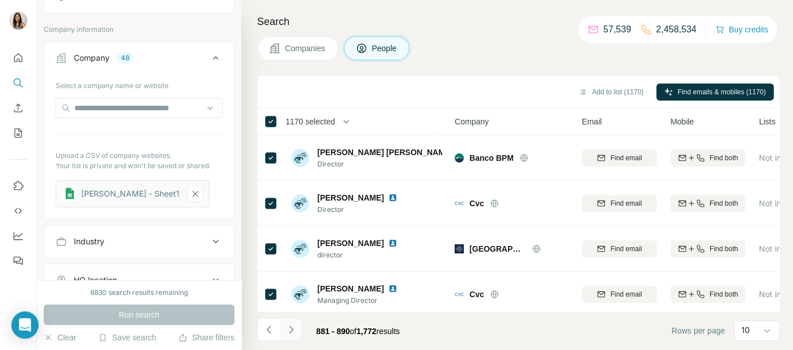
click at [293, 333] on icon "Navigate to next page" at bounding box center [291, 329] width 11 height 11
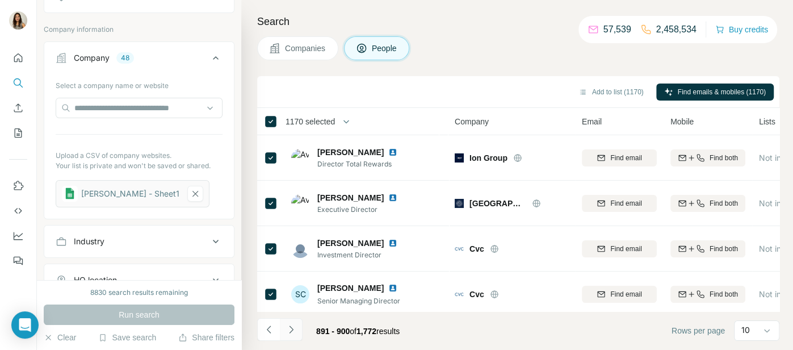
click at [293, 333] on icon "Navigate to next page" at bounding box center [291, 329] width 11 height 11
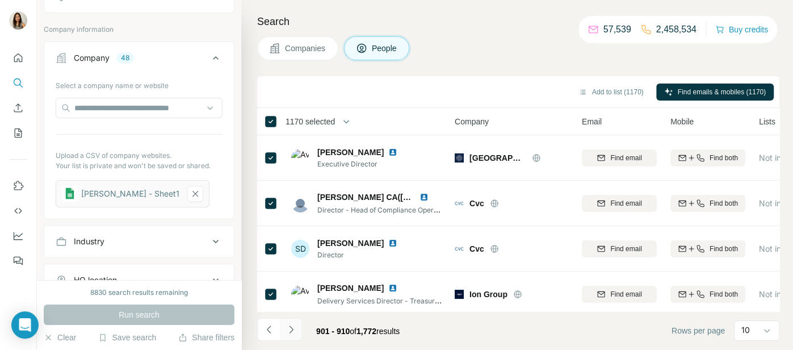
click at [293, 333] on icon "Navigate to next page" at bounding box center [291, 329] width 11 height 11
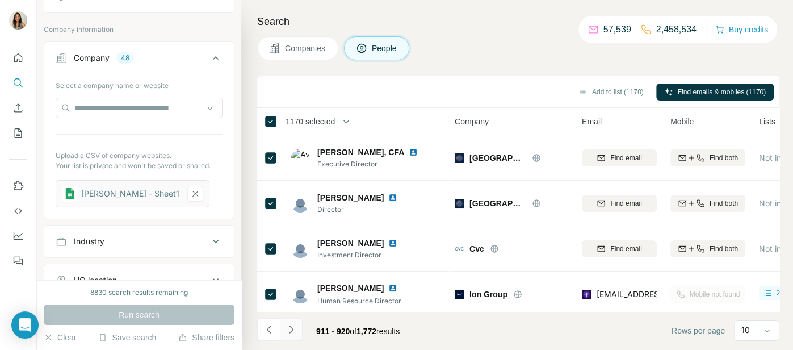
click at [293, 333] on icon "Navigate to next page" at bounding box center [291, 329] width 11 height 11
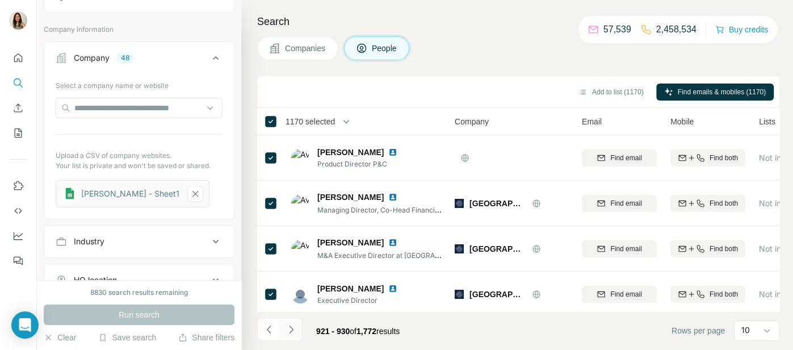
click at [293, 333] on icon "Navigate to next page" at bounding box center [291, 329] width 11 height 11
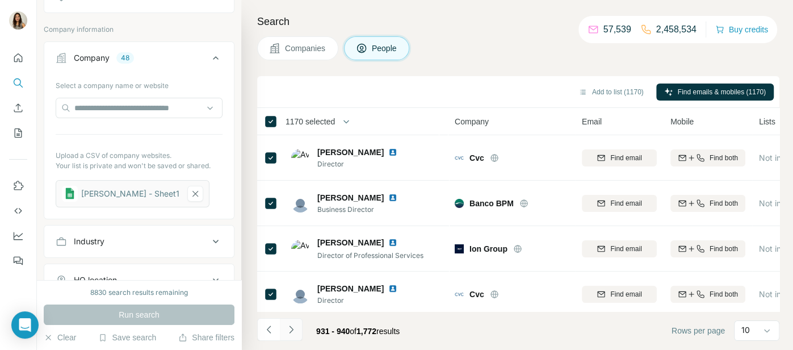
click at [293, 333] on icon "Navigate to next page" at bounding box center [291, 329] width 11 height 11
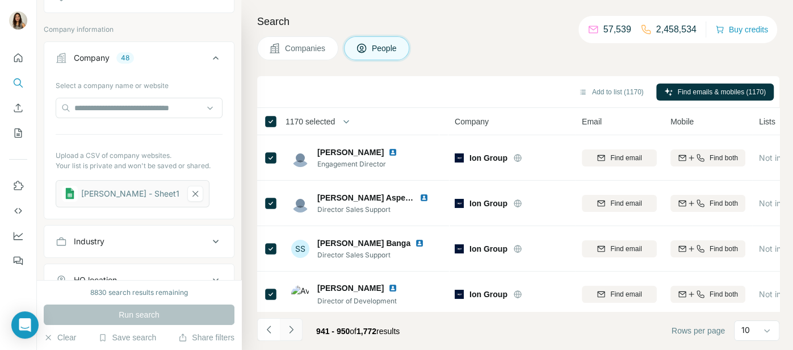
click at [293, 333] on icon "Navigate to next page" at bounding box center [291, 329] width 11 height 11
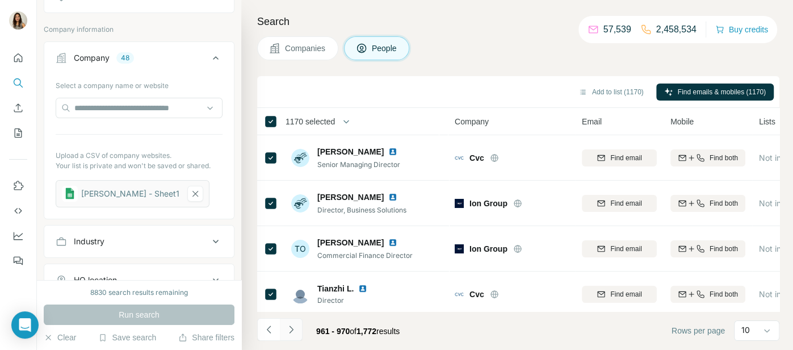
click at [293, 333] on icon "Navigate to next page" at bounding box center [291, 329] width 11 height 11
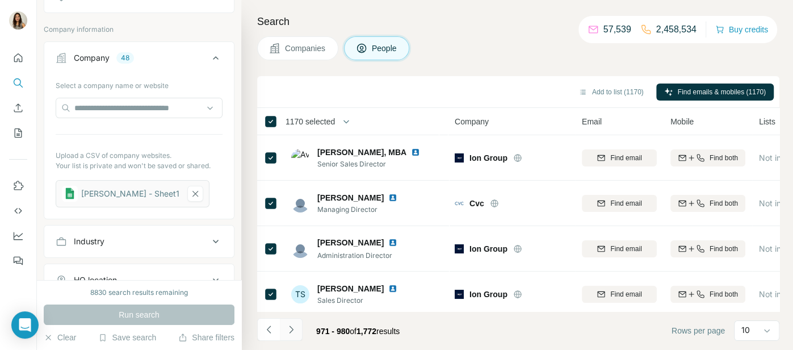
click at [293, 333] on icon "Navigate to next page" at bounding box center [291, 329] width 11 height 11
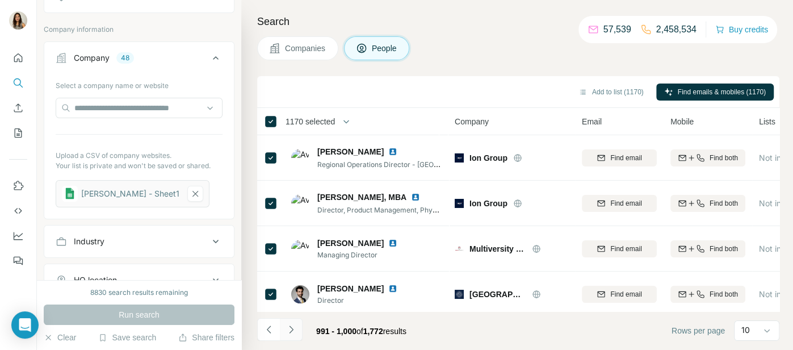
click at [292, 333] on icon "Navigate to next page" at bounding box center [291, 329] width 11 height 11
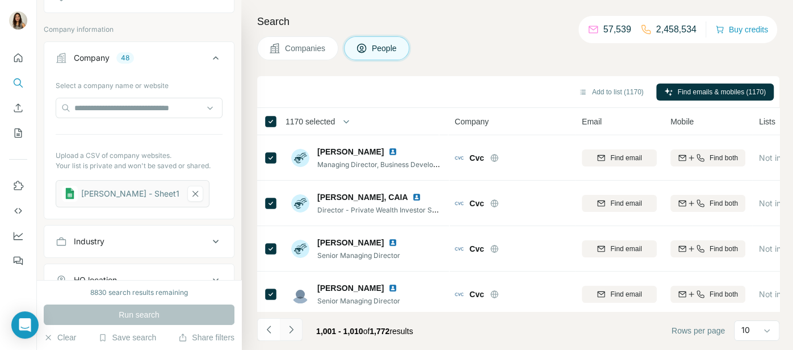
click at [292, 333] on icon "Navigate to next page" at bounding box center [291, 329] width 11 height 11
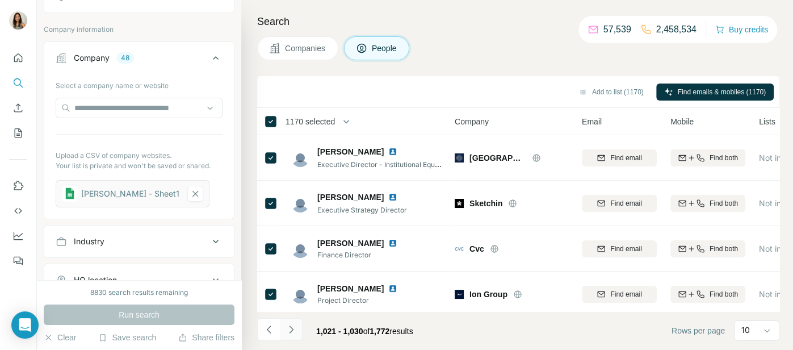
click at [292, 333] on icon "Navigate to next page" at bounding box center [291, 329] width 11 height 11
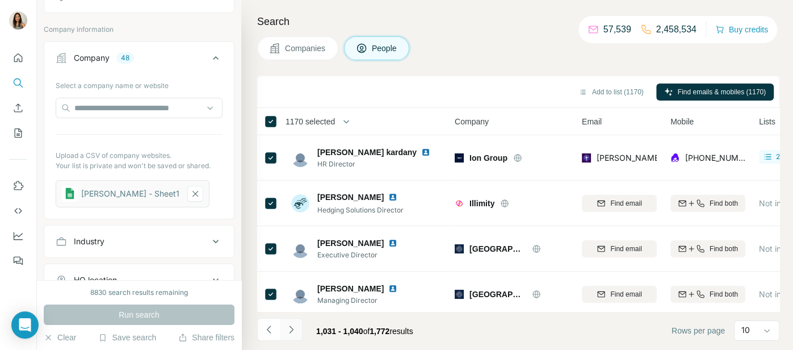
click at [292, 333] on icon "Navigate to next page" at bounding box center [291, 329] width 11 height 11
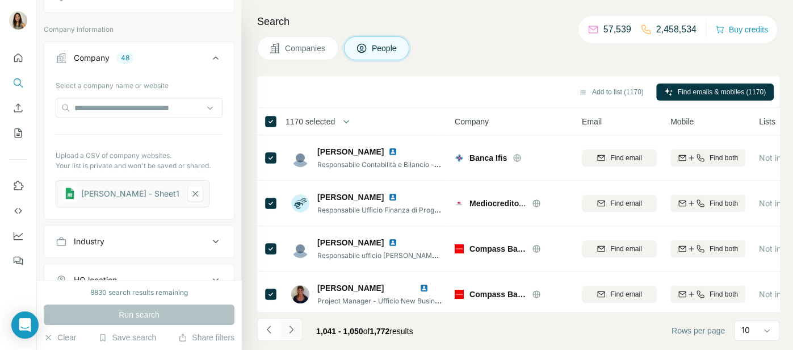
click at [292, 333] on icon "Navigate to next page" at bounding box center [291, 329] width 11 height 11
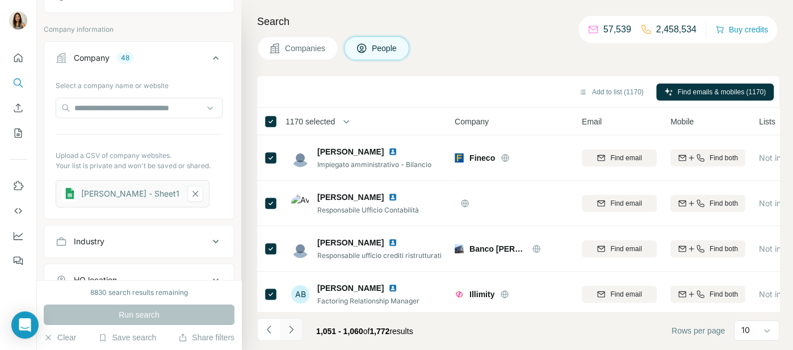
click at [292, 333] on icon "Navigate to next page" at bounding box center [291, 329] width 11 height 11
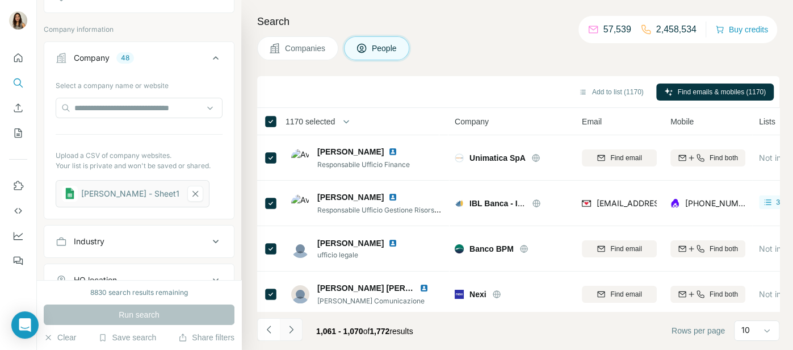
click at [292, 333] on icon "Navigate to next page" at bounding box center [291, 329] width 11 height 11
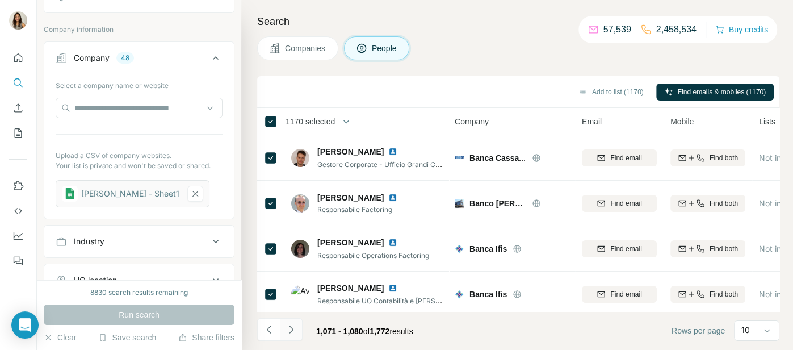
click at [292, 333] on icon "Navigate to next page" at bounding box center [291, 329] width 11 height 11
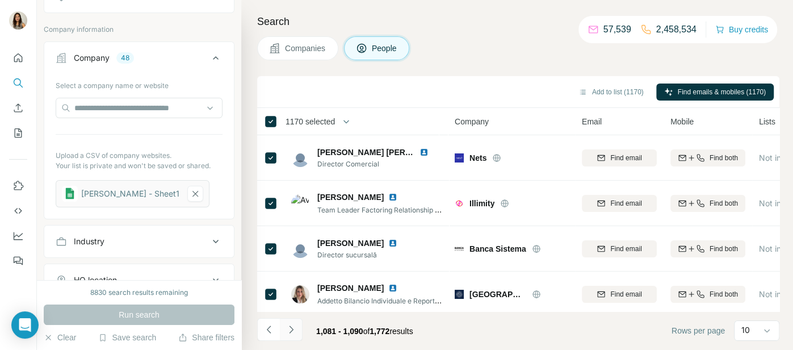
click at [292, 333] on icon "Navigate to next page" at bounding box center [291, 329] width 11 height 11
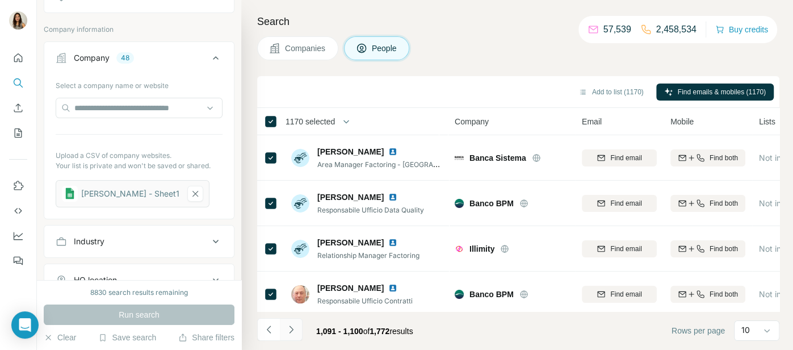
click at [292, 333] on icon "Navigate to next page" at bounding box center [291, 329] width 11 height 11
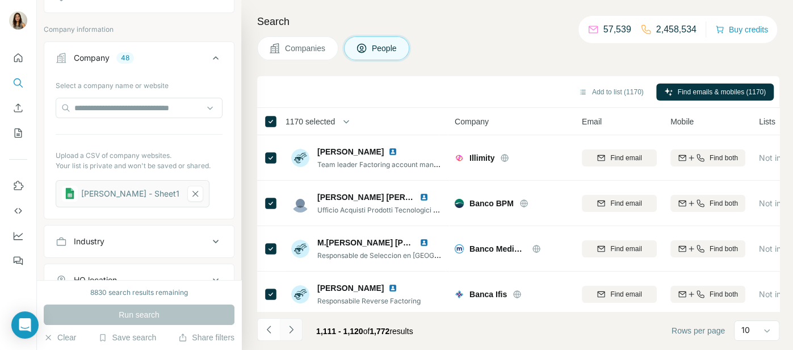
click at [292, 333] on icon "Navigate to next page" at bounding box center [291, 329] width 11 height 11
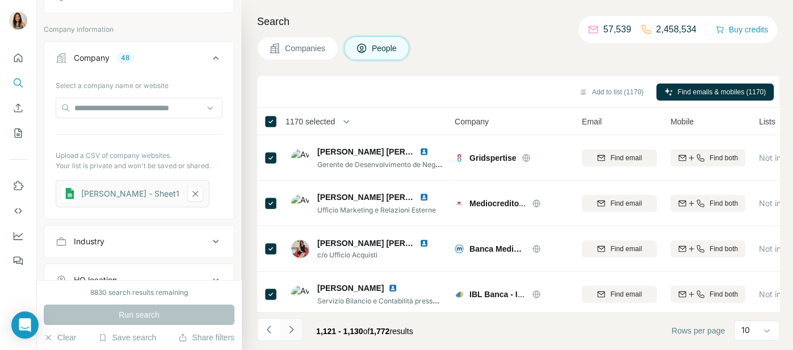
click at [292, 333] on icon "Navigate to next page" at bounding box center [291, 329] width 11 height 11
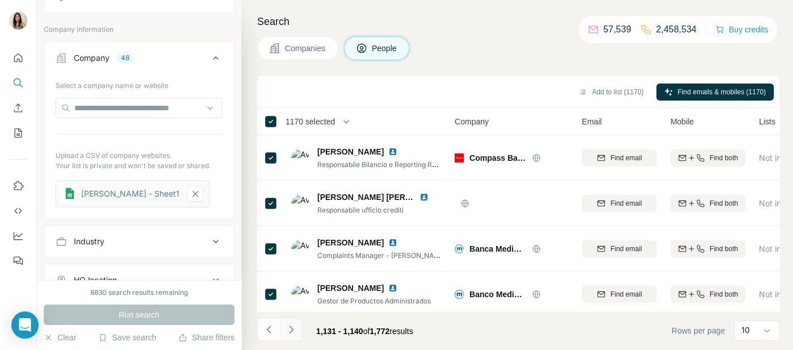
click at [295, 334] on icon "Navigate to next page" at bounding box center [291, 329] width 11 height 11
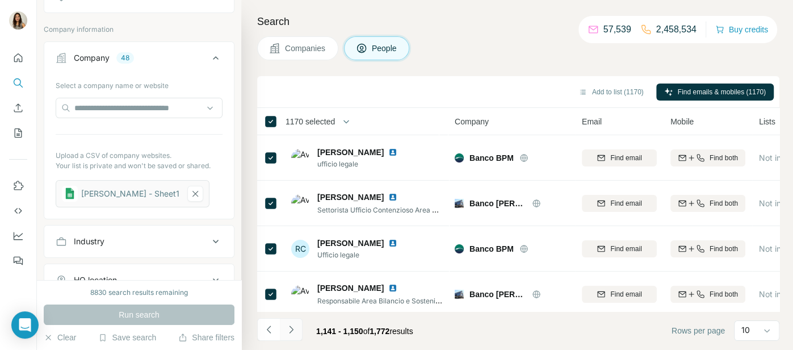
click at [295, 334] on icon "Navigate to next page" at bounding box center [291, 329] width 11 height 11
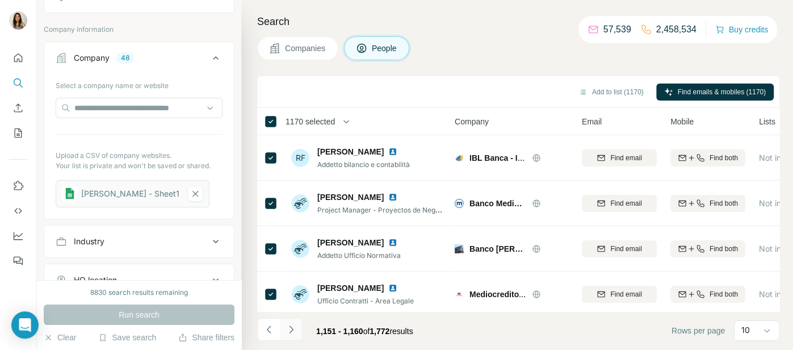
click at [295, 334] on icon "Navigate to next page" at bounding box center [291, 329] width 11 height 11
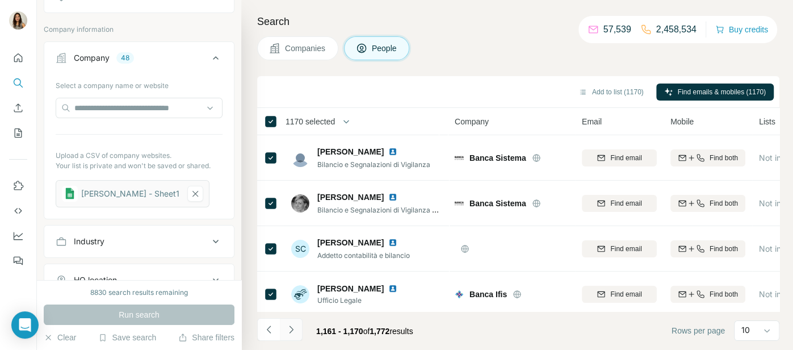
click at [295, 334] on icon "Navigate to next page" at bounding box center [291, 329] width 11 height 11
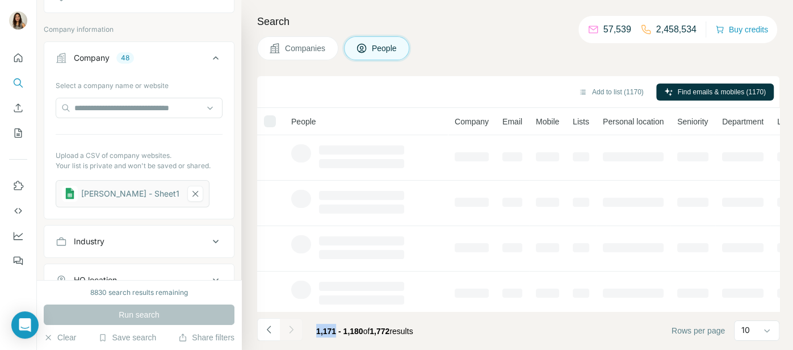
click at [295, 334] on div at bounding box center [291, 329] width 23 height 23
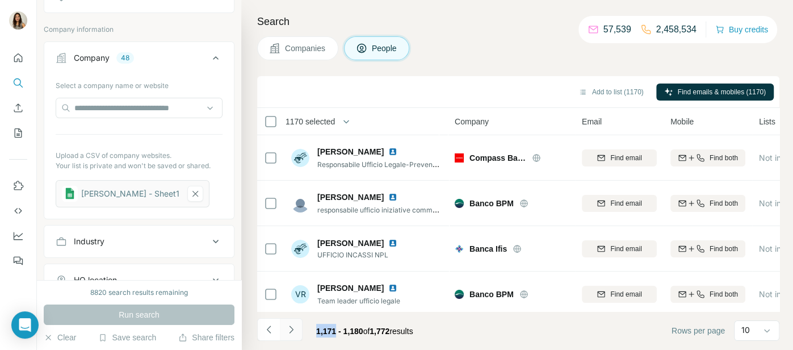
click at [297, 331] on button "Navigate to next page" at bounding box center [291, 329] width 23 height 23
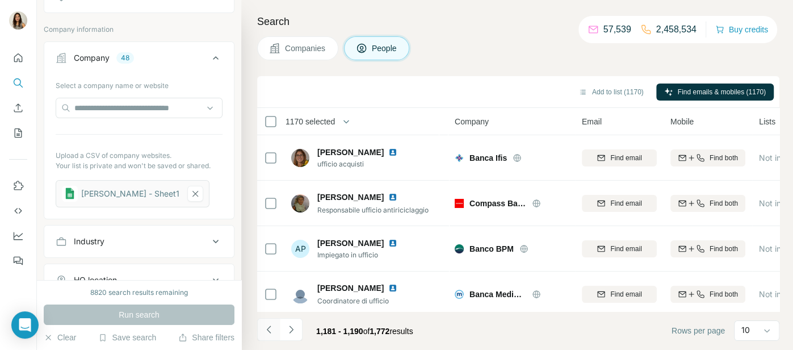
click at [264, 332] on icon "Navigate to previous page" at bounding box center [269, 329] width 11 height 11
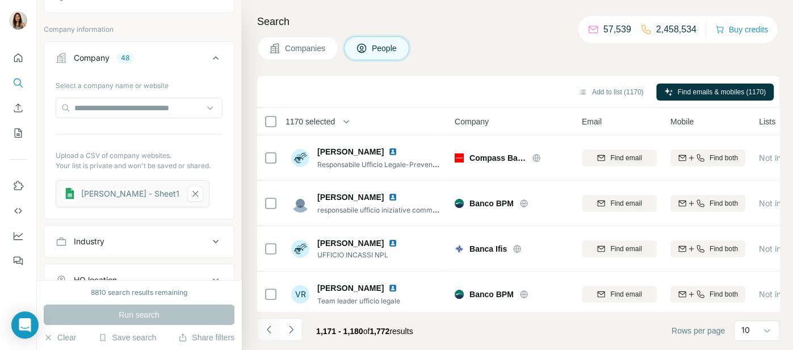
click at [264, 332] on icon "Navigate to previous page" at bounding box center [269, 329] width 11 height 11
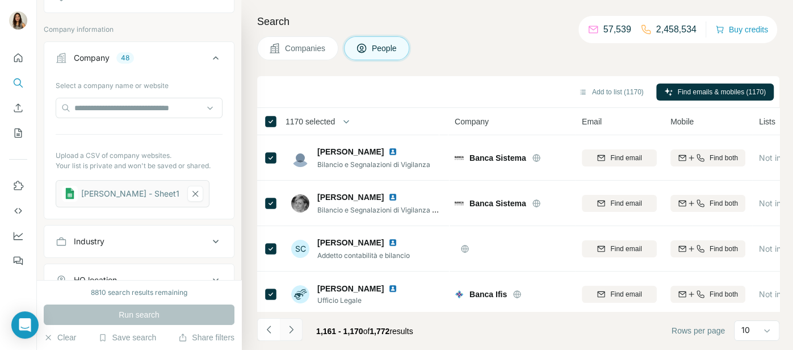
click at [300, 335] on button "Navigate to next page" at bounding box center [291, 329] width 23 height 23
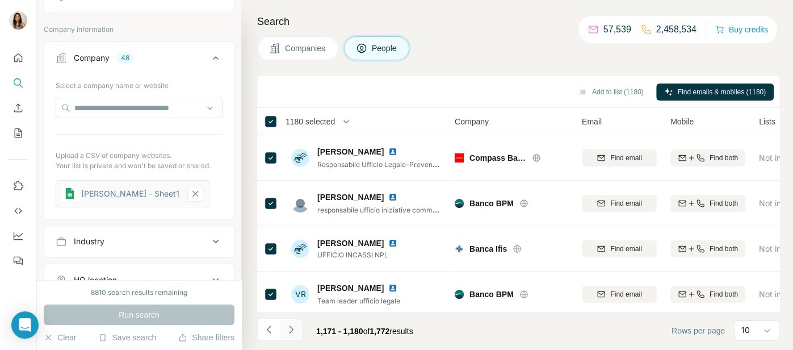
click at [298, 327] on button "Navigate to next page" at bounding box center [291, 329] width 23 height 23
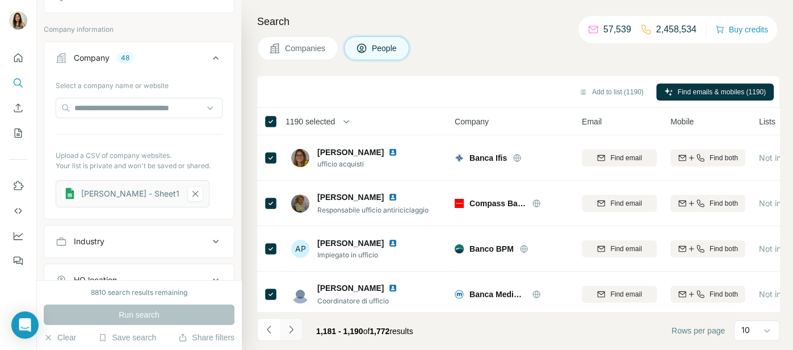
click at [296, 327] on icon "Navigate to next page" at bounding box center [291, 329] width 11 height 11
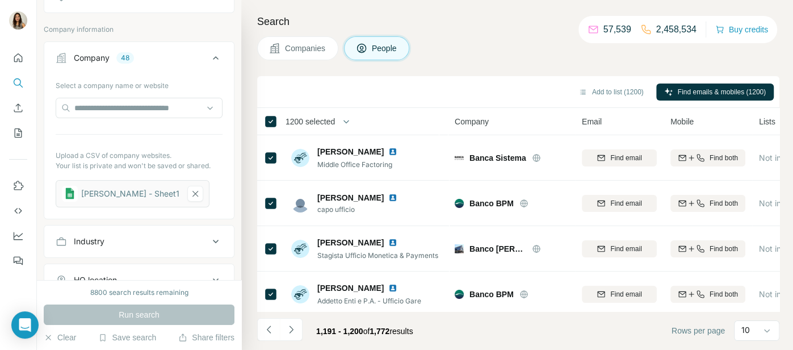
click at [292, 331] on icon "Navigate to next page" at bounding box center [291, 329] width 11 height 11
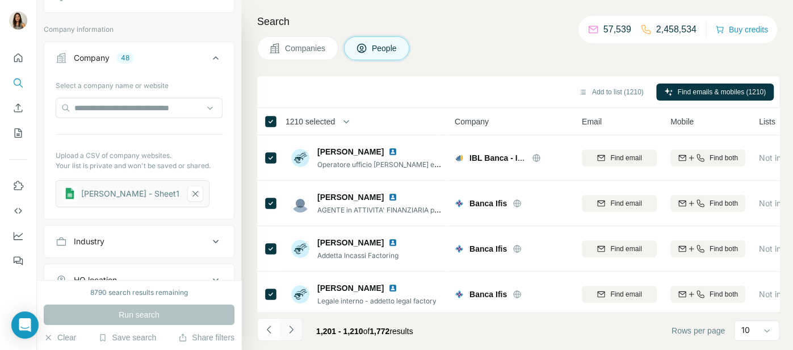
click at [295, 337] on button "Navigate to next page" at bounding box center [291, 329] width 23 height 23
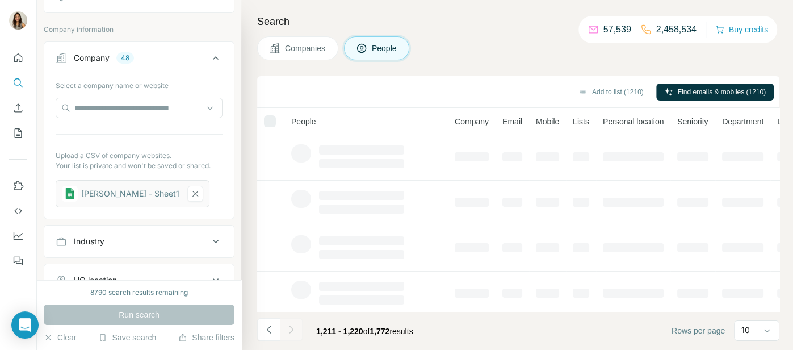
click at [270, 120] on div at bounding box center [270, 121] width 12 height 12
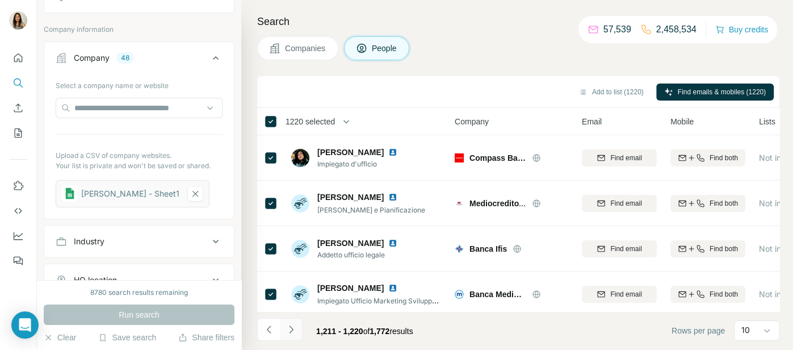
click at [290, 334] on icon "Navigate to next page" at bounding box center [291, 329] width 11 height 11
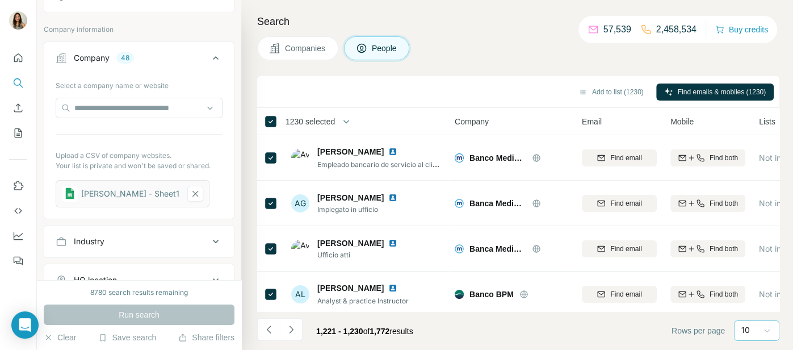
click at [768, 334] on icon at bounding box center [767, 330] width 11 height 11
click at [298, 332] on button "Navigate to next page" at bounding box center [291, 329] width 23 height 23
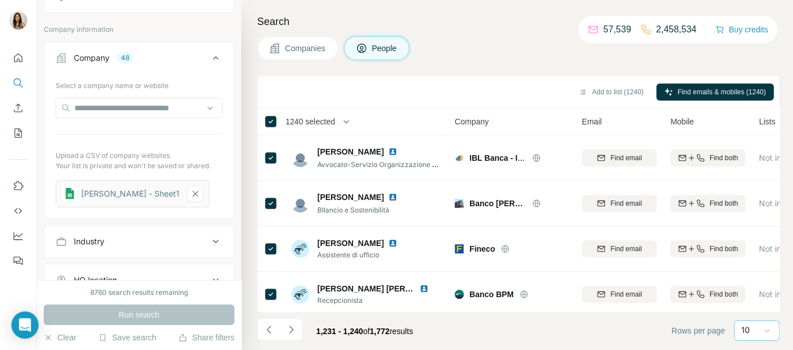
click at [762, 332] on icon at bounding box center [767, 330] width 11 height 11
click at [759, 250] on div "60" at bounding box center [757, 244] width 40 height 20
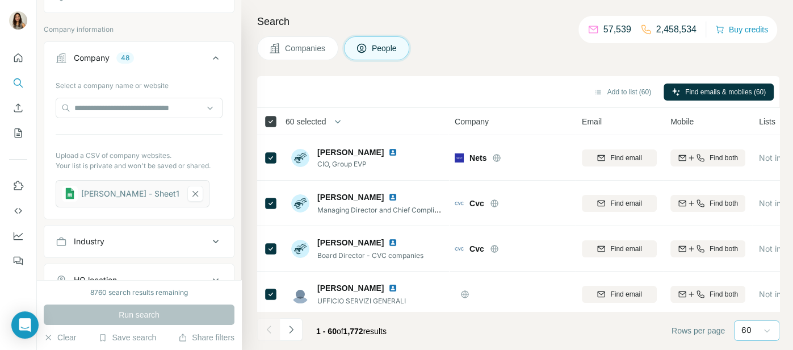
click at [267, 115] on icon at bounding box center [271, 122] width 14 height 14
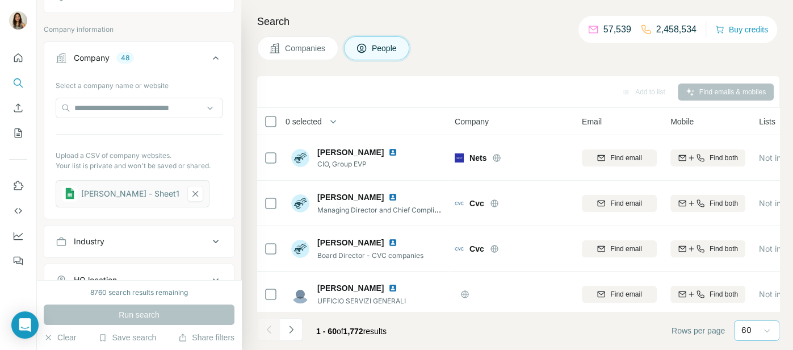
click at [317, 120] on span "0 selected" at bounding box center [304, 121] width 36 height 11
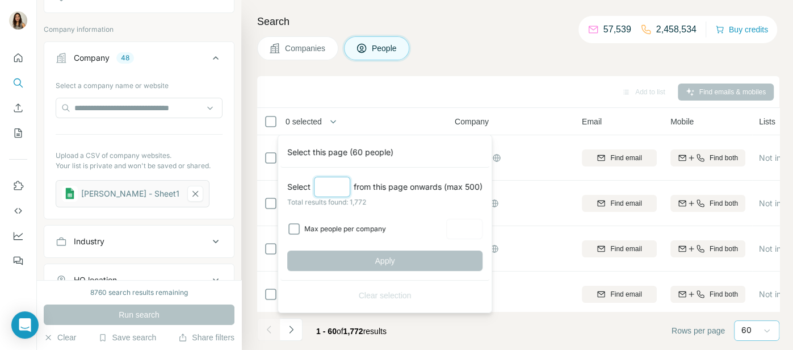
click at [337, 188] on input "Select a number (up to 500)" at bounding box center [332, 187] width 36 height 20
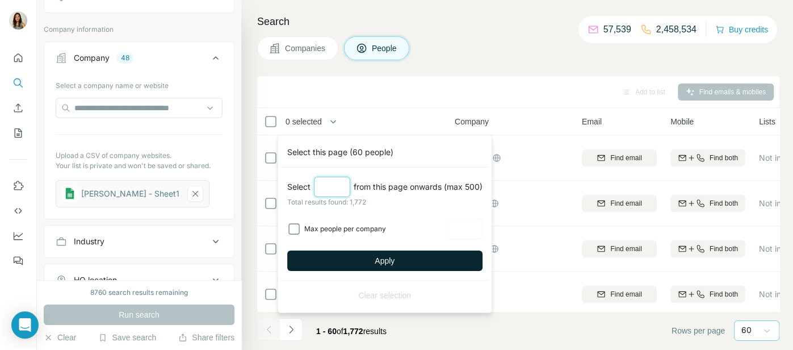
type input "***"
click at [375, 255] on span "Apply" at bounding box center [385, 260] width 20 height 11
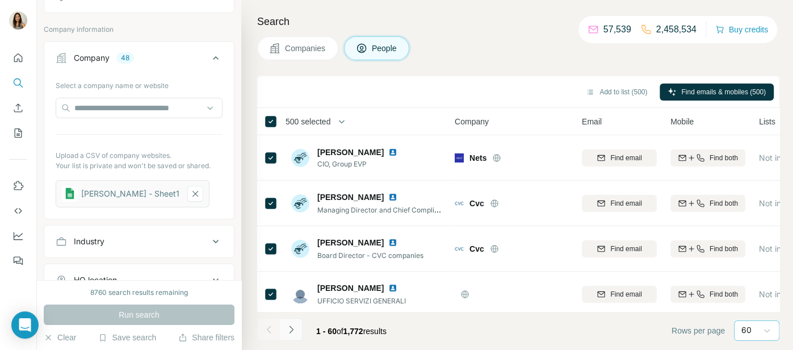
click at [297, 332] on button "Navigate to next page" at bounding box center [291, 329] width 23 height 23
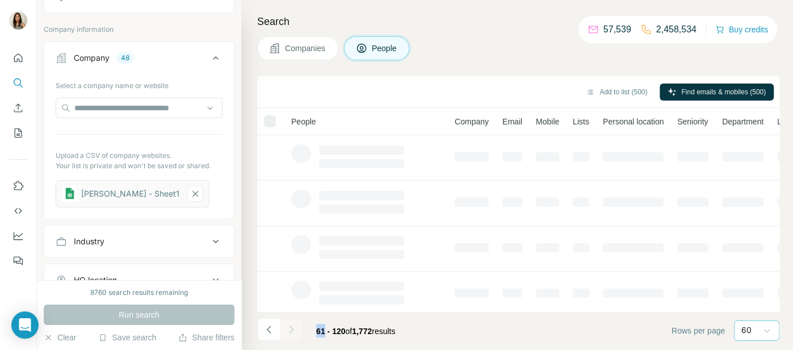
click at [297, 332] on div at bounding box center [291, 329] width 23 height 23
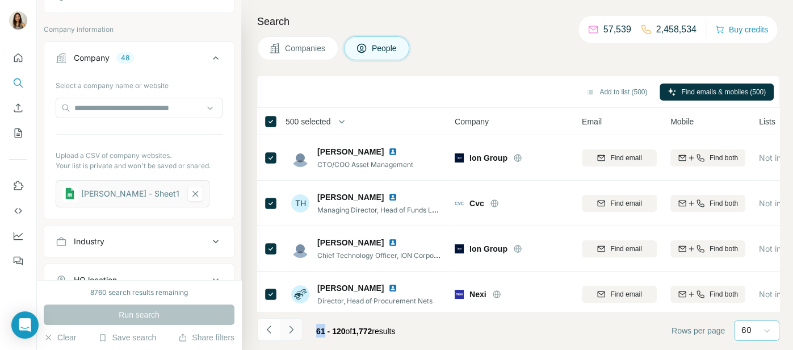
click at [297, 332] on button "Navigate to next page" at bounding box center [291, 329] width 23 height 23
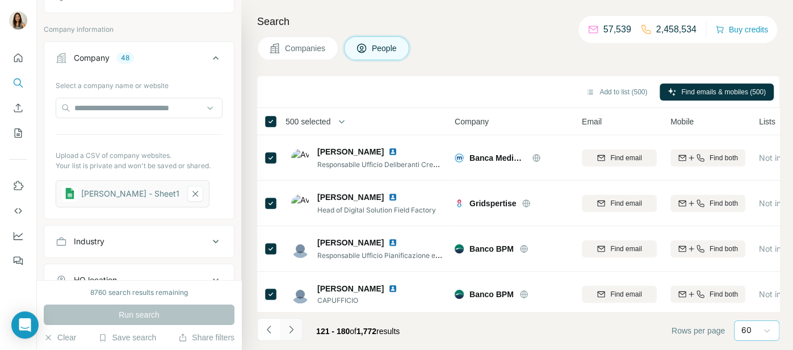
click at [297, 332] on button "Navigate to next page" at bounding box center [291, 329] width 23 height 23
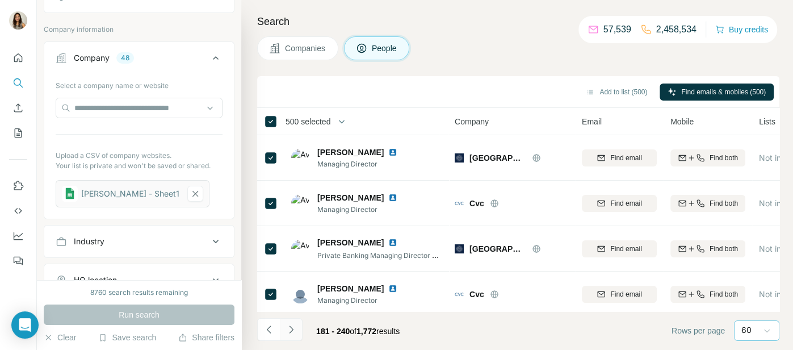
click at [297, 332] on button "Navigate to next page" at bounding box center [291, 329] width 23 height 23
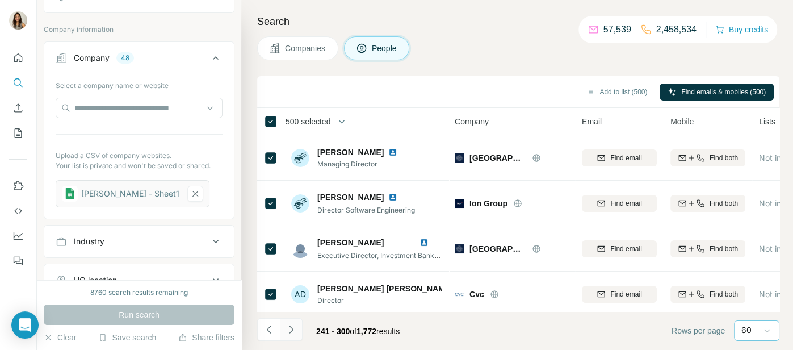
click at [295, 331] on icon "Navigate to next page" at bounding box center [291, 329] width 11 height 11
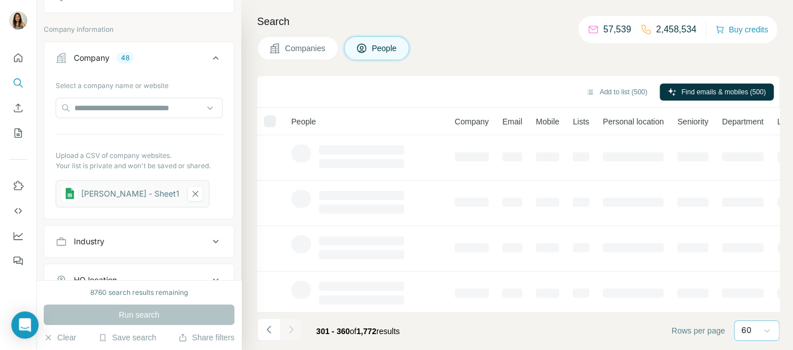
click at [295, 331] on icon "Navigate to next page" at bounding box center [291, 329] width 11 height 11
click at [295, 331] on div at bounding box center [291, 329] width 23 height 23
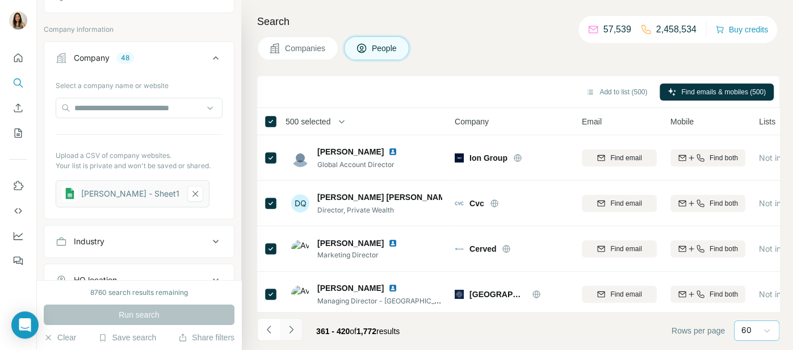
click at [295, 331] on icon "Navigate to next page" at bounding box center [291, 329] width 11 height 11
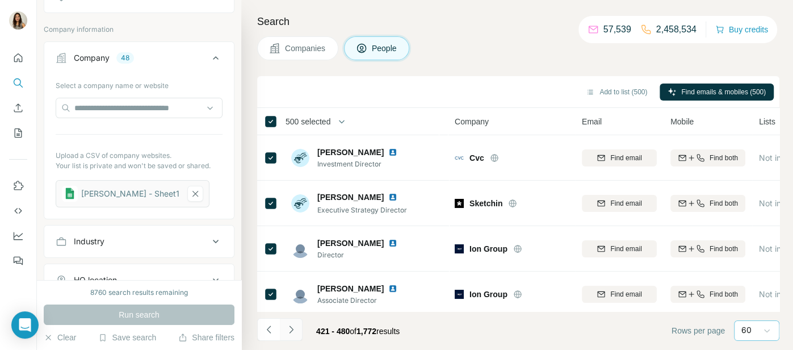
click at [295, 331] on icon "Navigate to next page" at bounding box center [291, 329] width 11 height 11
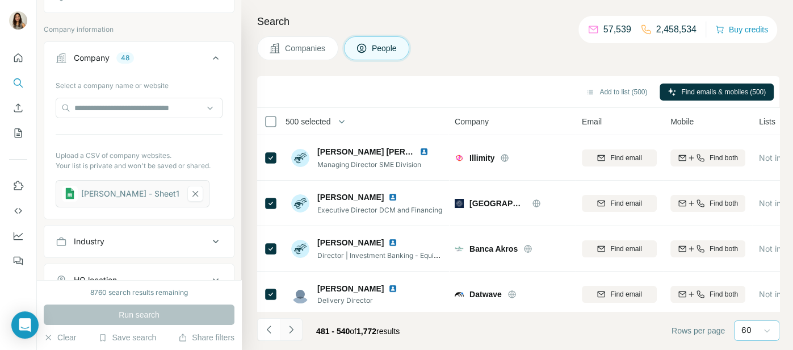
click at [291, 330] on icon "Navigate to next page" at bounding box center [291, 329] width 11 height 11
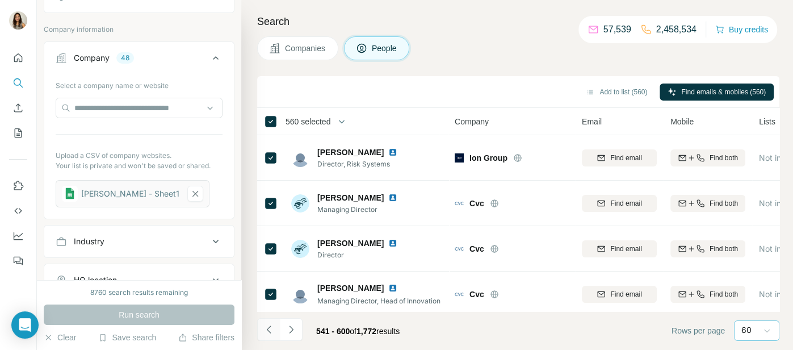
click at [269, 331] on icon "Navigate to previous page" at bounding box center [269, 329] width 11 height 11
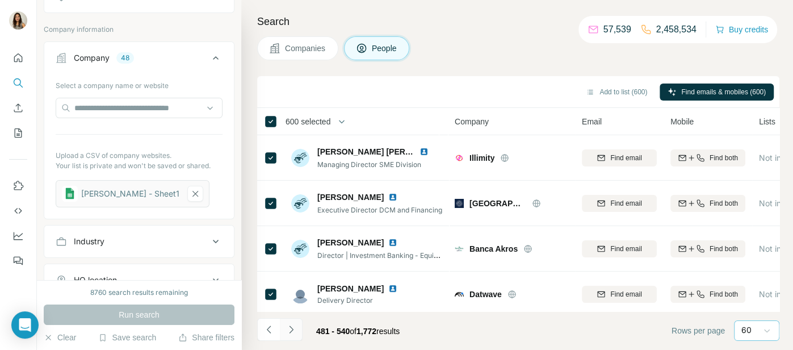
click at [287, 334] on icon "Navigate to next page" at bounding box center [291, 329] width 11 height 11
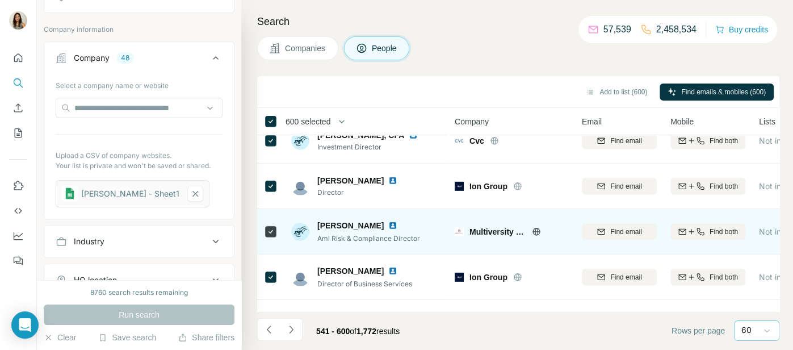
scroll to position [2549, 0]
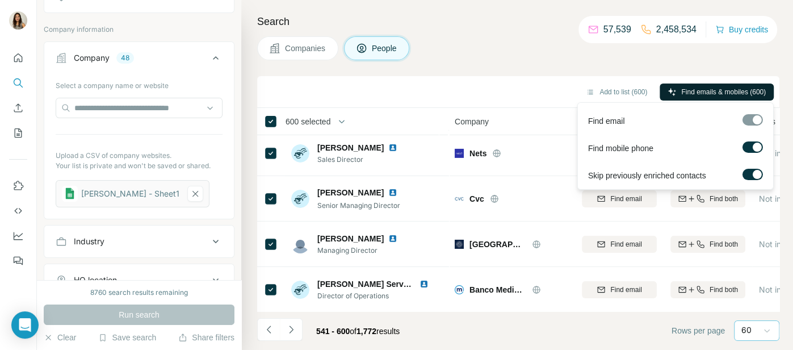
click at [726, 93] on span "Find emails & mobiles (600)" at bounding box center [723, 92] width 85 height 10
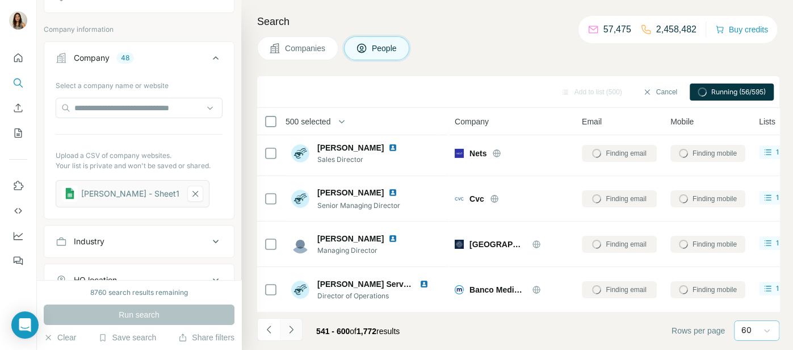
click at [295, 332] on icon "Navigate to next page" at bounding box center [291, 329] width 11 height 11
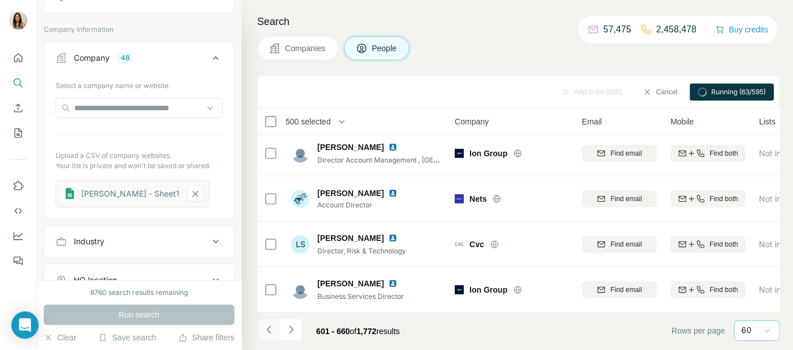
click at [269, 333] on icon "Navigate to previous page" at bounding box center [269, 329] width 11 height 11
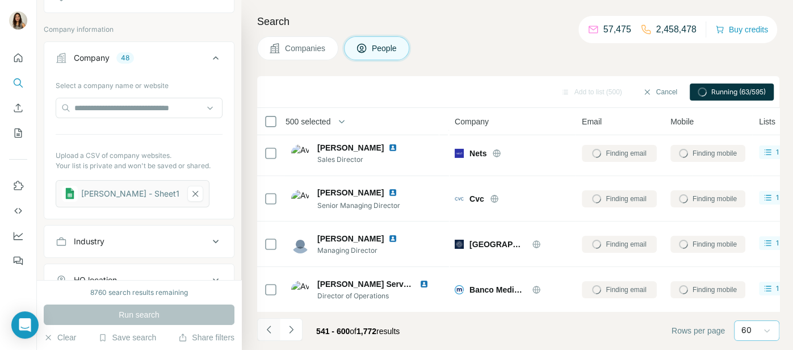
click at [269, 333] on icon "Navigate to previous page" at bounding box center [269, 329] width 11 height 11
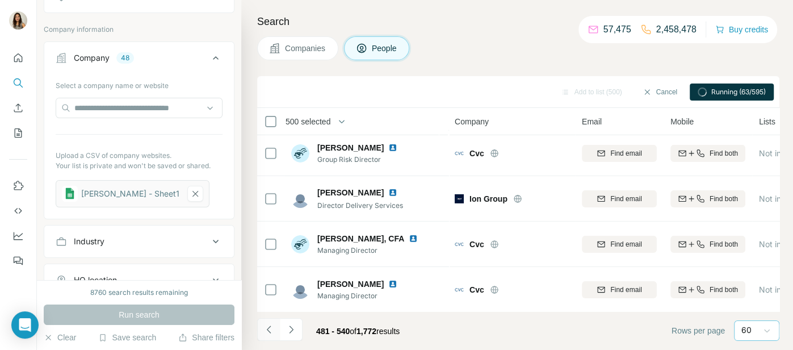
click at [269, 332] on icon "Navigate to previous page" at bounding box center [268, 328] width 4 height 7
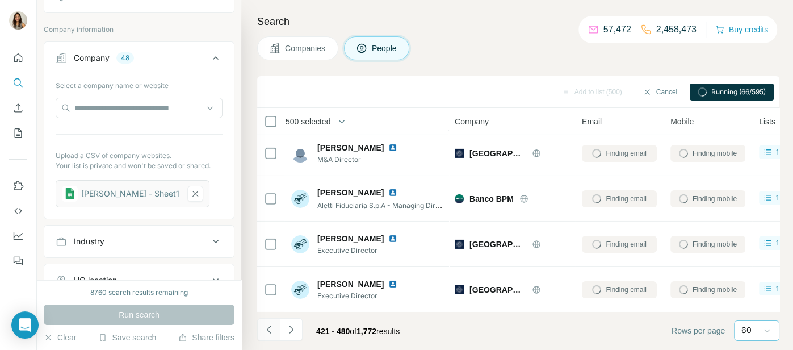
click at [270, 329] on icon "Navigate to previous page" at bounding box center [269, 329] width 11 height 11
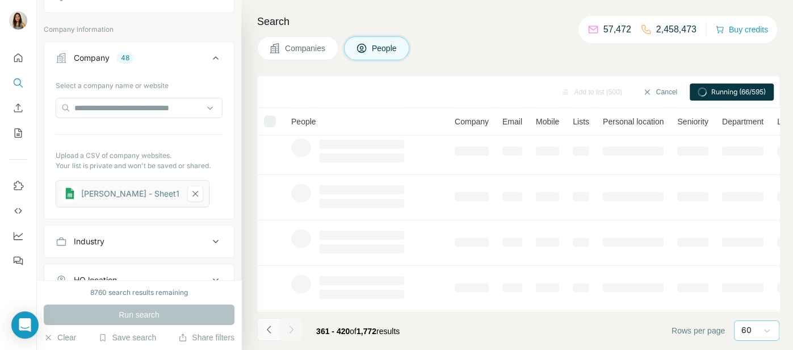
click at [271, 329] on icon "Navigate to previous page" at bounding box center [269, 329] width 11 height 11
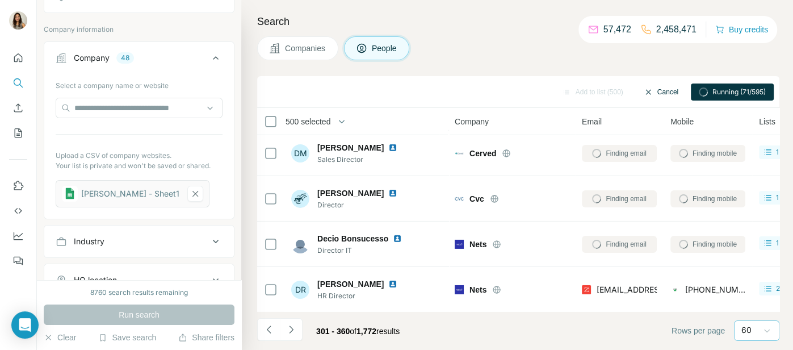
click at [657, 91] on button "Cancel" at bounding box center [661, 91] width 51 height 17
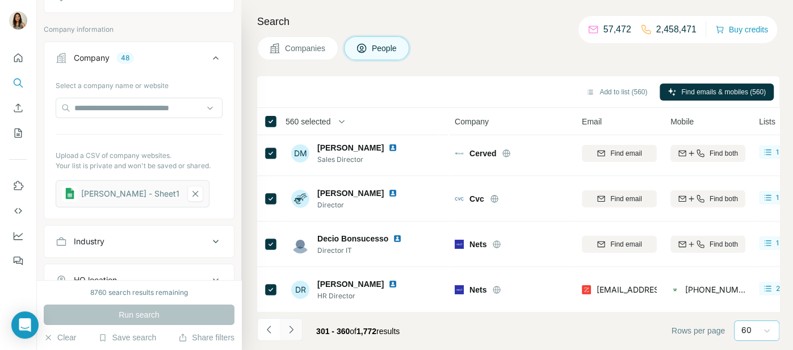
click at [294, 335] on icon "Navigate to next page" at bounding box center [291, 329] width 11 height 11
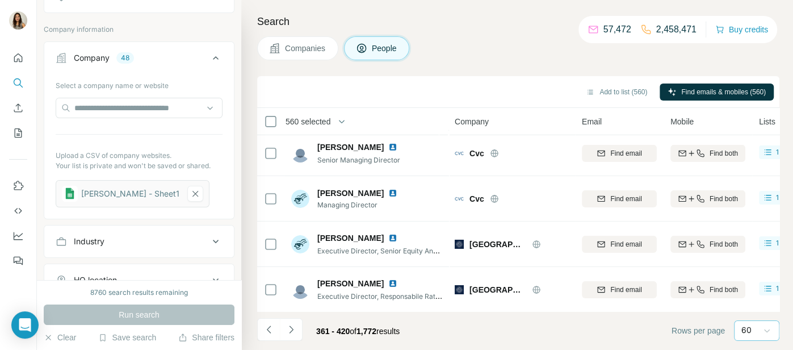
click at [333, 114] on span "560 selected" at bounding box center [316, 121] width 76 height 23
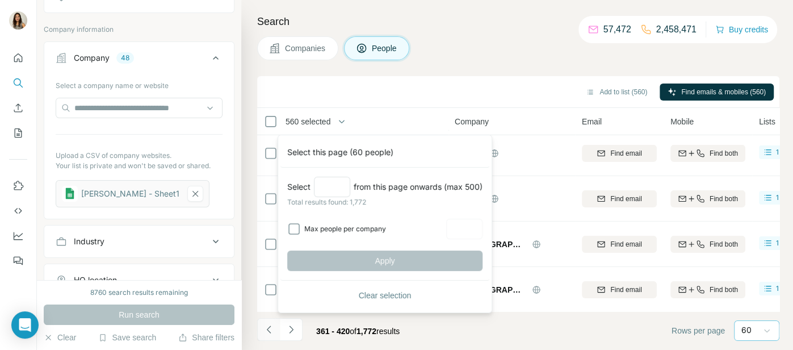
click at [275, 323] on button "Navigate to previous page" at bounding box center [268, 329] width 23 height 23
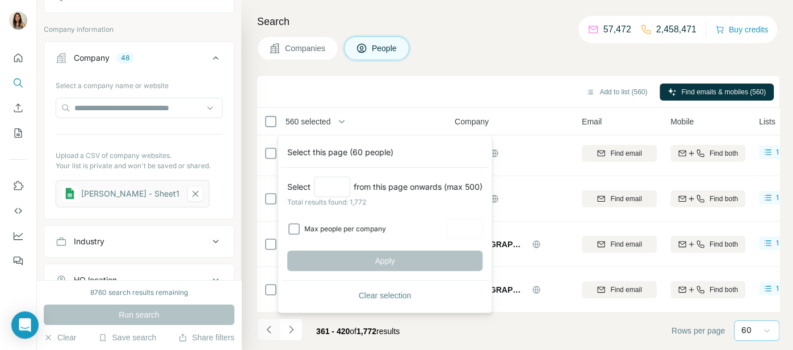
click at [277, 324] on button "Navigate to previous page" at bounding box center [268, 329] width 23 height 23
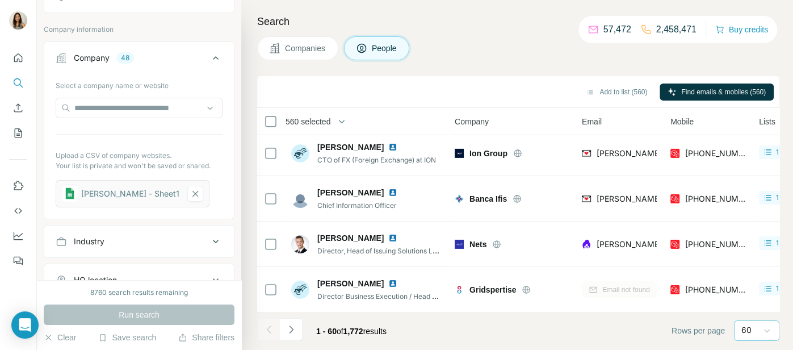
click at [269, 329] on div at bounding box center [268, 329] width 23 height 23
click at [270, 331] on div at bounding box center [268, 329] width 23 height 23
click at [312, 119] on span "560 selected" at bounding box center [308, 121] width 45 height 11
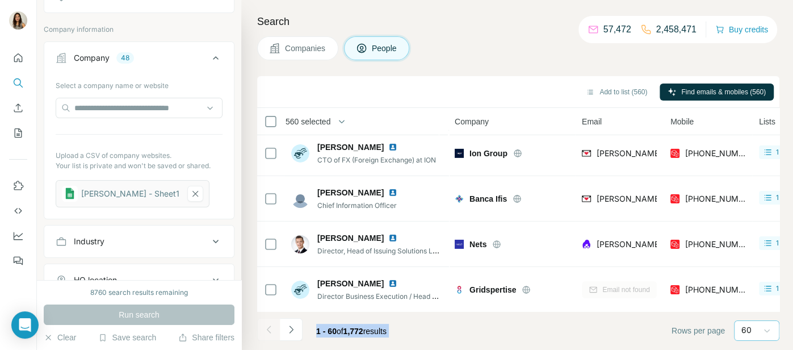
click at [331, 123] on span "560 selected" at bounding box center [308, 121] width 45 height 11
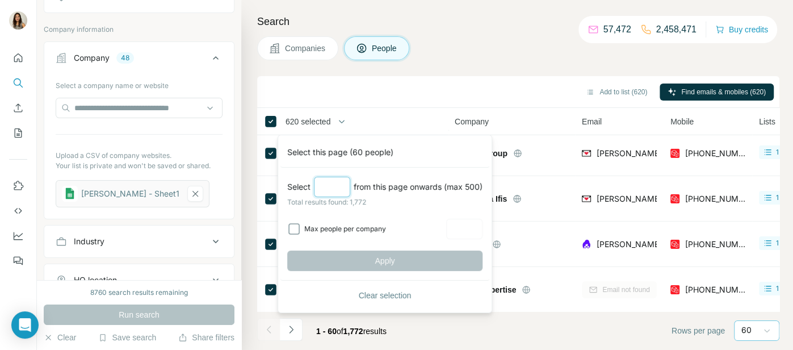
click at [316, 191] on input "Select a number (up to 500)" at bounding box center [332, 187] width 36 height 20
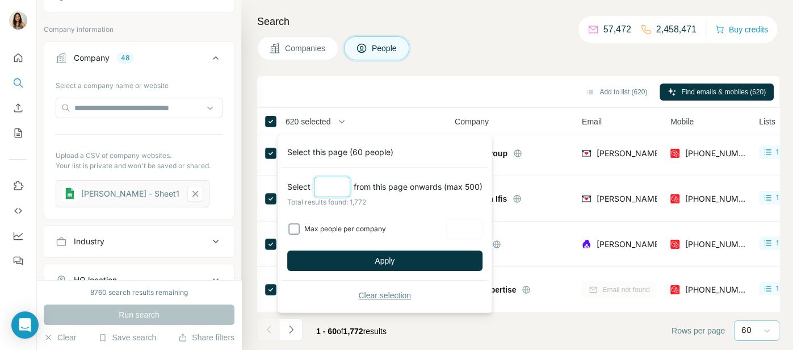
type input "***"
click at [382, 292] on span "Clear selection" at bounding box center [384, 295] width 53 height 11
click at [387, 295] on span "Director Business Execution / Head of Marketing & Customer Value" at bounding box center [424, 296] width 215 height 10
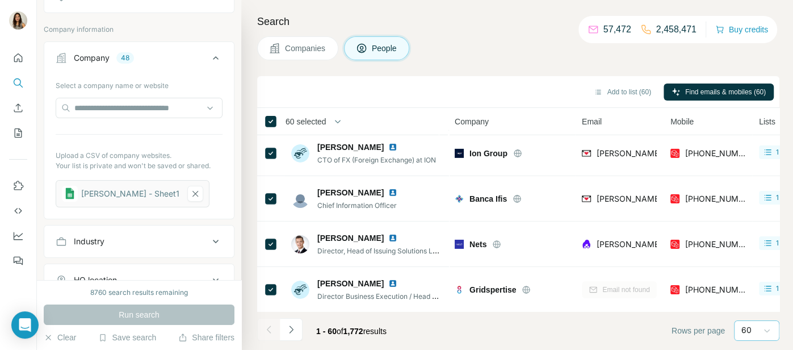
click at [317, 124] on span "60 selected" at bounding box center [306, 121] width 41 height 11
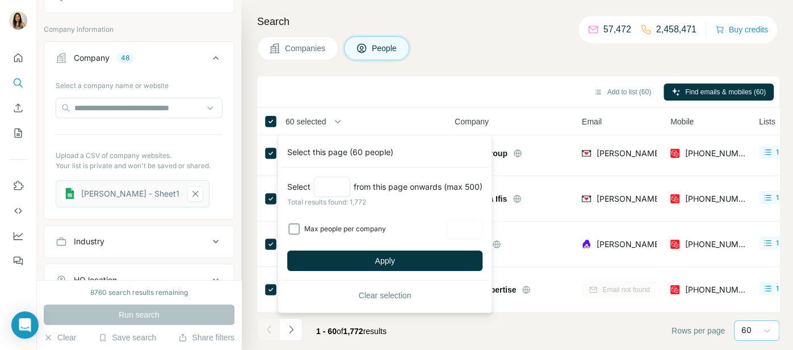
click at [359, 292] on span "Clear selection" at bounding box center [384, 295] width 53 height 11
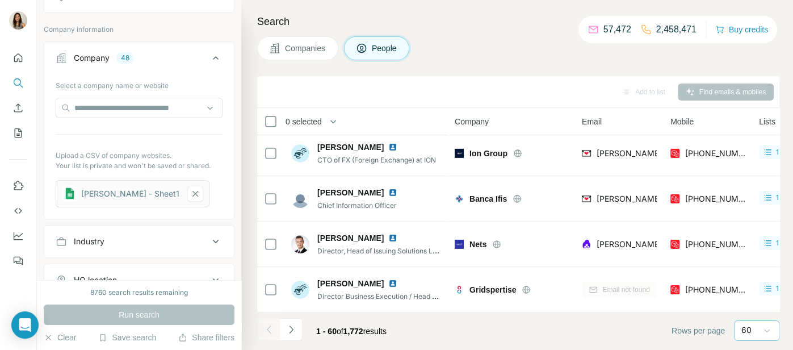
click at [313, 116] on span "0 selected" at bounding box center [304, 121] width 36 height 11
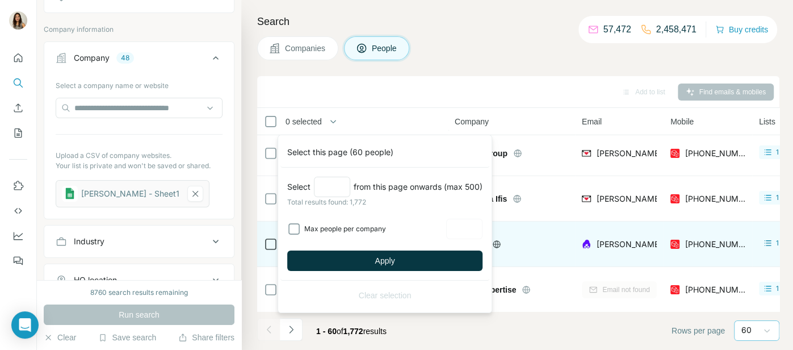
click at [384, 264] on span "Apply" at bounding box center [385, 260] width 20 height 11
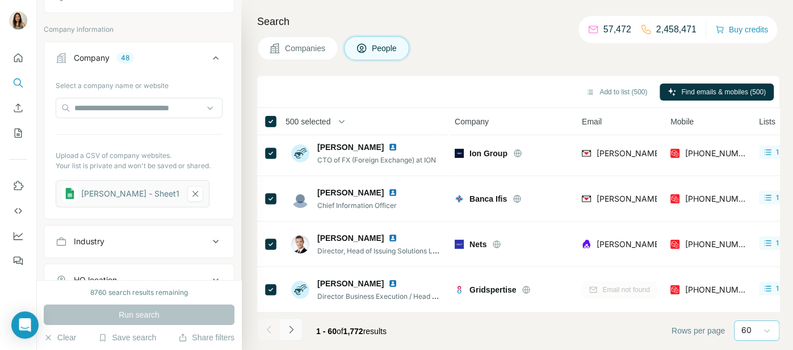
click at [298, 334] on button "Navigate to next page" at bounding box center [291, 329] width 23 height 23
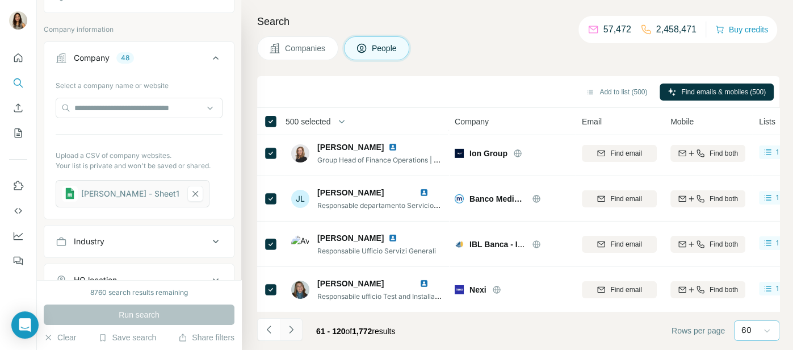
click at [299, 334] on button "Navigate to next page" at bounding box center [291, 329] width 23 height 23
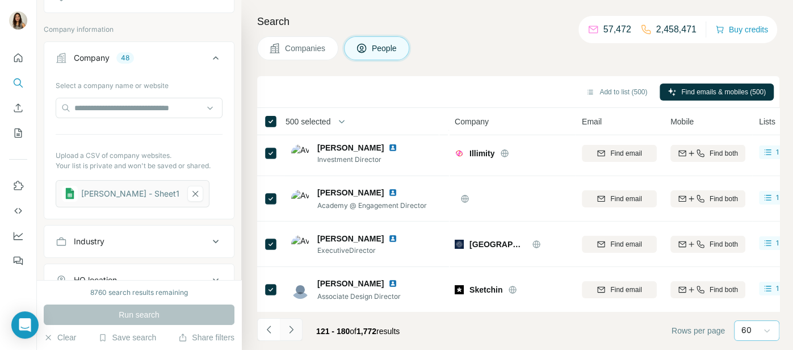
click at [299, 334] on button "Navigate to next page" at bounding box center [291, 329] width 23 height 23
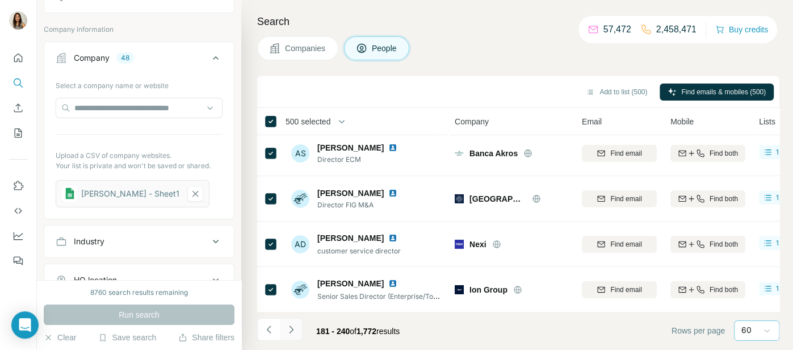
click at [299, 334] on button "Navigate to next page" at bounding box center [291, 329] width 23 height 23
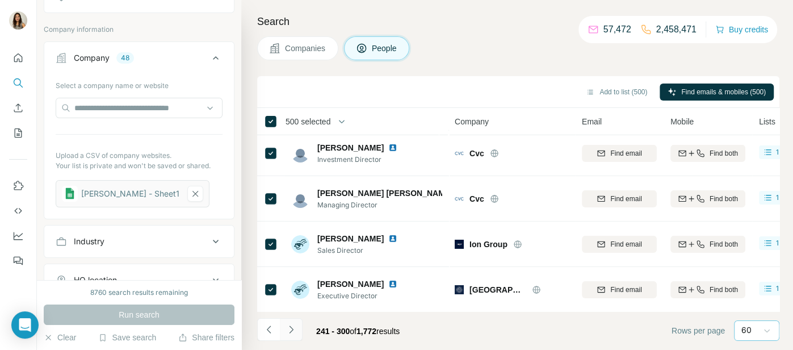
click at [299, 334] on button "Navigate to next page" at bounding box center [291, 329] width 23 height 23
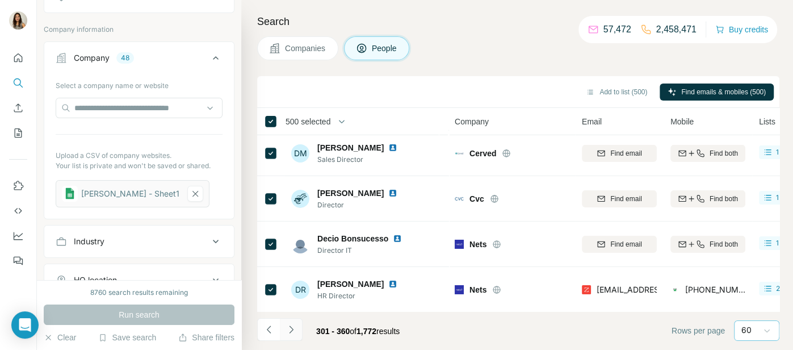
click at [299, 334] on button "Navigate to next page" at bounding box center [291, 329] width 23 height 23
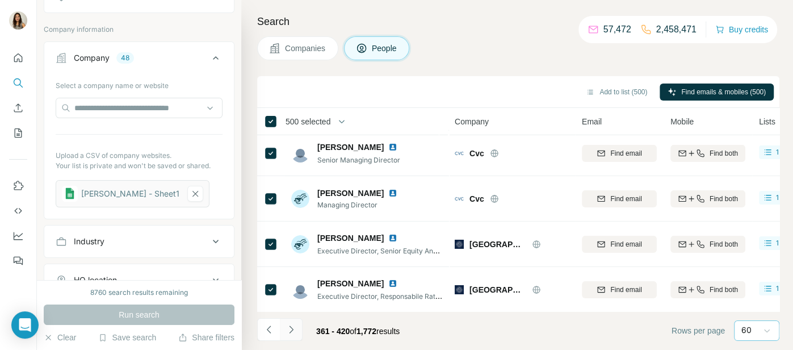
click at [300, 334] on button "Navigate to next page" at bounding box center [291, 329] width 23 height 23
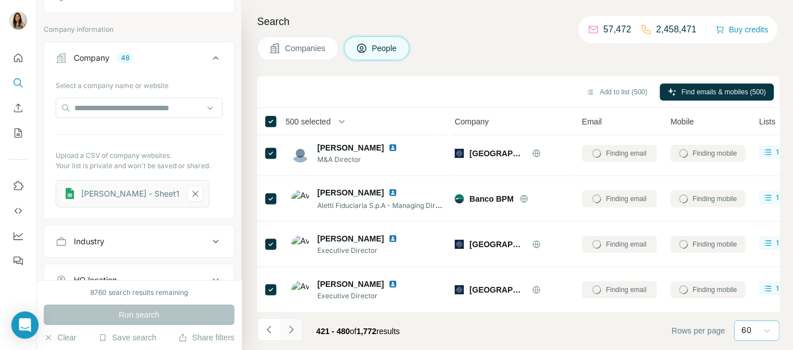
click at [300, 334] on button "Navigate to next page" at bounding box center [291, 329] width 23 height 23
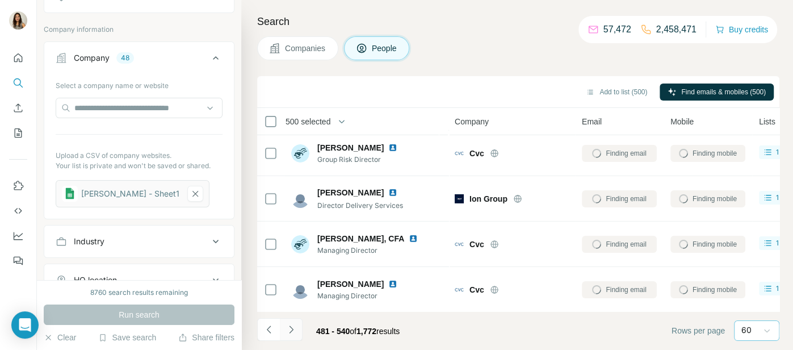
click at [300, 334] on button "Navigate to next page" at bounding box center [291, 329] width 23 height 23
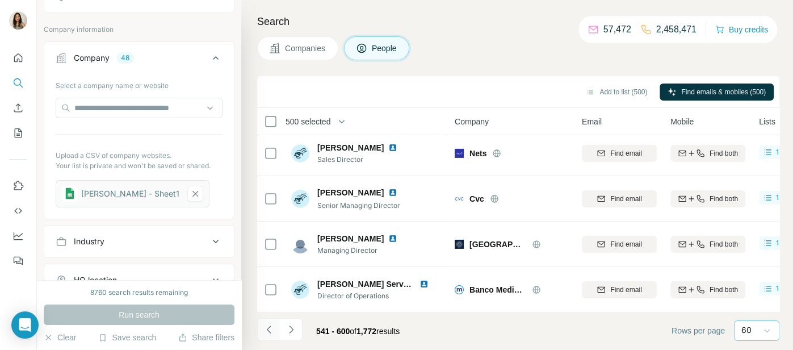
click at [271, 330] on icon "Navigate to previous page" at bounding box center [269, 329] width 11 height 11
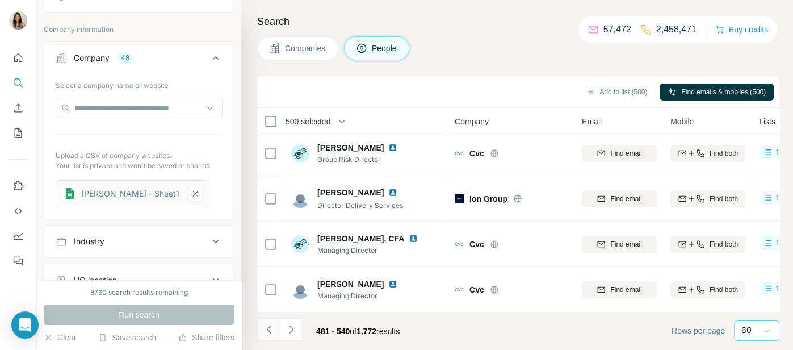
click at [267, 332] on icon "Navigate to previous page" at bounding box center [269, 329] width 11 height 11
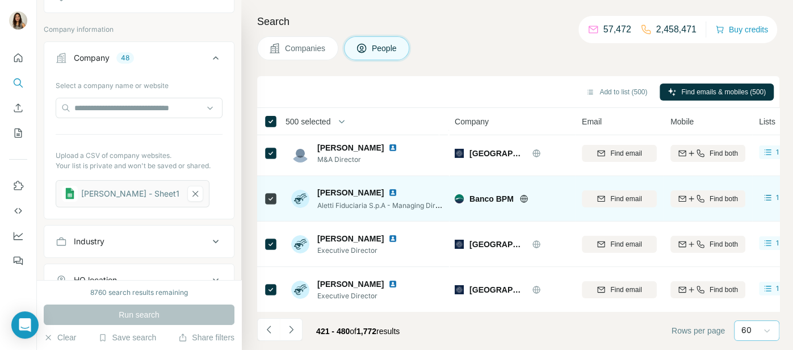
drag, startPoint x: 295, startPoint y: 331, endPoint x: 353, endPoint y: 205, distance: 138.2
click at [295, 330] on icon "Navigate to next page" at bounding box center [291, 329] width 11 height 11
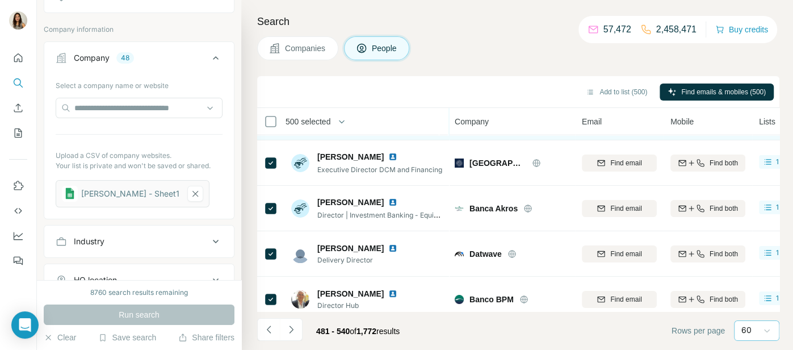
scroll to position [0, 0]
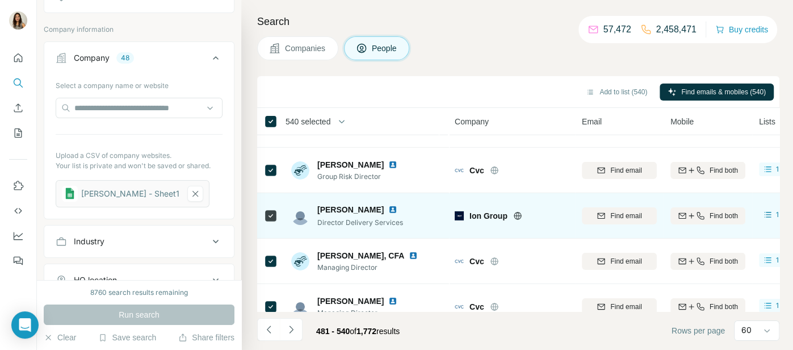
scroll to position [2549, 0]
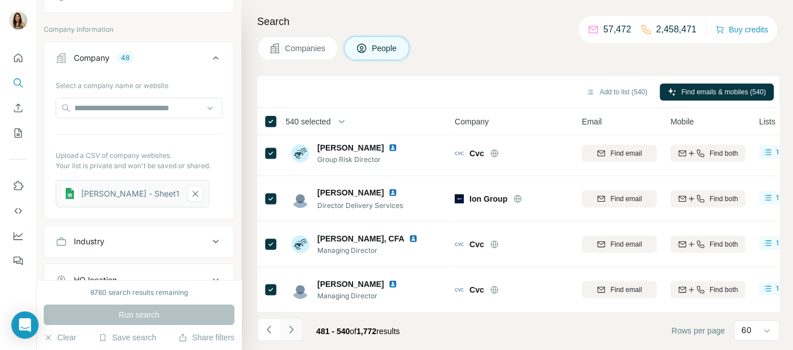
click at [292, 333] on icon "Navigate to next page" at bounding box center [291, 329] width 11 height 11
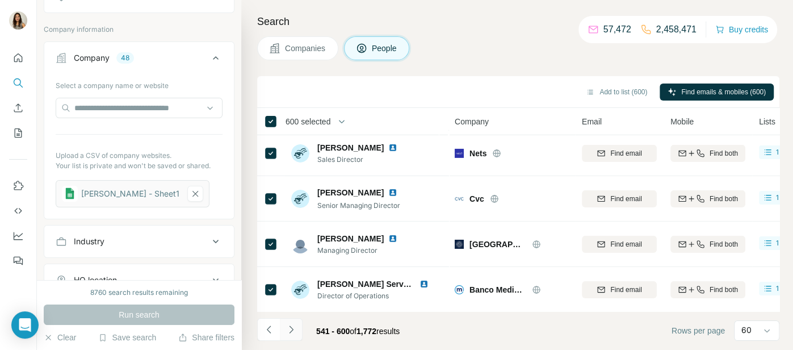
click at [295, 331] on icon "Navigate to next page" at bounding box center [291, 329] width 11 height 11
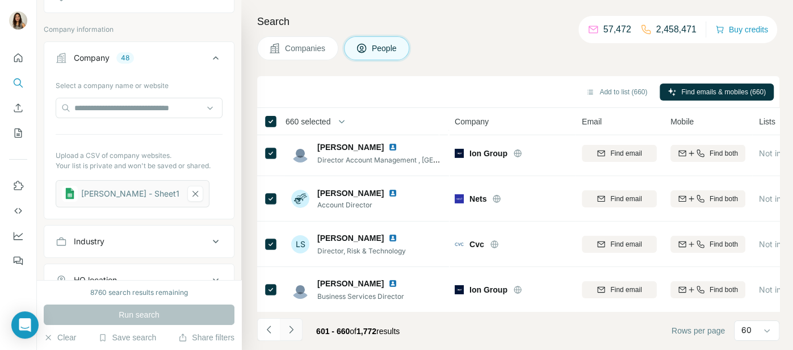
click at [294, 331] on icon "Navigate to next page" at bounding box center [291, 329] width 11 height 11
click at [290, 328] on icon "Navigate to next page" at bounding box center [291, 329] width 11 height 11
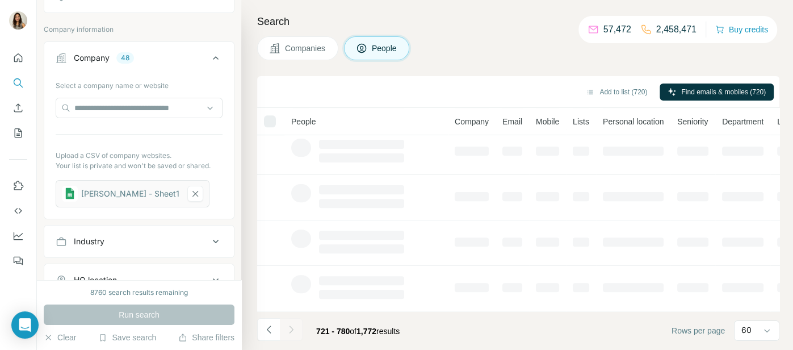
scroll to position [277, 0]
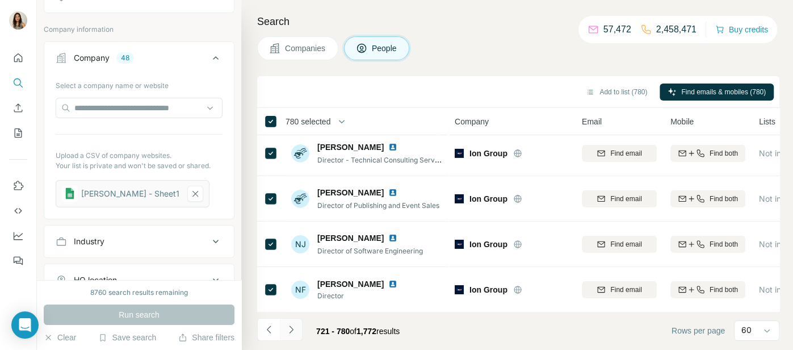
click at [295, 332] on icon "Navigate to next page" at bounding box center [291, 329] width 11 height 11
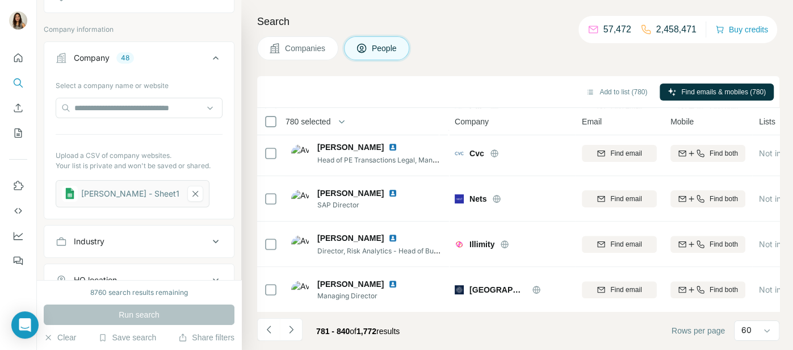
scroll to position [2549, 0]
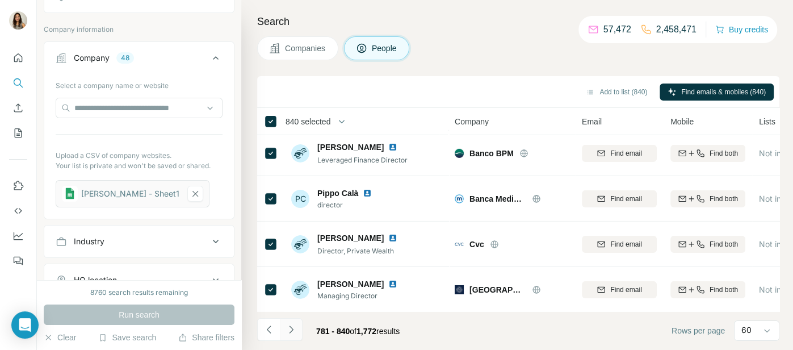
click at [289, 327] on icon "Navigate to next page" at bounding box center [291, 329] width 11 height 11
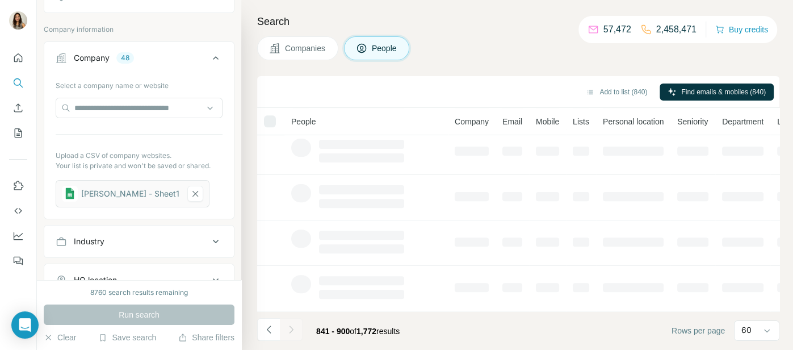
scroll to position [277, 0]
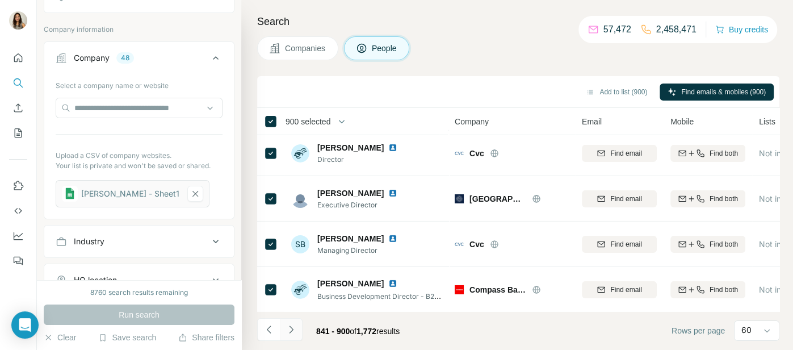
click at [287, 327] on icon "Navigate to next page" at bounding box center [291, 329] width 11 height 11
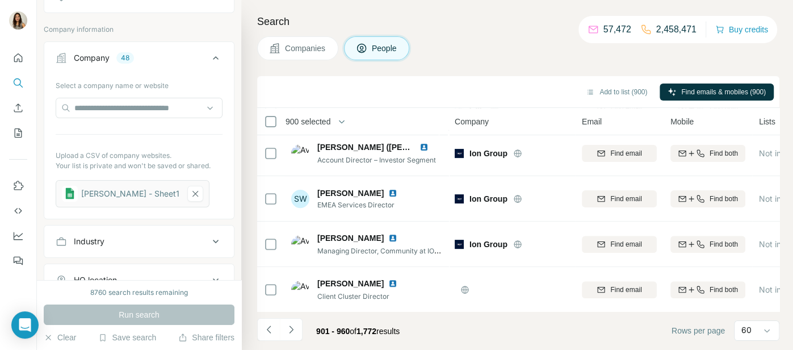
scroll to position [2549, 0]
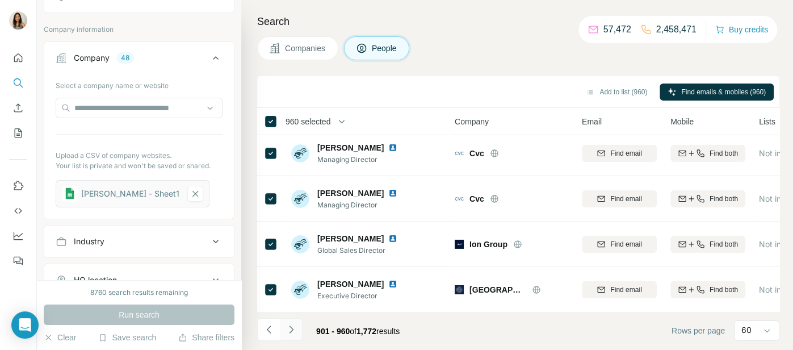
click at [302, 328] on button "Navigate to next page" at bounding box center [291, 329] width 23 height 23
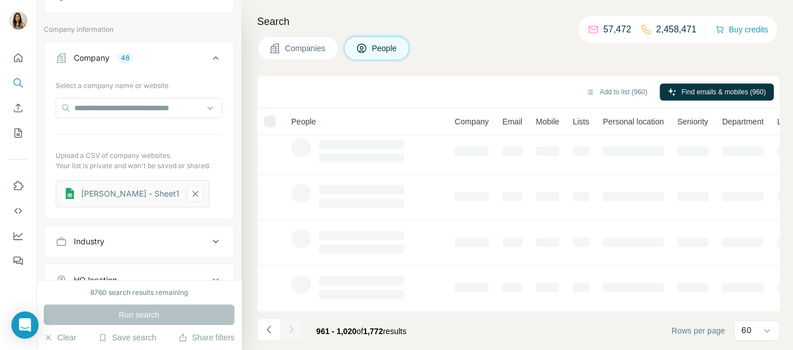
scroll to position [277, 0]
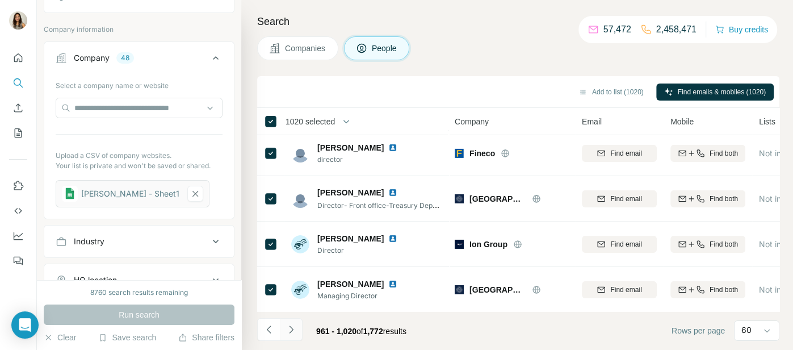
click at [292, 325] on icon "Navigate to next page" at bounding box center [291, 329] width 11 height 11
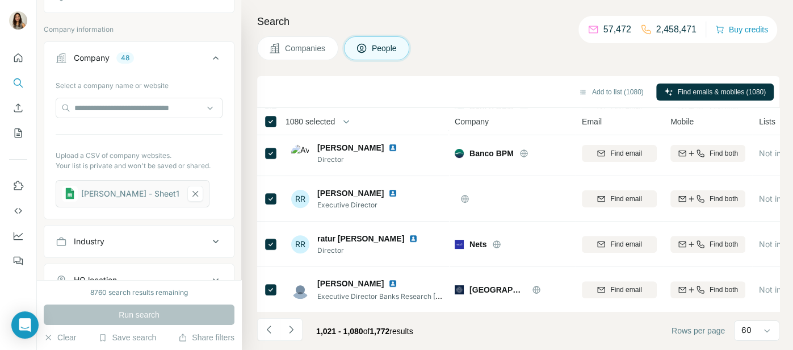
scroll to position [2549, 0]
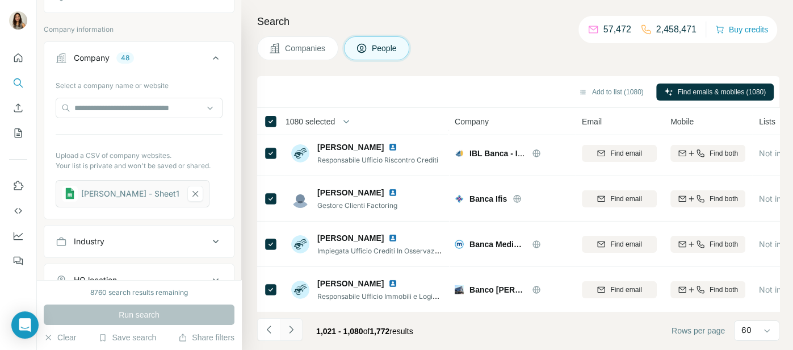
click at [293, 332] on icon "Navigate to next page" at bounding box center [291, 329] width 11 height 11
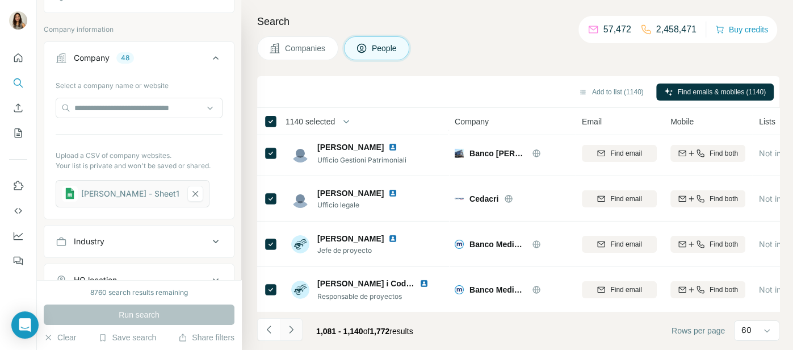
click at [292, 327] on icon "Navigate to next page" at bounding box center [291, 329] width 11 height 11
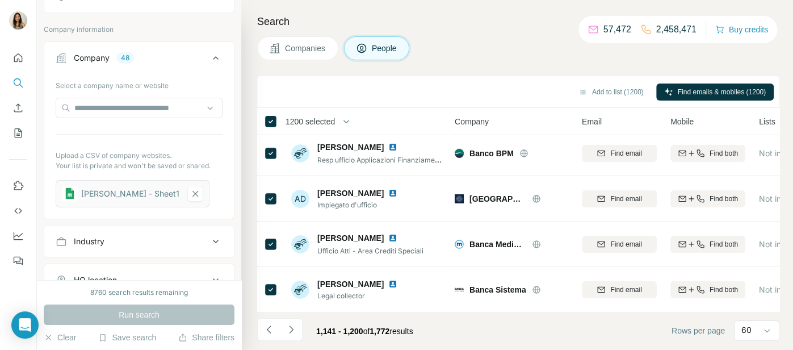
click at [302, 330] on div "1,141 - 1,200 of 1,772 results" at bounding box center [339, 330] width 165 height 25
click at [296, 334] on icon "Navigate to next page" at bounding box center [291, 329] width 11 height 11
click at [292, 324] on icon "Navigate to next page" at bounding box center [291, 329] width 11 height 11
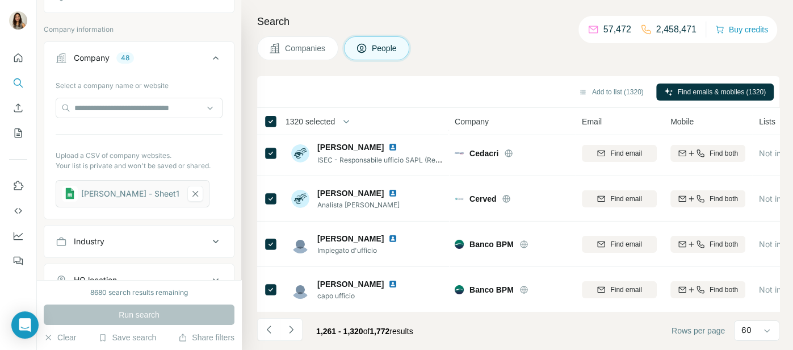
click at [287, 328] on icon "Navigate to next page" at bounding box center [291, 329] width 11 height 11
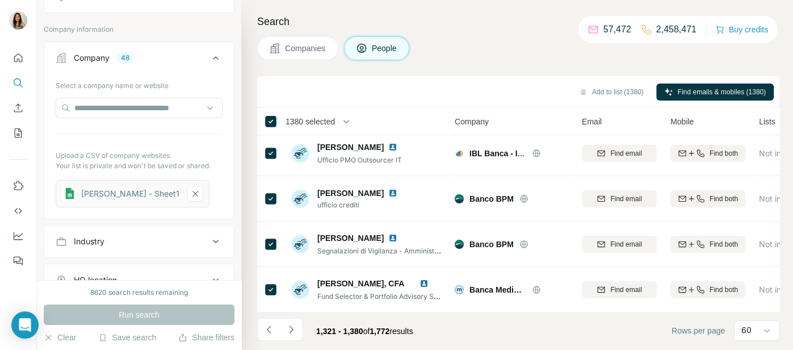
click at [291, 330] on icon "Navigate to next page" at bounding box center [291, 329] width 11 height 11
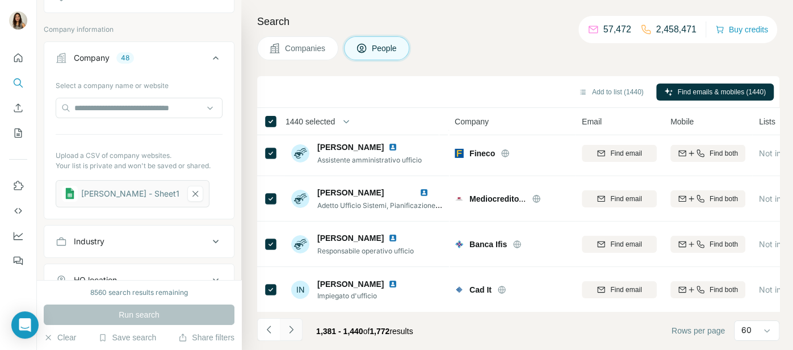
click at [292, 327] on icon "Navigate to next page" at bounding box center [291, 329] width 11 height 11
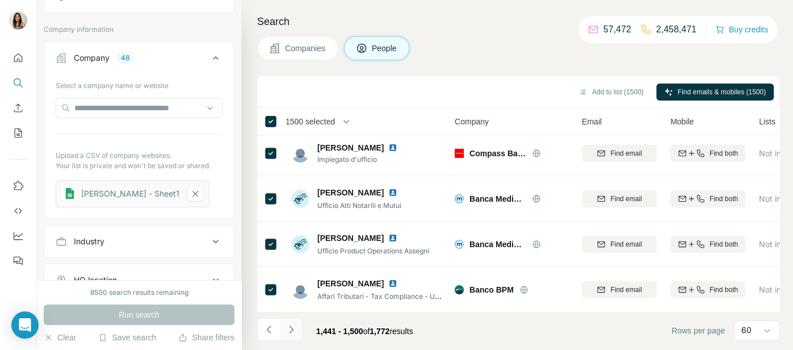
click at [289, 331] on icon "Navigate to next page" at bounding box center [291, 329] width 11 height 11
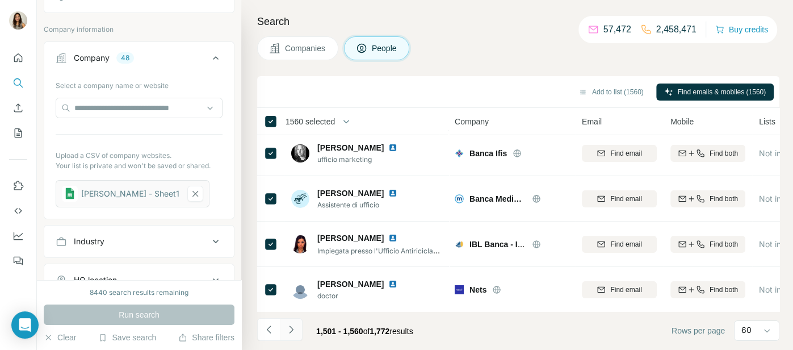
click at [298, 327] on button "Navigate to next page" at bounding box center [291, 329] width 23 height 23
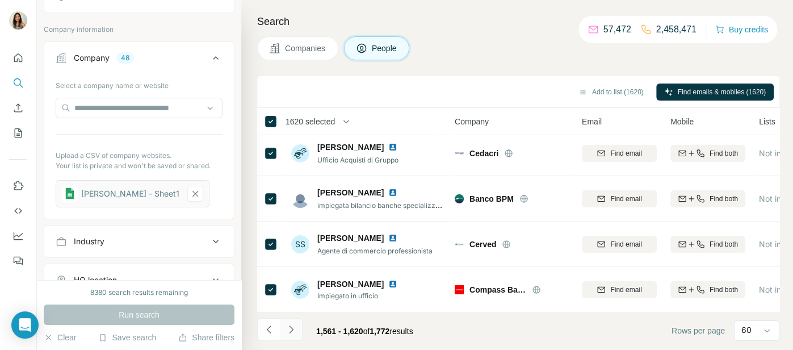
click at [288, 329] on icon "Navigate to next page" at bounding box center [291, 329] width 11 height 11
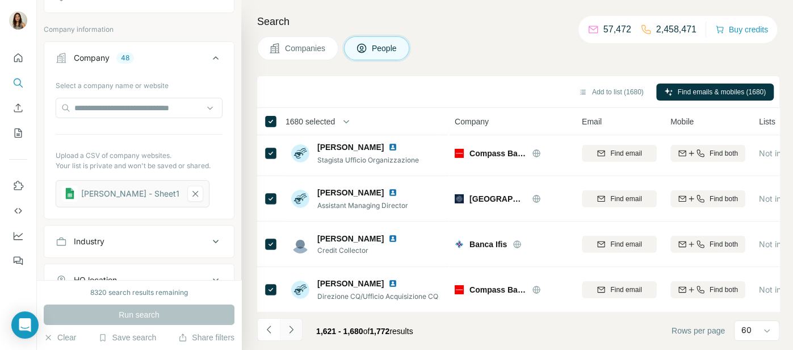
click at [292, 329] on icon "Navigate to next page" at bounding box center [291, 328] width 4 height 7
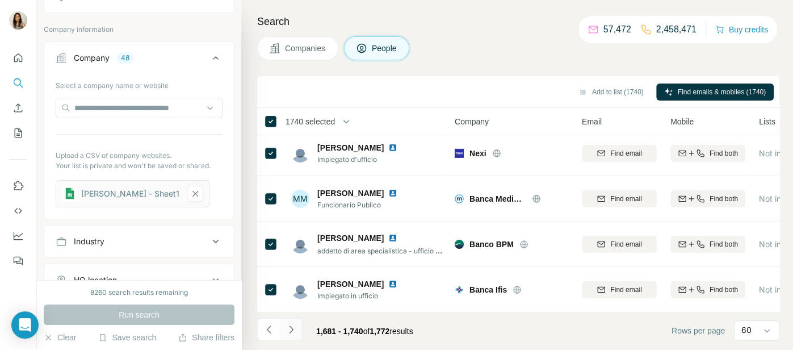
click at [290, 327] on icon "Navigate to next page" at bounding box center [291, 328] width 4 height 7
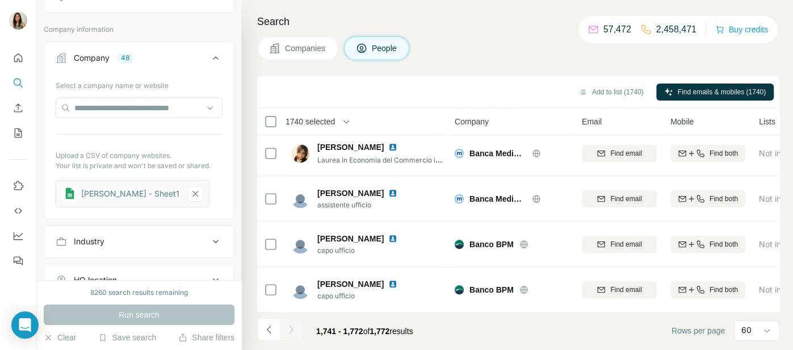
scroll to position [1277, 0]
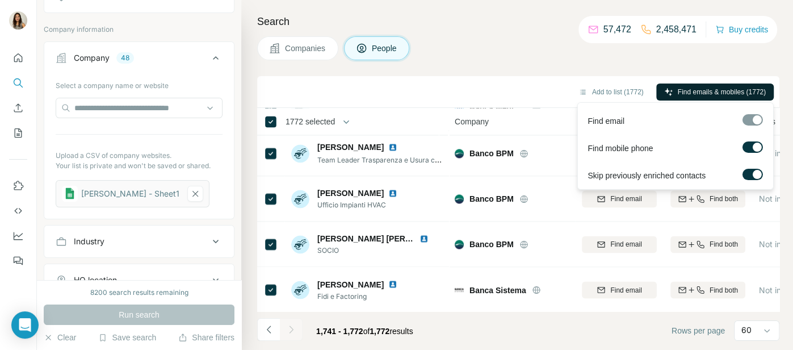
click at [679, 87] on span "Find emails & mobiles (1772)" at bounding box center [722, 92] width 88 height 10
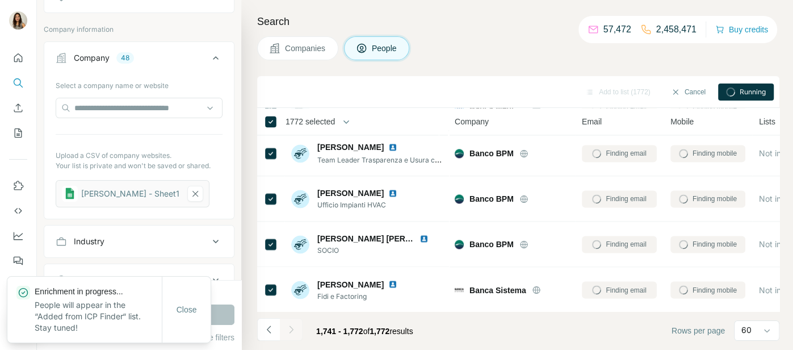
click at [737, 99] on div "Running" at bounding box center [746, 91] width 56 height 17
click at [734, 93] on circle at bounding box center [730, 91] width 11 height 11
click at [732, 93] on icon at bounding box center [731, 92] width 12 height 12
click at [732, 93] on icon at bounding box center [730, 91] width 11 height 11
click at [732, 93] on icon at bounding box center [731, 91] width 12 height 12
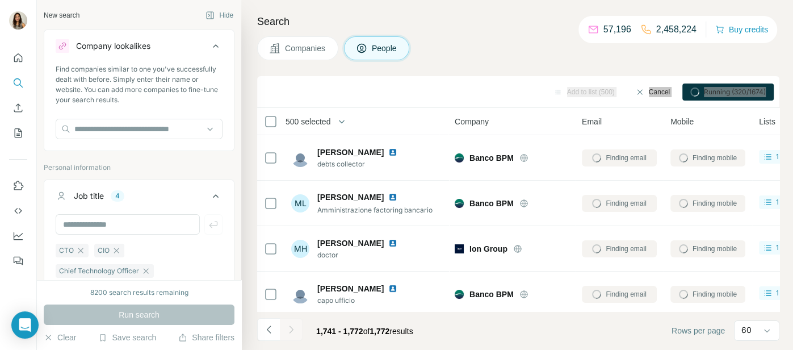
scroll to position [1277, 0]
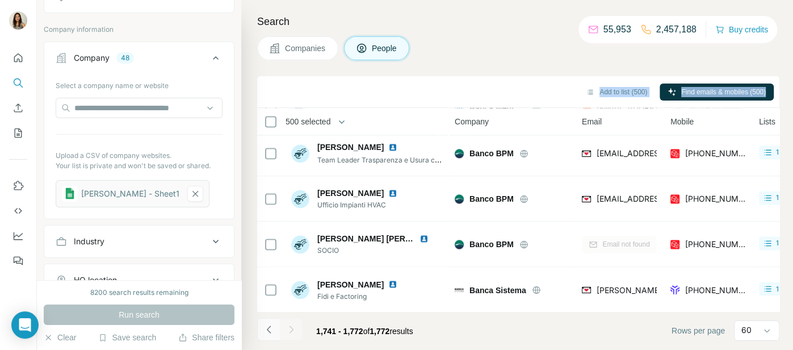
click at [268, 325] on icon "Navigate to previous page" at bounding box center [269, 329] width 11 height 11
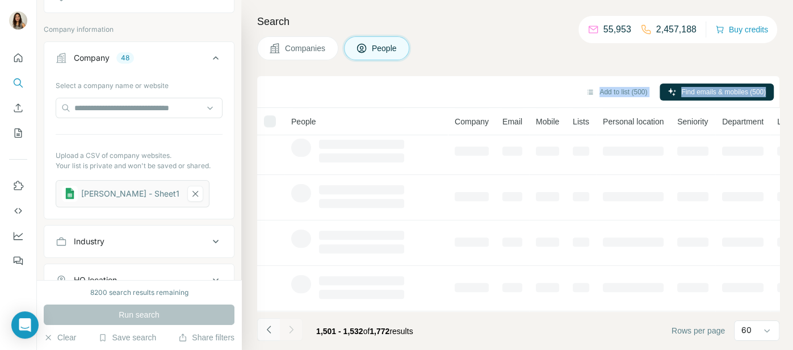
scroll to position [277, 0]
click at [268, 325] on icon "Navigate to previous page" at bounding box center [269, 329] width 11 height 11
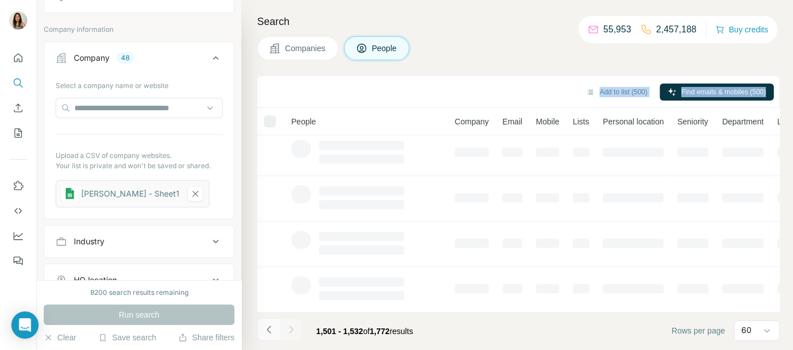
click at [268, 325] on icon "Navigate to previous page" at bounding box center [269, 329] width 11 height 11
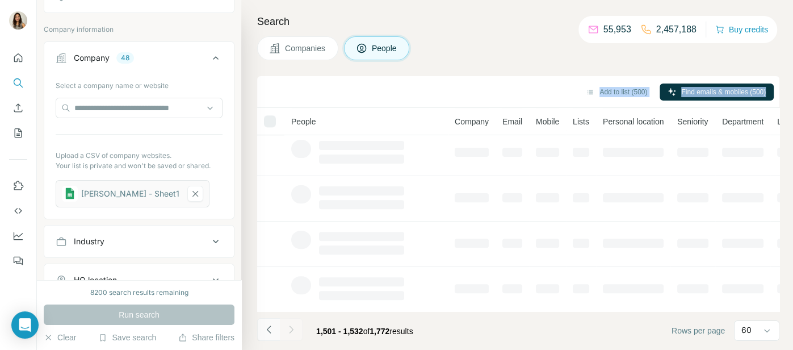
click at [268, 325] on icon "Navigate to previous page" at bounding box center [269, 329] width 11 height 11
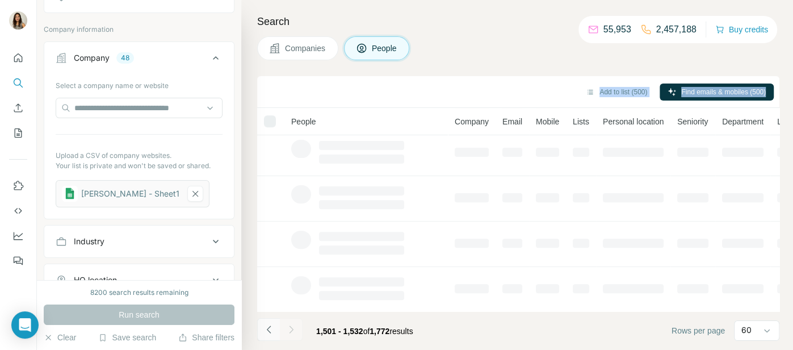
click at [268, 325] on icon "Navigate to previous page" at bounding box center [269, 329] width 11 height 11
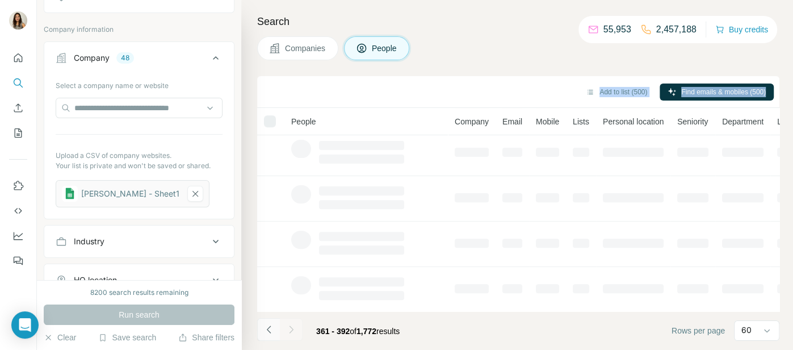
click at [268, 325] on icon "Navigate to previous page" at bounding box center [269, 329] width 11 height 11
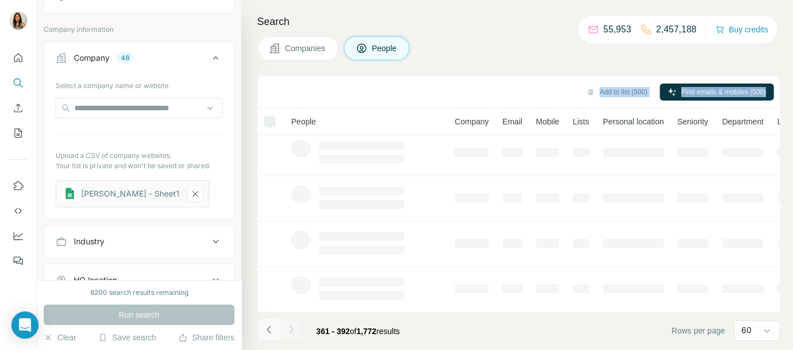
click at [268, 325] on icon "Navigate to previous page" at bounding box center [269, 329] width 11 height 11
click at [268, 325] on div at bounding box center [268, 329] width 23 height 23
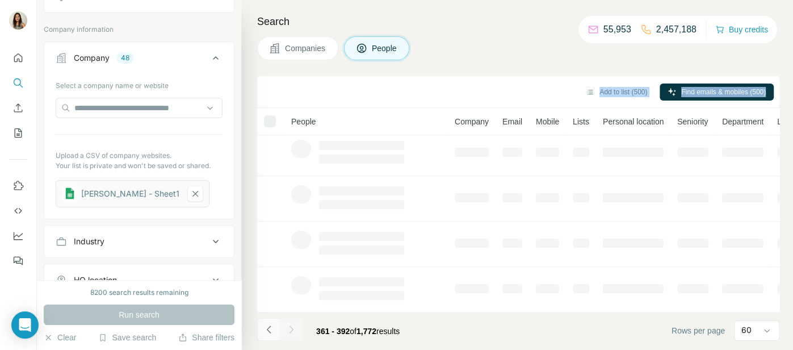
click at [268, 325] on div at bounding box center [268, 329] width 23 height 23
drag, startPoint x: 268, startPoint y: 325, endPoint x: 280, endPoint y: 349, distance: 26.7
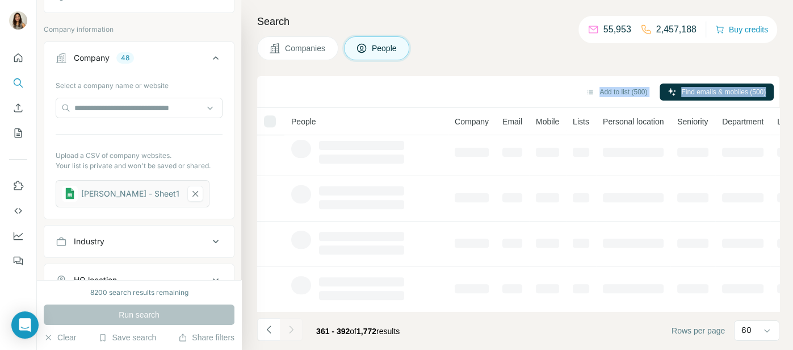
click at [269, 327] on div at bounding box center [268, 329] width 23 height 23
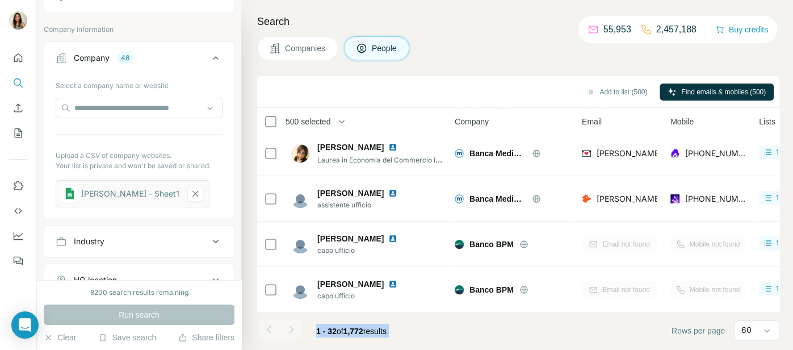
scroll to position [1277, 0]
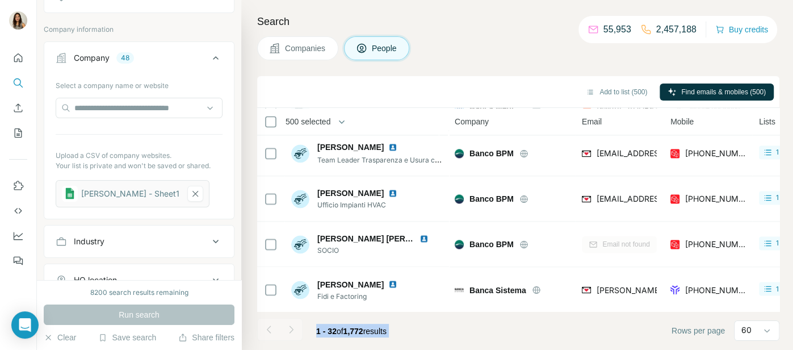
click at [269, 328] on div at bounding box center [268, 329] width 23 height 23
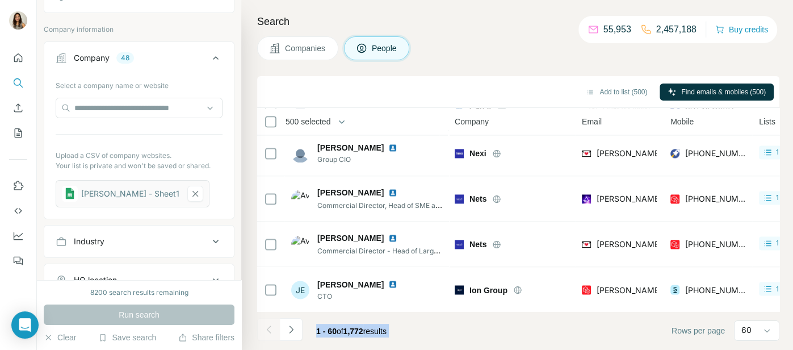
click at [327, 120] on span "500 selected" at bounding box center [308, 121] width 45 height 11
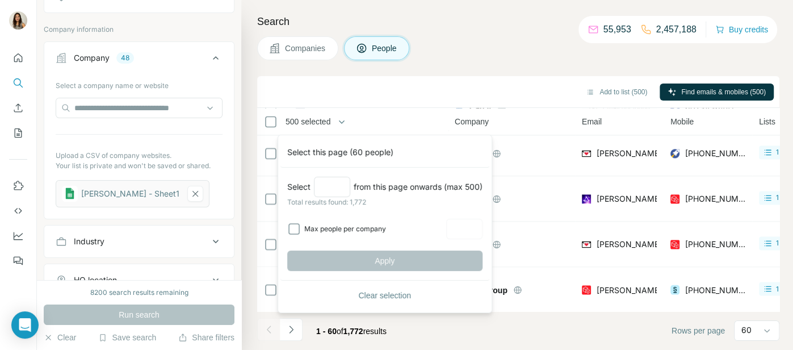
click at [363, 295] on span "Clear selection" at bounding box center [384, 295] width 53 height 11
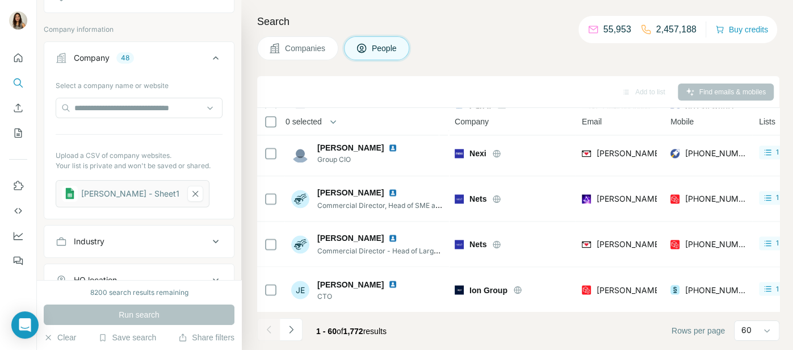
click at [267, 325] on div at bounding box center [268, 329] width 23 height 23
click at [327, 121] on button "button" at bounding box center [333, 121] width 23 height 23
click at [334, 119] on icon "button" at bounding box center [333, 121] width 11 height 11
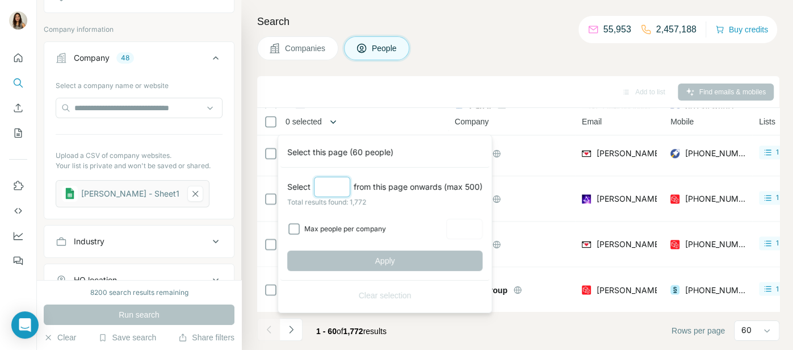
click at [338, 185] on input "Select a number (up to 500)" at bounding box center [332, 187] width 36 height 20
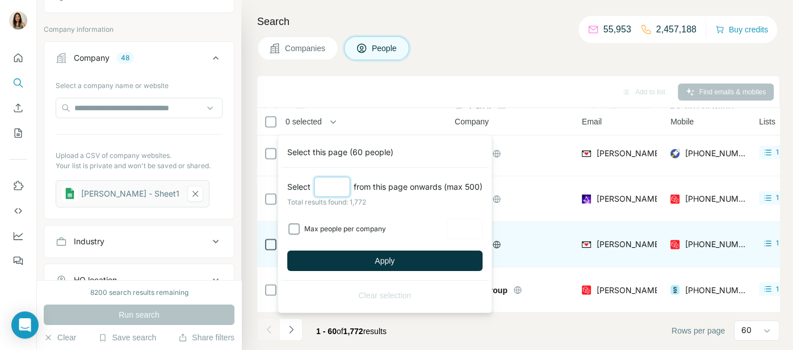
type input "***"
click at [385, 260] on span "Apply" at bounding box center [385, 260] width 20 height 11
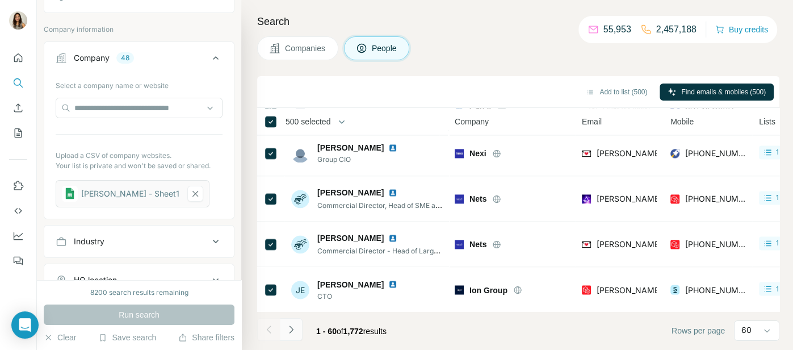
click at [296, 333] on icon "Navigate to next page" at bounding box center [291, 329] width 11 height 11
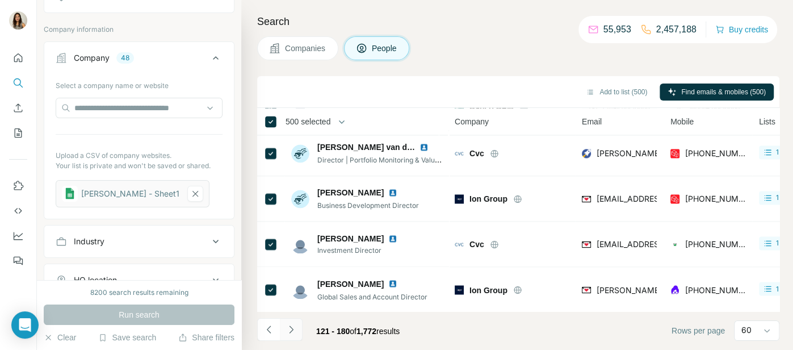
click at [295, 331] on icon "Navigate to next page" at bounding box center [291, 329] width 11 height 11
click at [295, 329] on icon "Navigate to next page" at bounding box center [291, 329] width 11 height 11
click at [291, 327] on icon "Navigate to next page" at bounding box center [291, 329] width 11 height 11
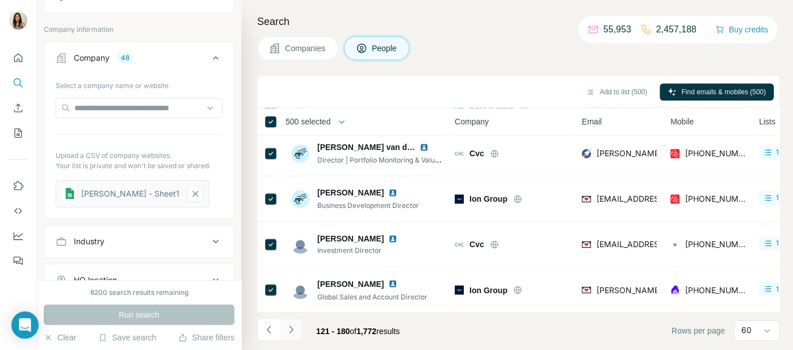
click at [291, 327] on icon "Navigate to next page" at bounding box center [291, 329] width 11 height 11
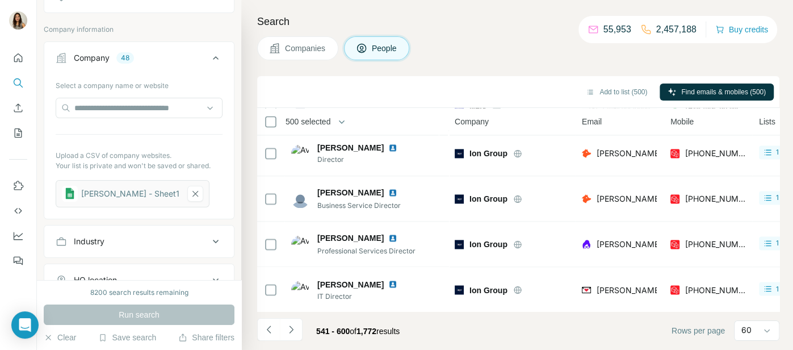
click at [267, 332] on icon "Navigate to previous page" at bounding box center [269, 329] width 11 height 11
click at [269, 330] on icon "Navigate to previous page" at bounding box center [269, 329] width 11 height 11
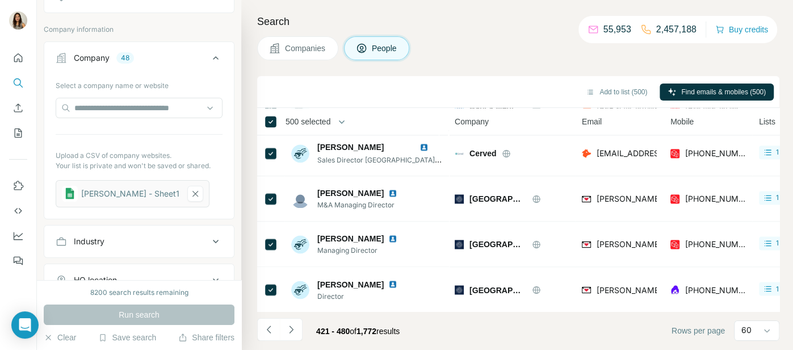
scroll to position [789, 0]
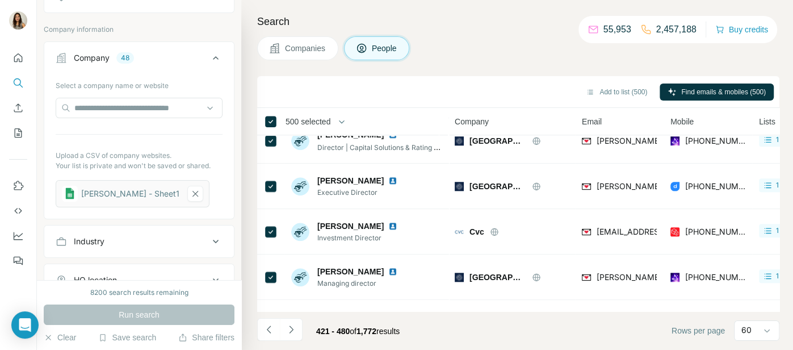
click at [298, 326] on button "Navigate to next page" at bounding box center [291, 329] width 23 height 23
click at [294, 332] on icon "Navigate to next page" at bounding box center [291, 329] width 11 height 11
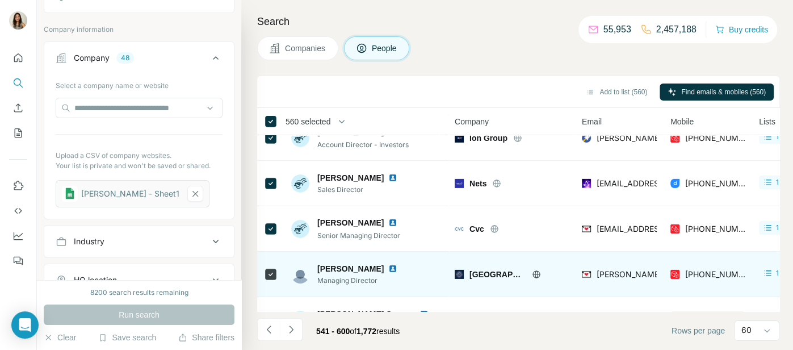
scroll to position [2549, 0]
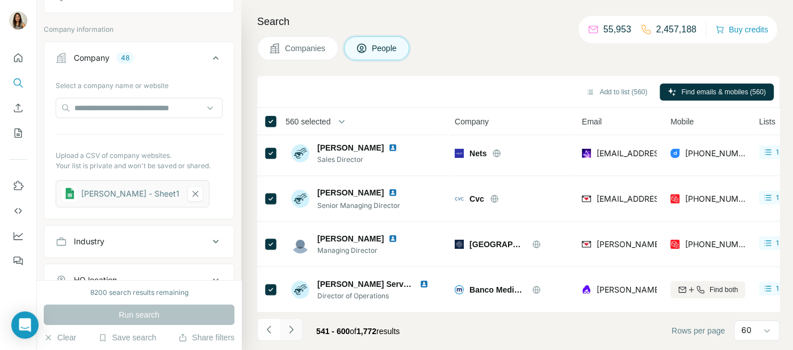
click at [292, 331] on icon "Navigate to next page" at bounding box center [291, 329] width 11 height 11
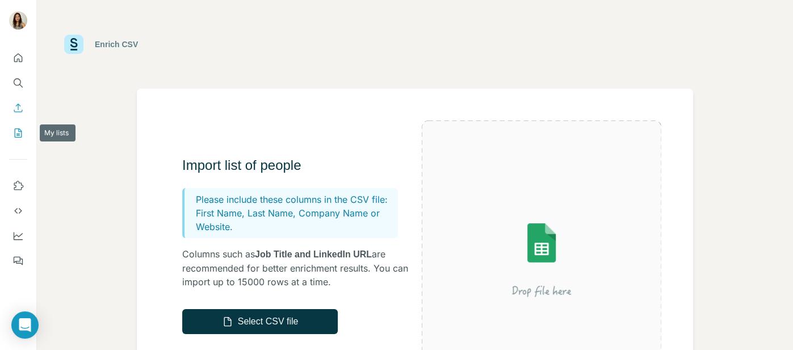
click at [18, 130] on icon "My lists" at bounding box center [19, 131] width 6 height 7
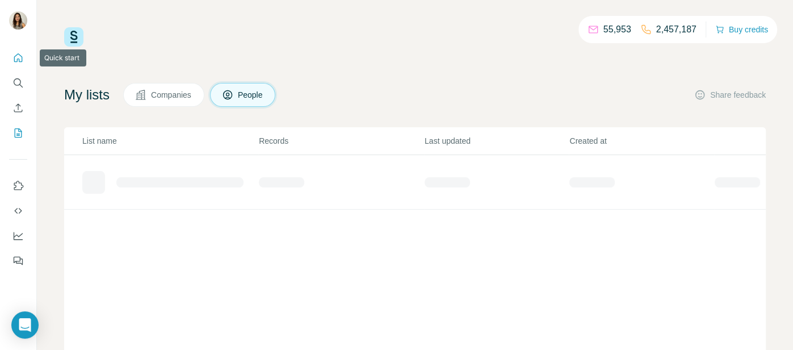
click at [18, 60] on icon "Quick start" at bounding box center [17, 57] width 11 height 11
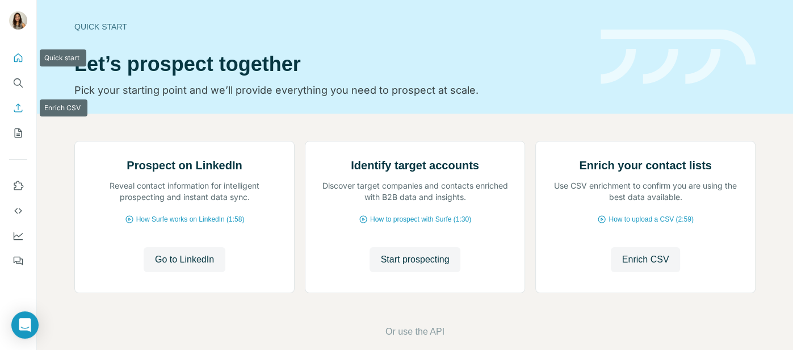
click at [18, 108] on icon "Enrich CSV" at bounding box center [17, 107] width 11 height 11
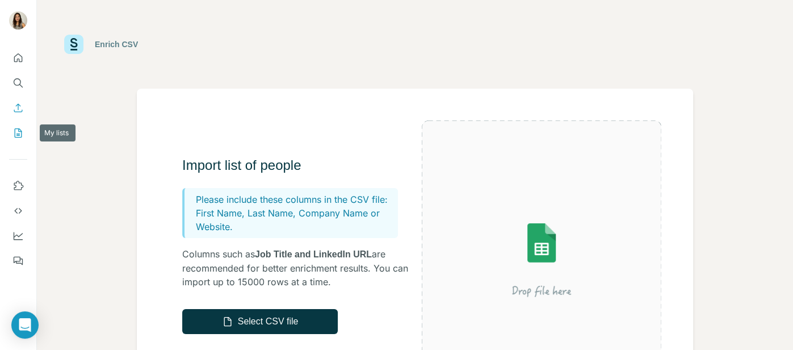
click at [15, 129] on icon "My lists" at bounding box center [17, 132] width 11 height 11
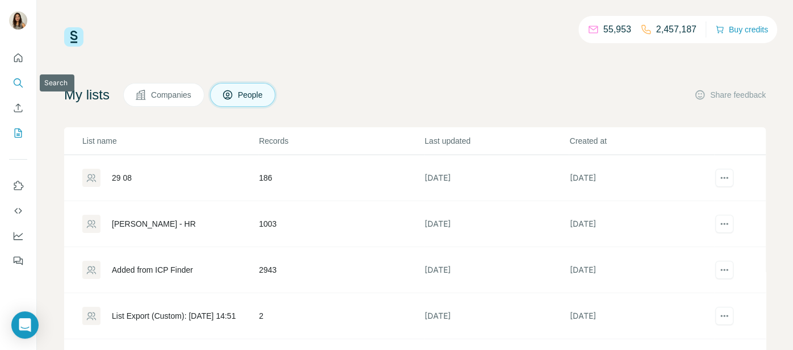
click at [15, 75] on button "Search" at bounding box center [18, 83] width 18 height 20
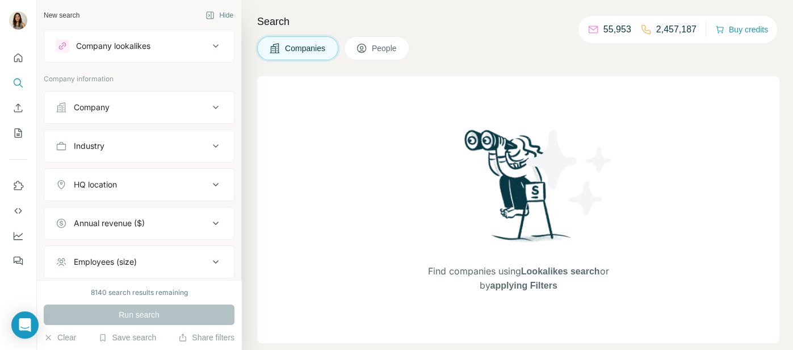
click at [190, 105] on div "Company" at bounding box center [132, 107] width 153 height 11
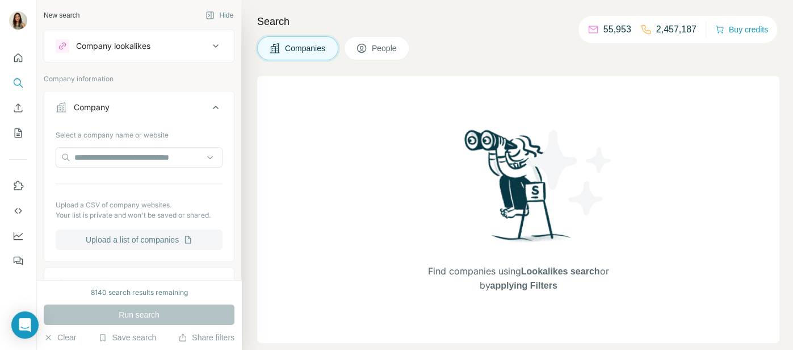
click at [169, 241] on button "Upload a list of companies" at bounding box center [139, 239] width 167 height 20
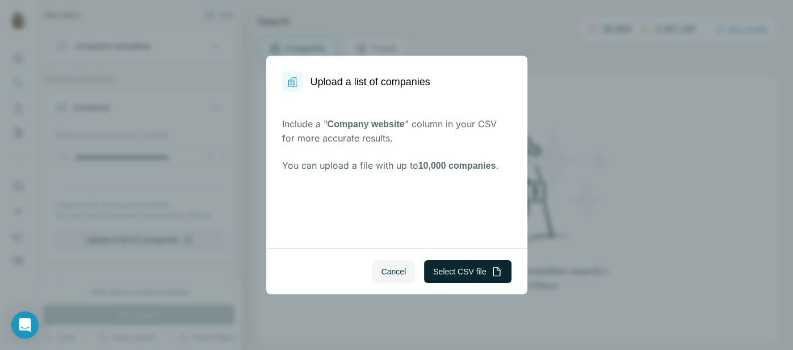
click at [435, 277] on button "Select CSV file" at bounding box center [467, 271] width 87 height 23
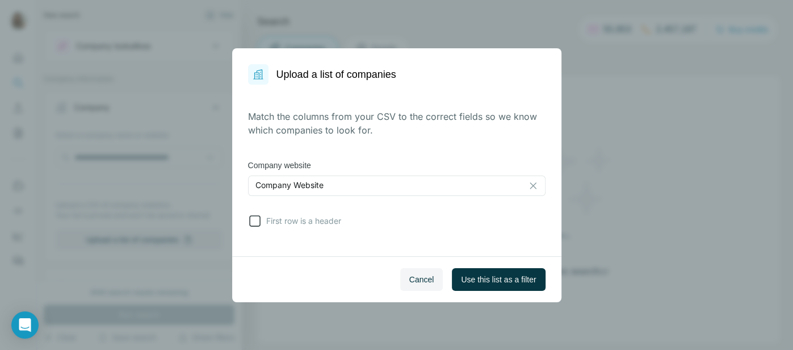
click at [257, 220] on icon at bounding box center [255, 221] width 14 height 14
click at [490, 277] on span "Use this list as a filter" at bounding box center [498, 279] width 75 height 11
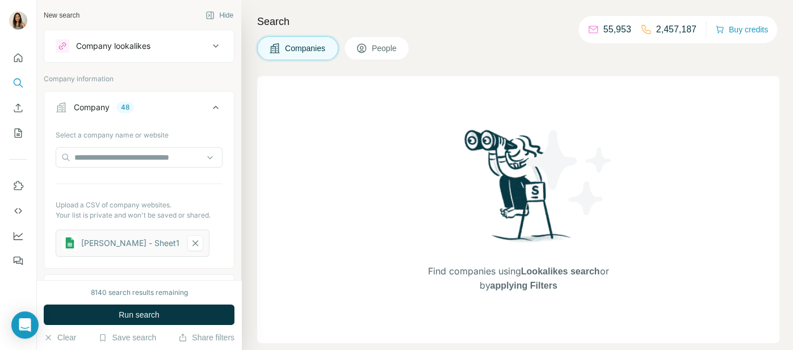
click at [383, 55] on button "People" at bounding box center [377, 48] width 66 height 24
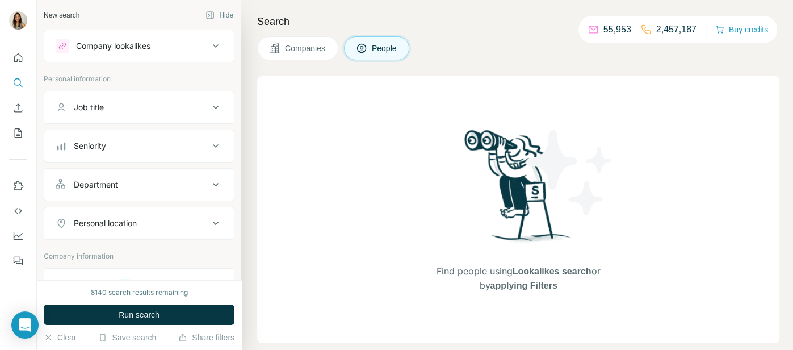
click at [168, 103] on div "Job title" at bounding box center [132, 107] width 153 height 11
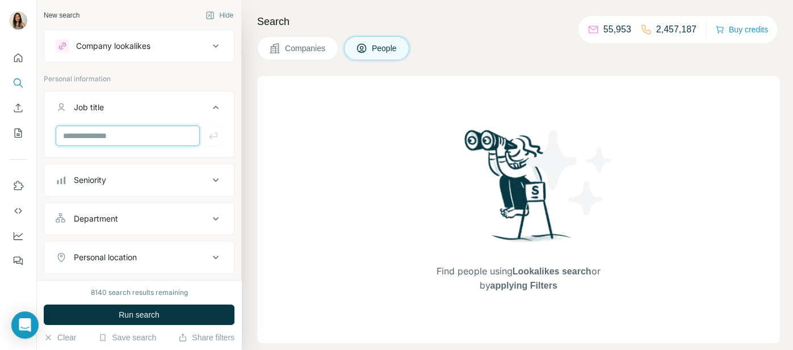
click at [132, 133] on input "text" at bounding box center [128, 136] width 144 height 20
type input "***"
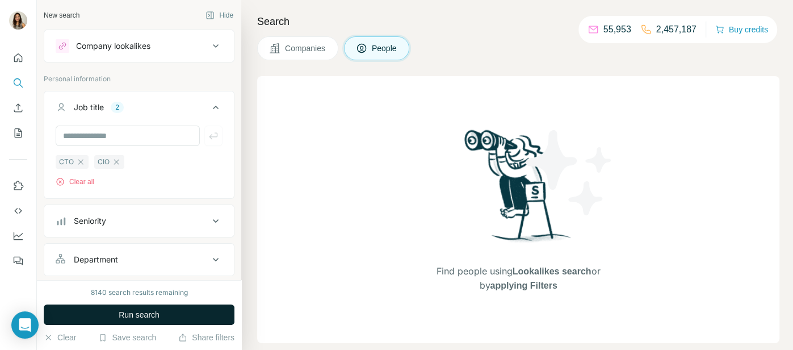
click at [110, 320] on button "Run search" at bounding box center [139, 314] width 191 height 20
